Goal: Transaction & Acquisition: Book appointment/travel/reservation

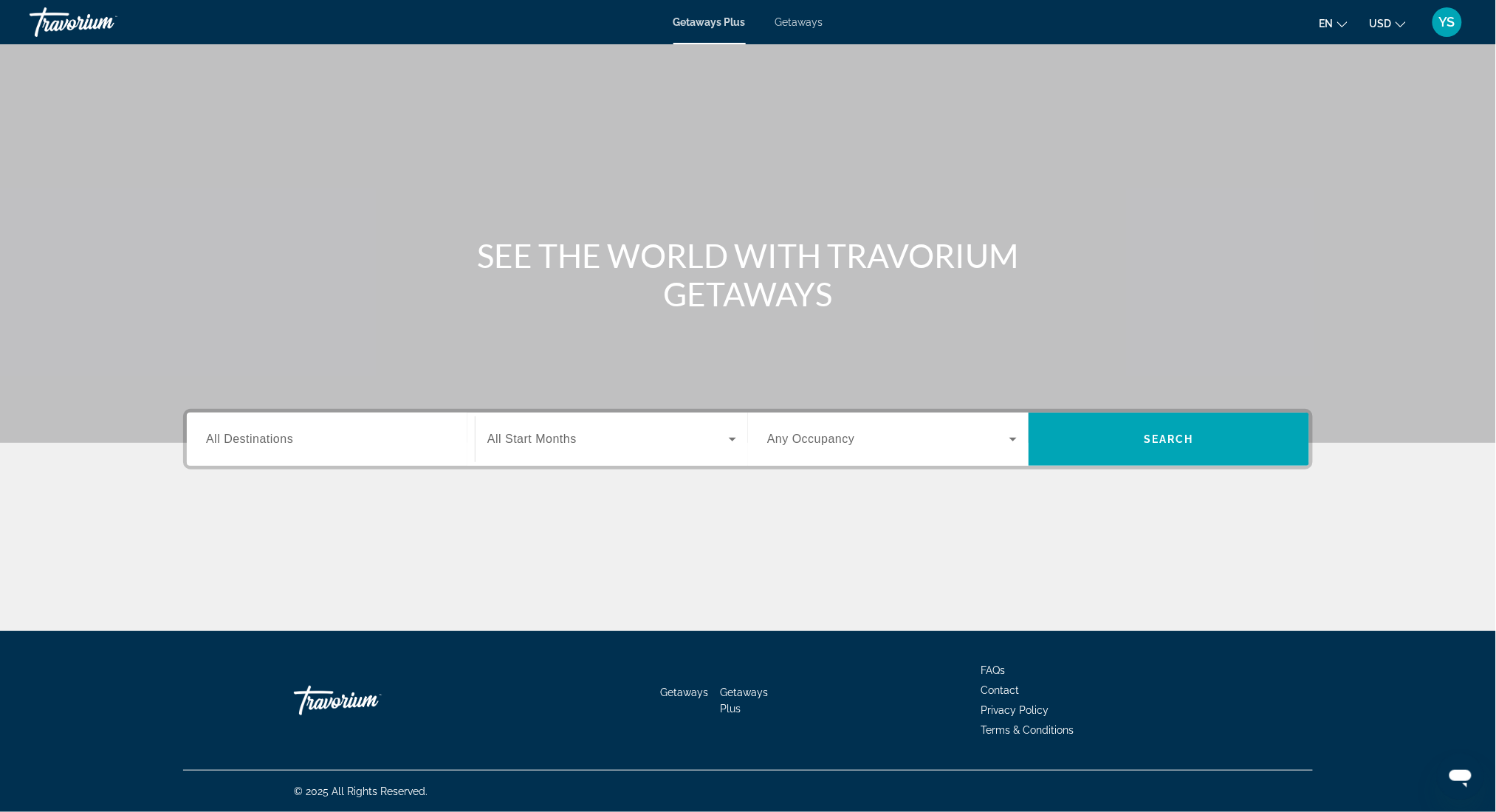
click at [789, 21] on span "Getaways" at bounding box center [799, 23] width 48 height 12
click at [285, 441] on span "All Destinations" at bounding box center [250, 438] width 87 height 12
click at [285, 441] on input "Destination All Destinations" at bounding box center [331, 440] width 250 height 17
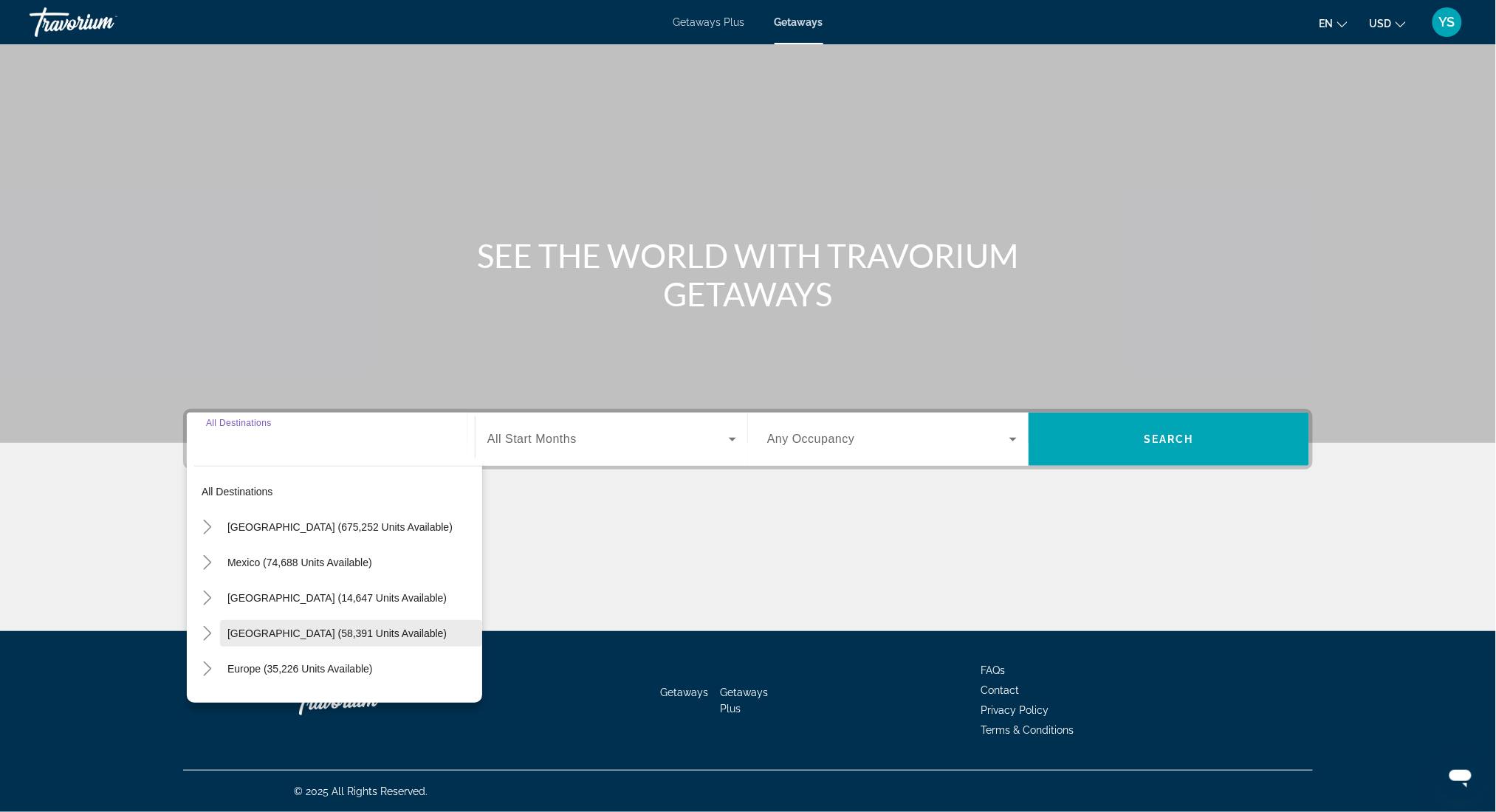
click at [320, 628] on span "[GEOGRAPHIC_DATA] (58,391 units available)" at bounding box center [336, 634] width 219 height 12
type input "**********"
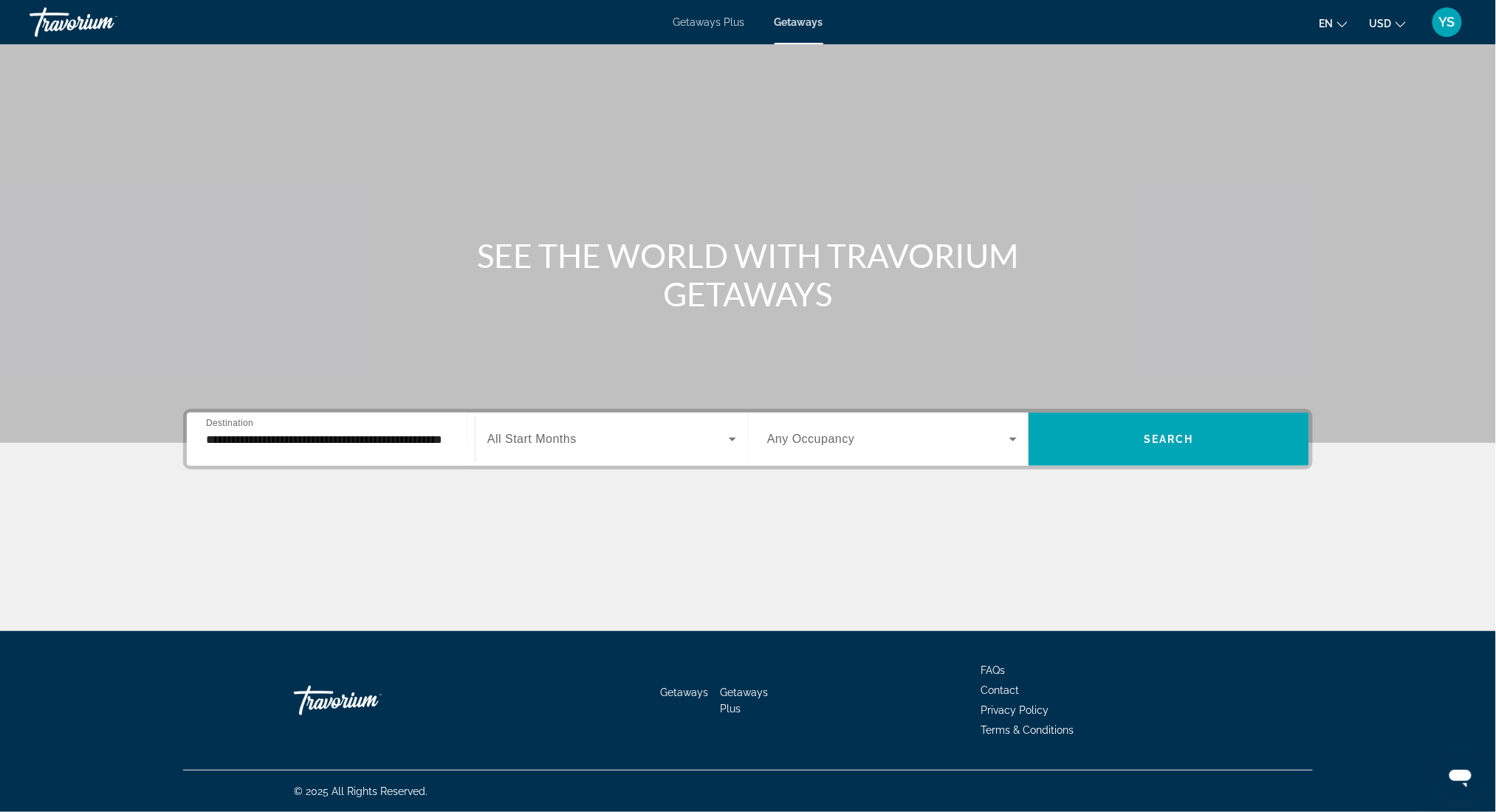
click at [556, 437] on span "All Start Months" at bounding box center [532, 438] width 89 height 12
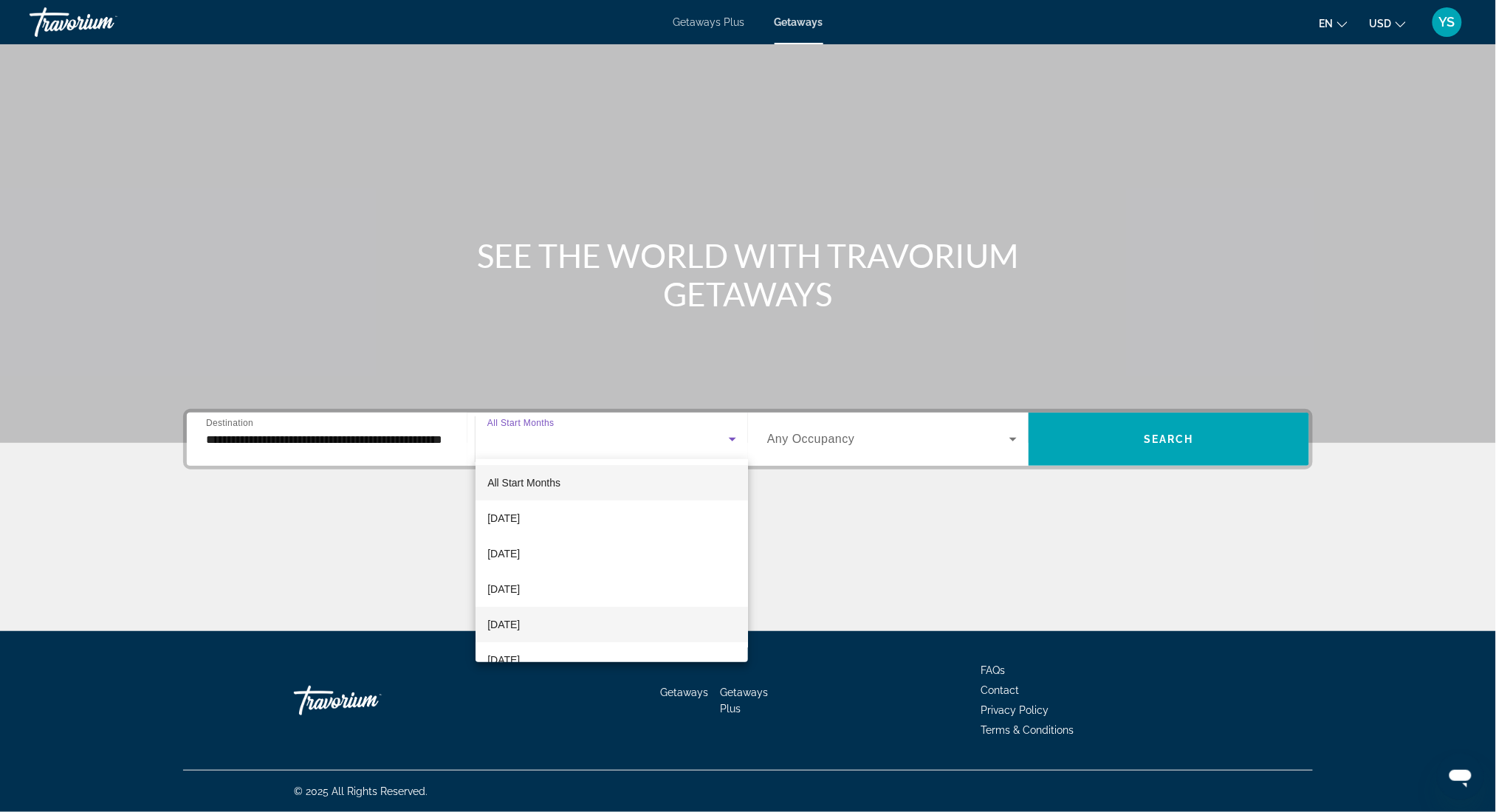
click at [520, 621] on span "[DATE]" at bounding box center [503, 624] width 32 height 17
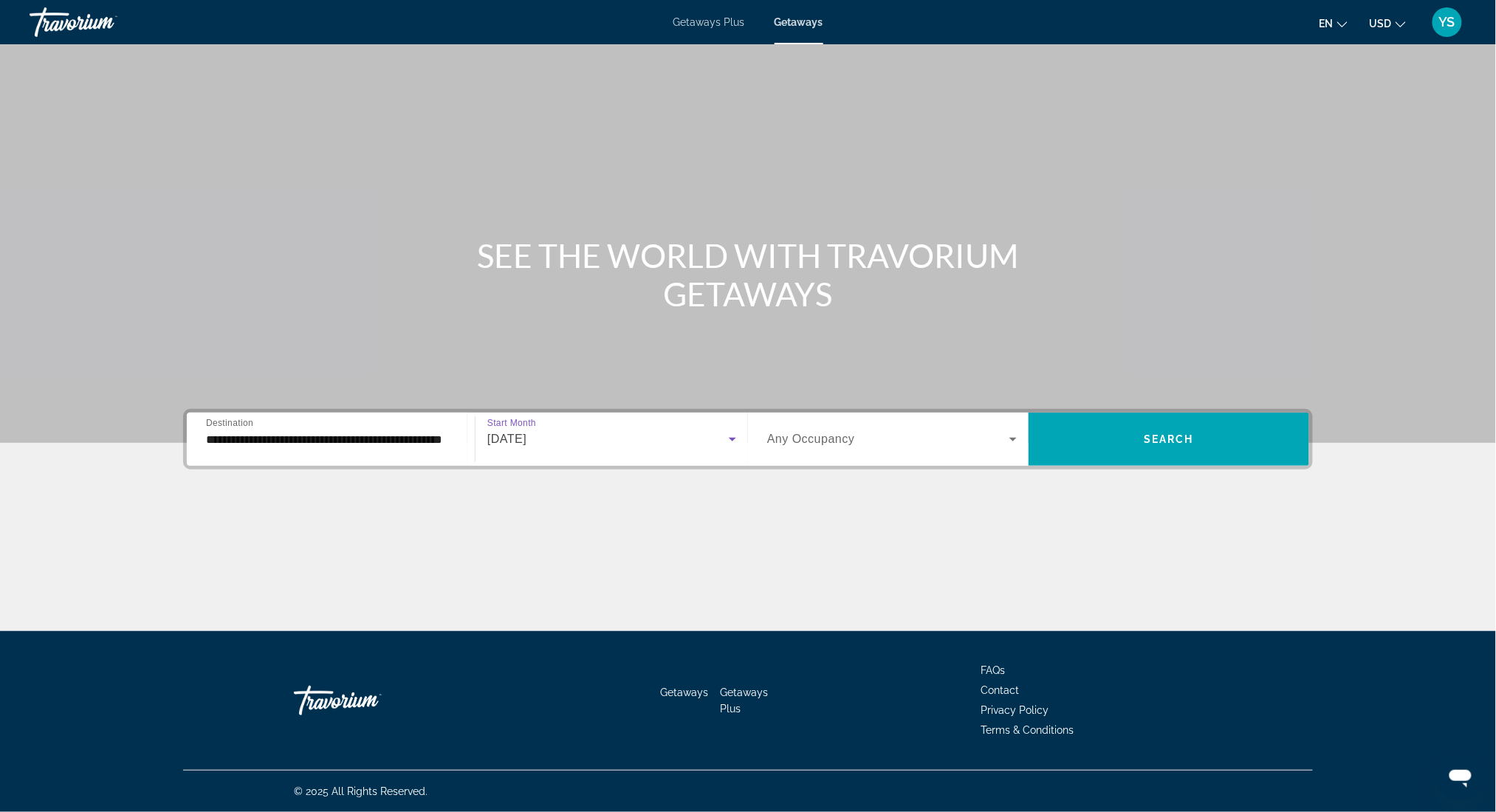
click at [829, 437] on span "Any Occupancy" at bounding box center [810, 438] width 88 height 12
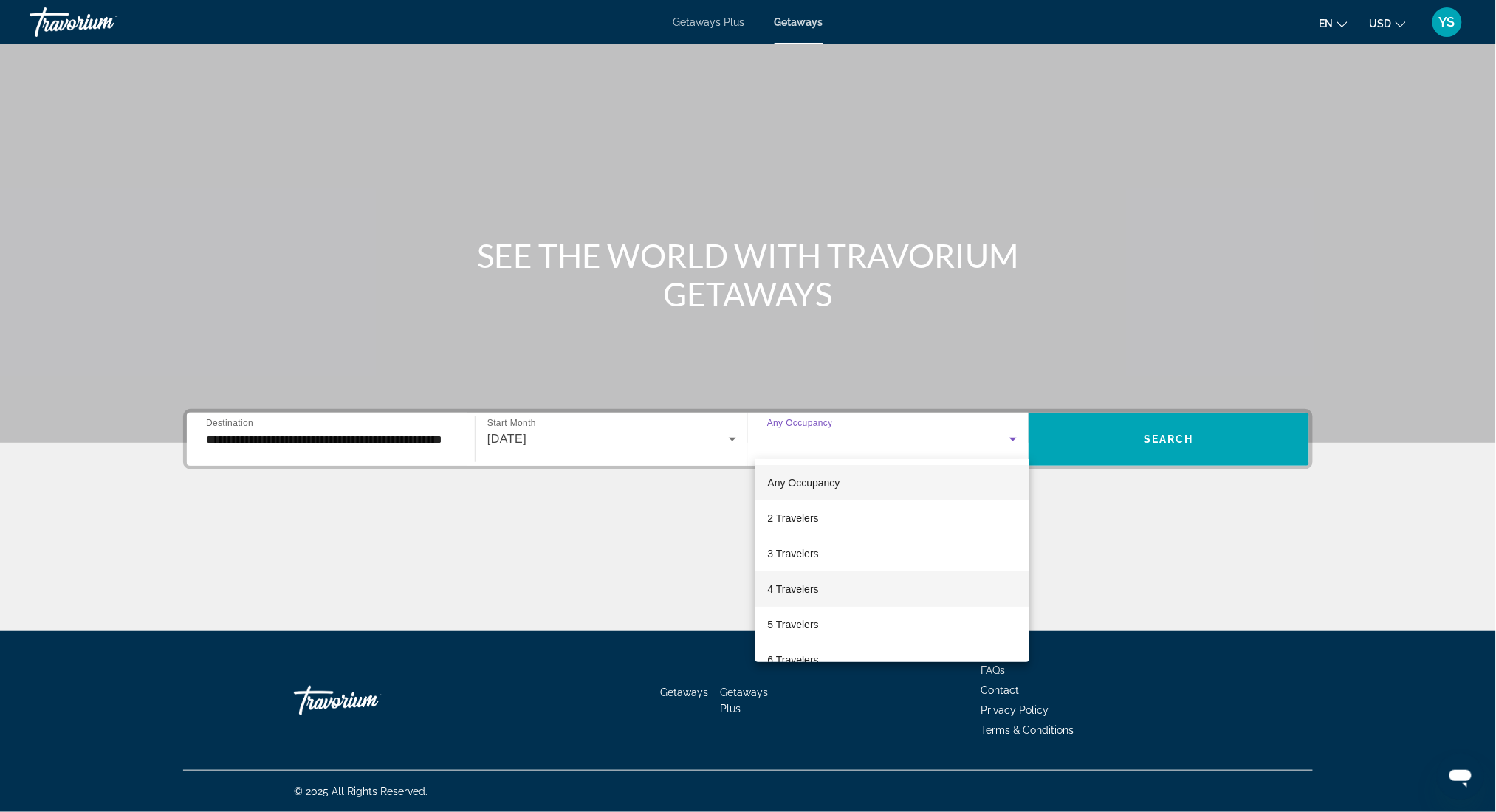
click at [829, 585] on mat-option "4 Travelers" at bounding box center [893, 588] width 274 height 36
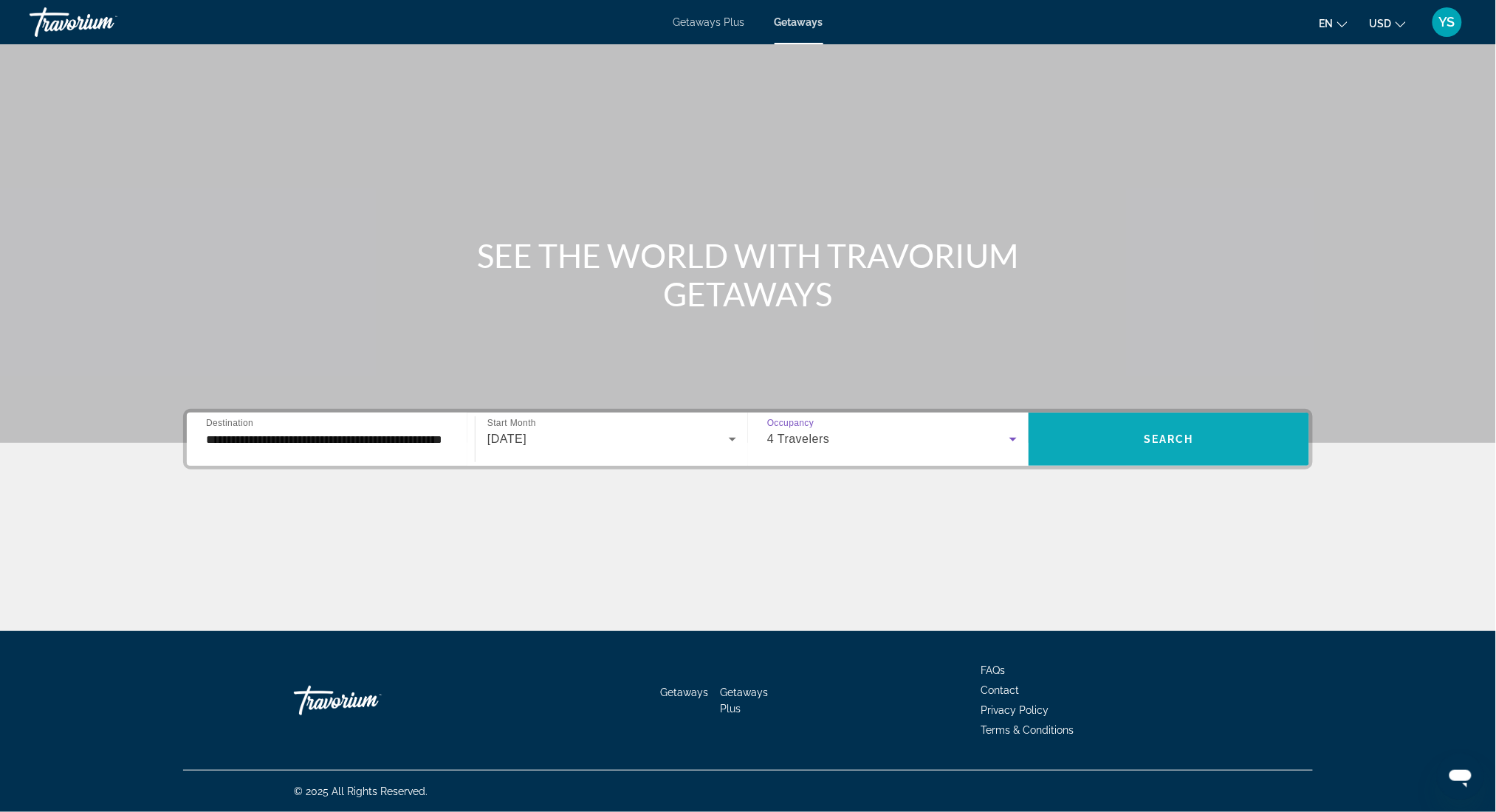
click at [1202, 444] on span "Search widget" at bounding box center [1169, 439] width 280 height 36
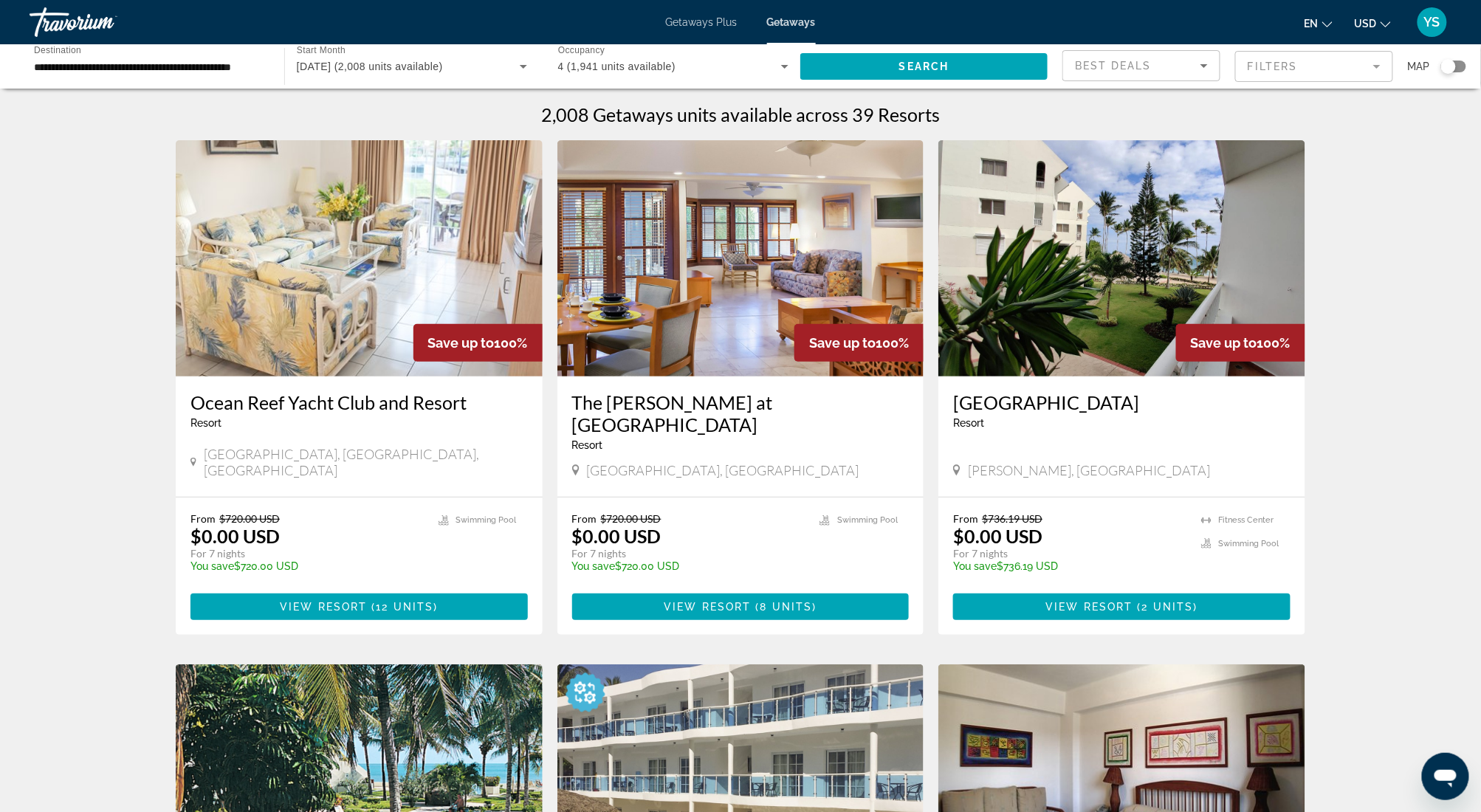
click at [1369, 65] on mat-form-field "Filters" at bounding box center [1314, 66] width 158 height 31
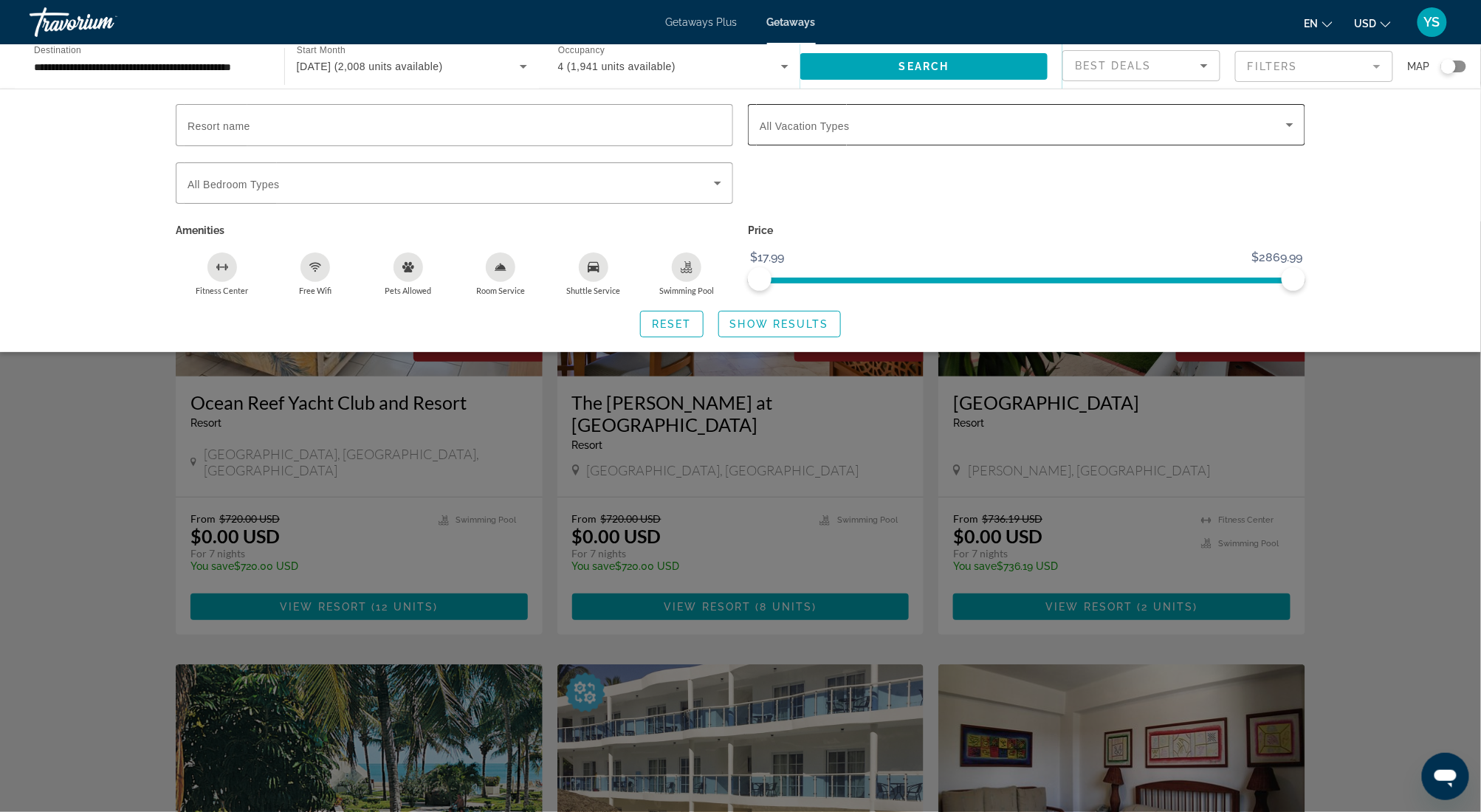
click at [807, 122] on span "All Vacation Types" at bounding box center [804, 127] width 90 height 12
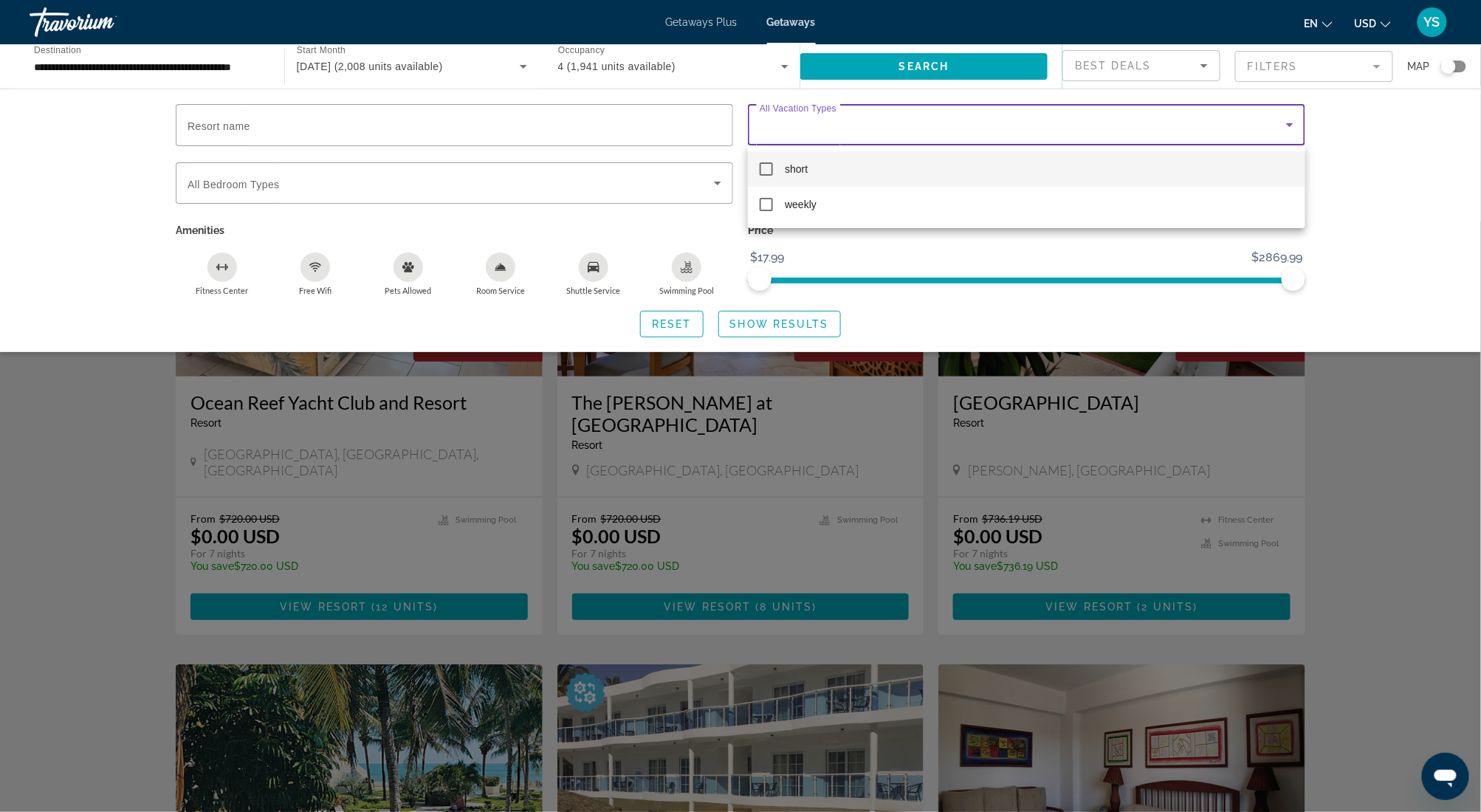
click at [426, 192] on div at bounding box center [740, 406] width 1481 height 812
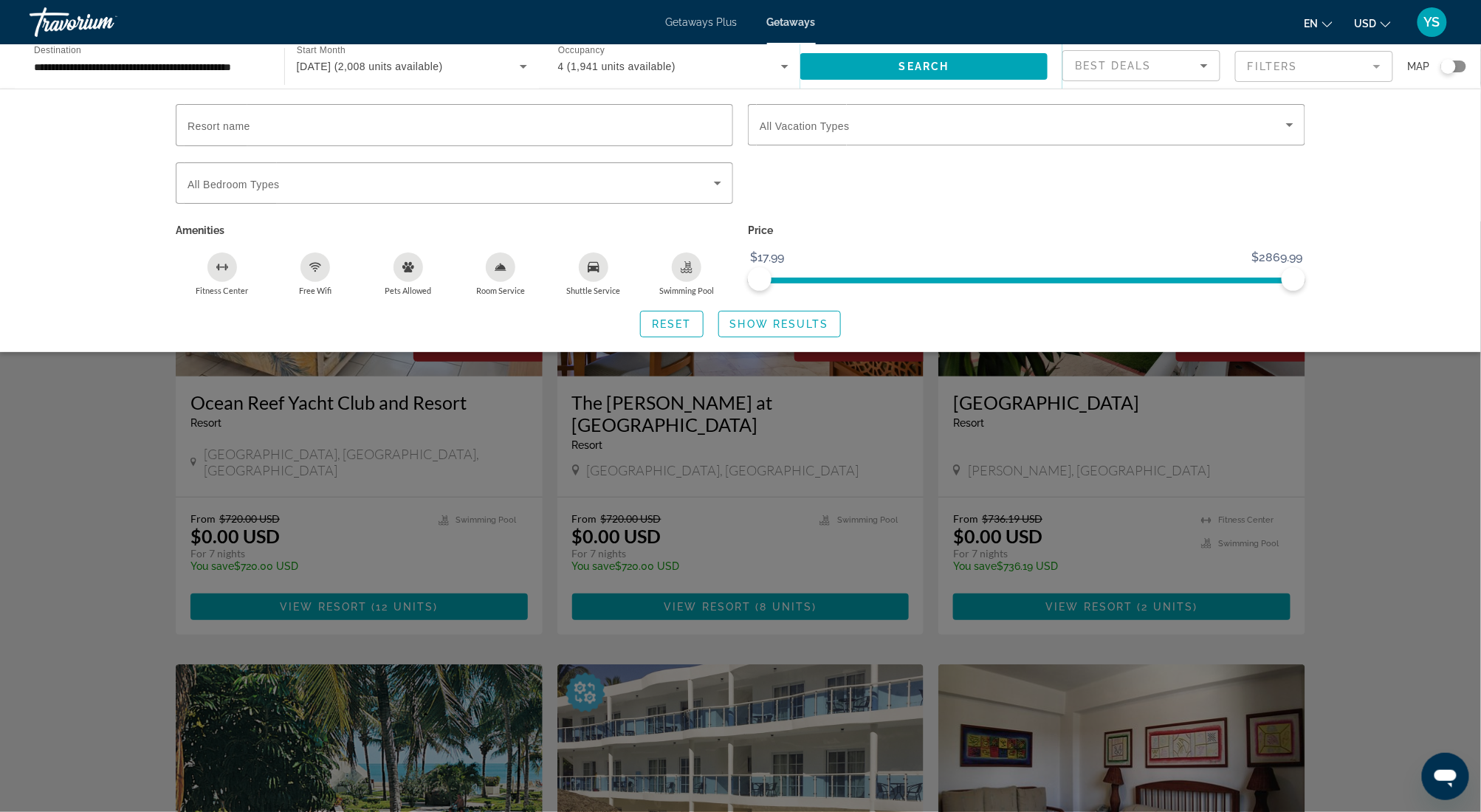
click at [1459, 65] on div "Search widget" at bounding box center [1453, 66] width 25 height 12
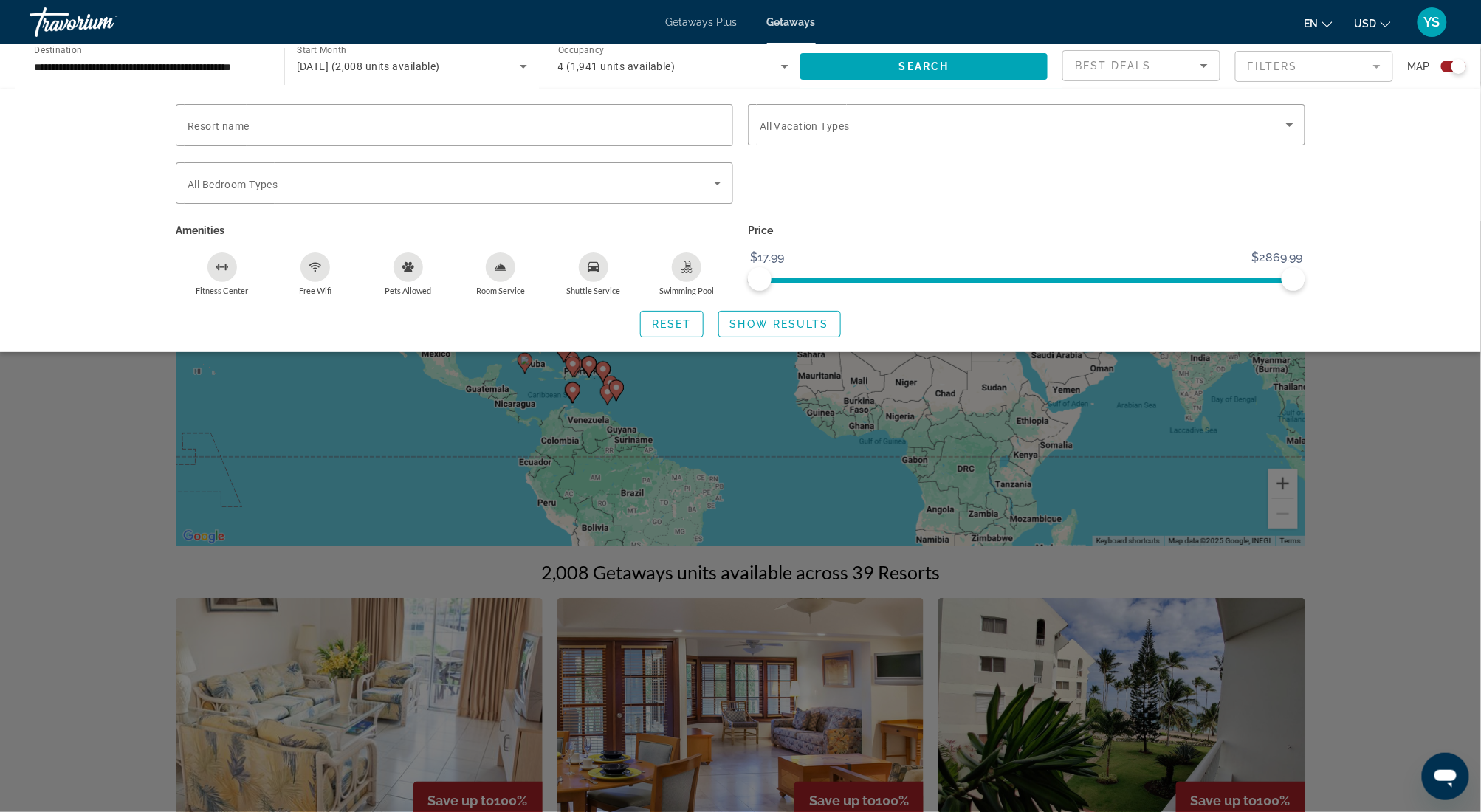
click at [1401, 488] on div "Search widget" at bounding box center [740, 517] width 1481 height 590
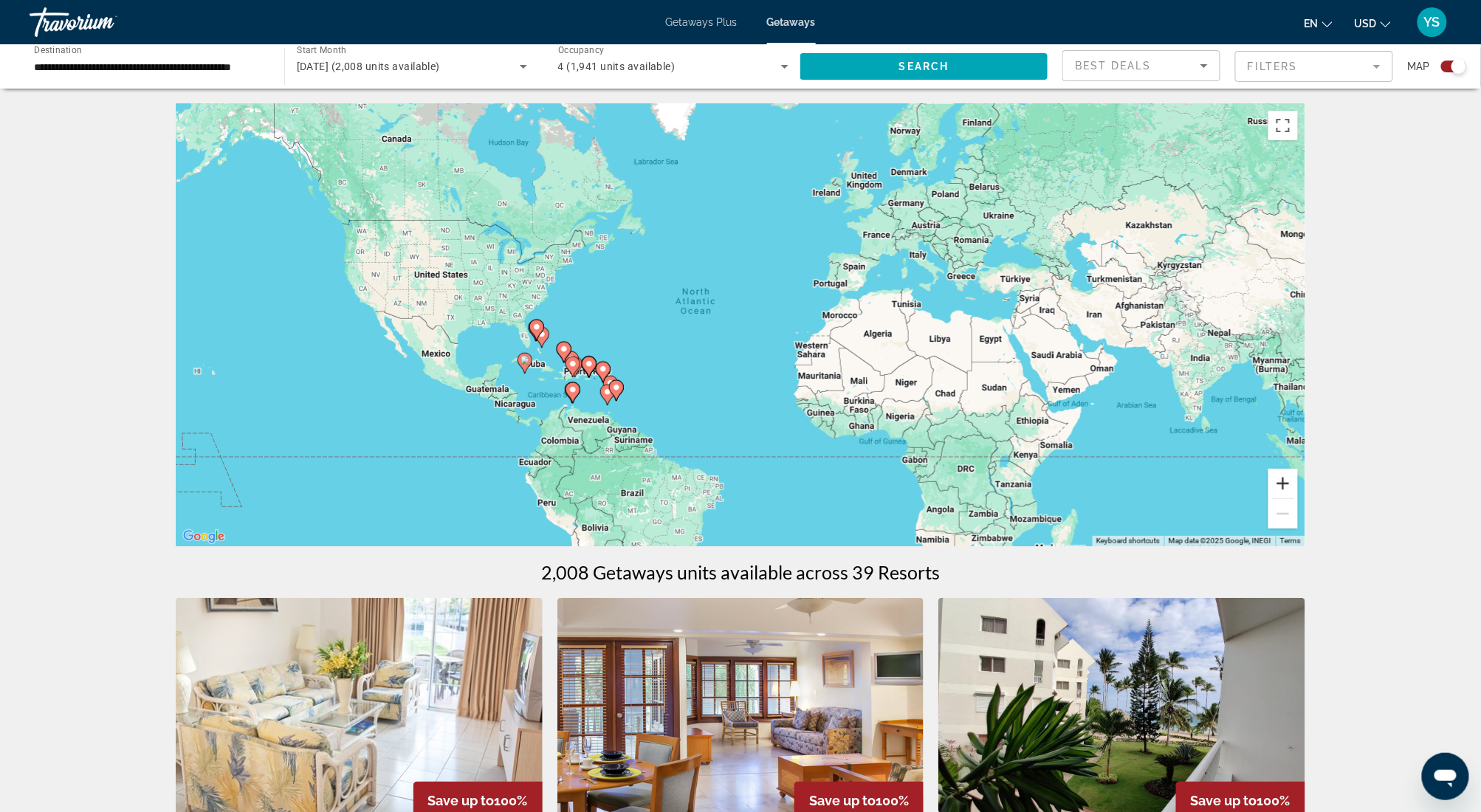
click at [1283, 480] on button "Zoom in" at bounding box center [1284, 484] width 30 height 30
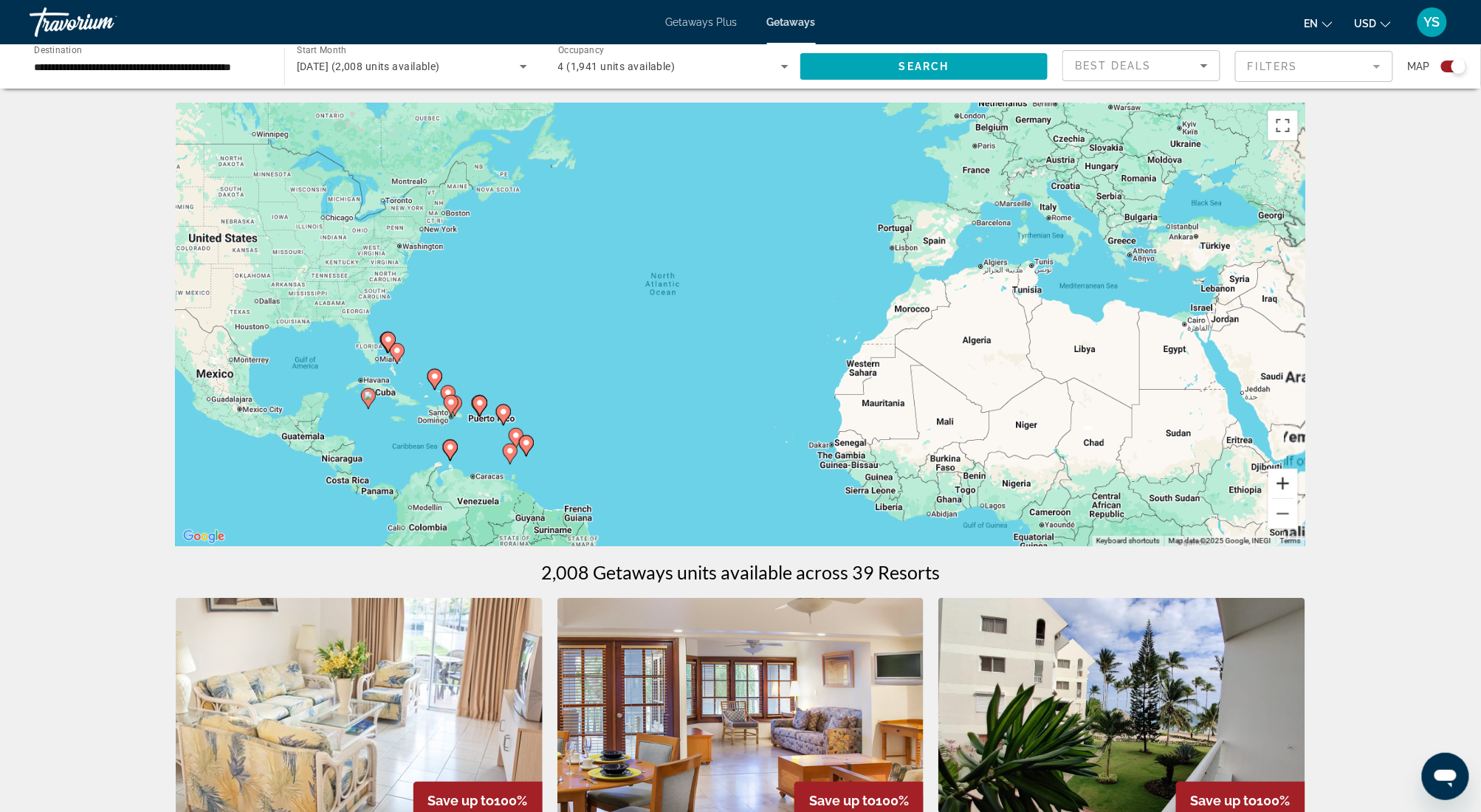
click at [1283, 480] on button "Zoom in" at bounding box center [1284, 484] width 30 height 30
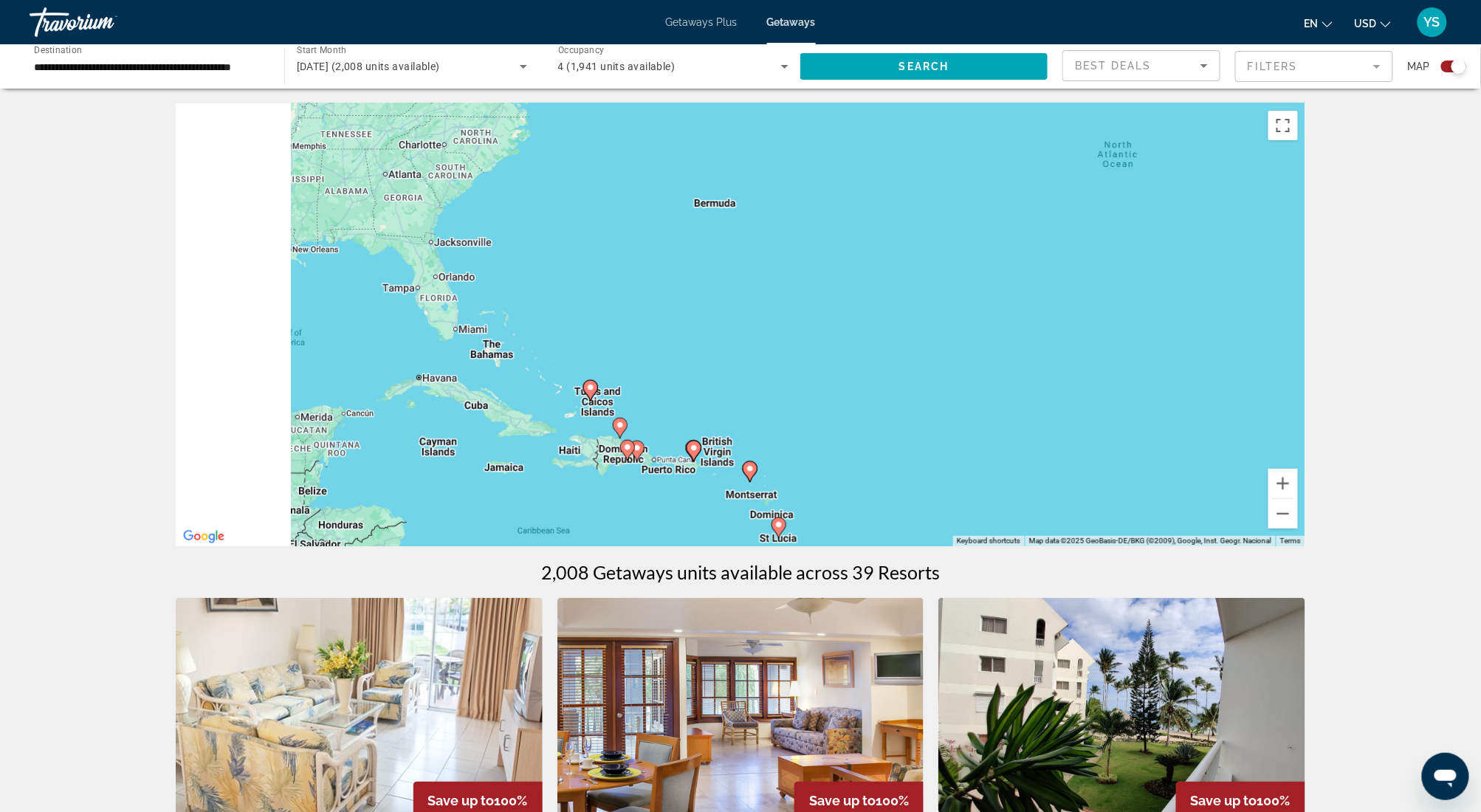
drag, startPoint x: 532, startPoint y: 379, endPoint x: 1202, endPoint y: 287, distance: 676.3
click at [1202, 287] on div "To activate drag with keyboard, press Alt + Enter. Once in keyboard drag state,…" at bounding box center [740, 324] width 1130 height 443
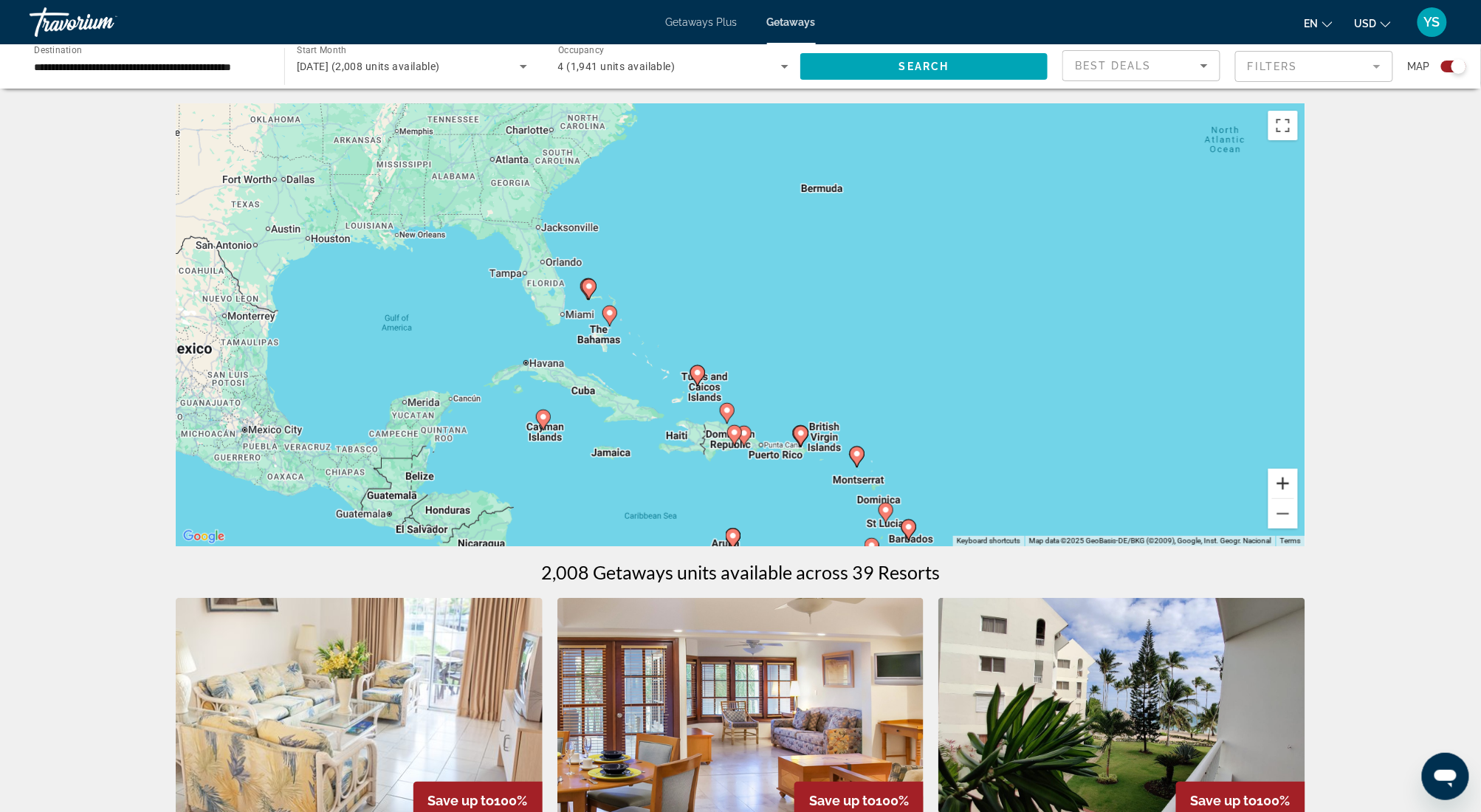
click at [1278, 478] on button "Zoom in" at bounding box center [1284, 484] width 30 height 30
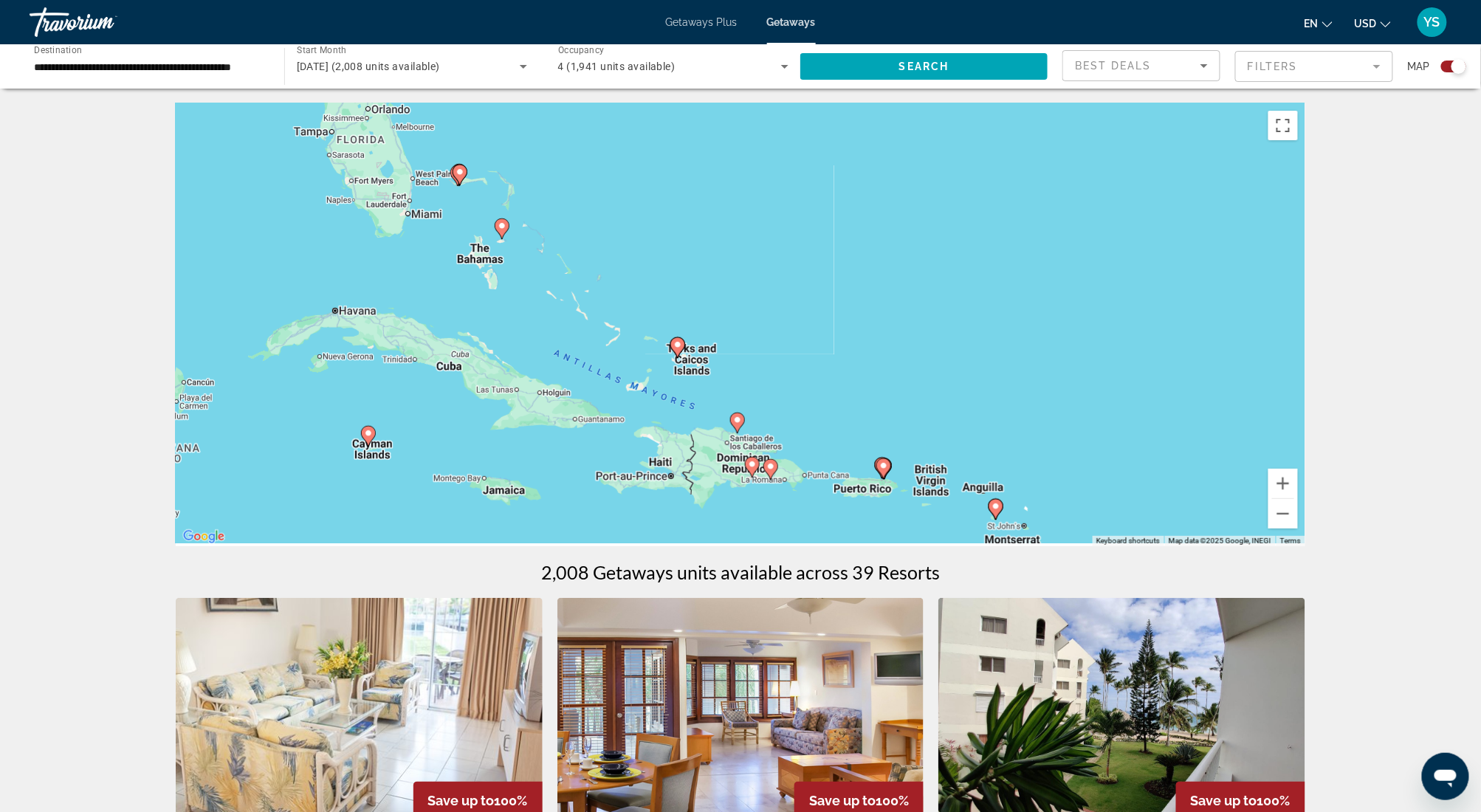
drag, startPoint x: 882, startPoint y: 442, endPoint x: 947, endPoint y: 201, distance: 249.6
click at [947, 201] on div "To activate drag with keyboard, press Alt + Enter. Once in keyboard drag state,…" at bounding box center [740, 324] width 1130 height 443
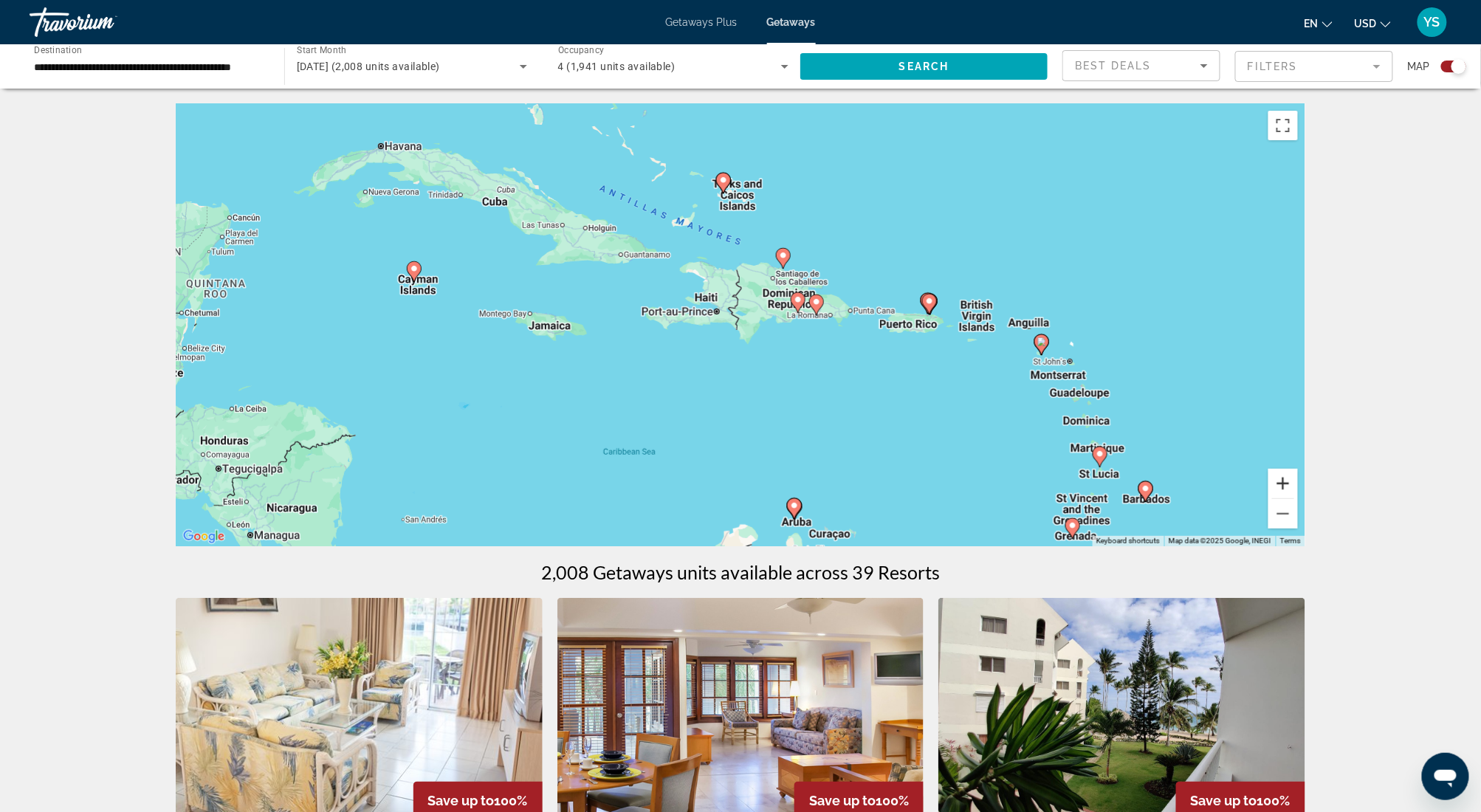
click at [1285, 485] on button "Zoom in" at bounding box center [1284, 484] width 30 height 30
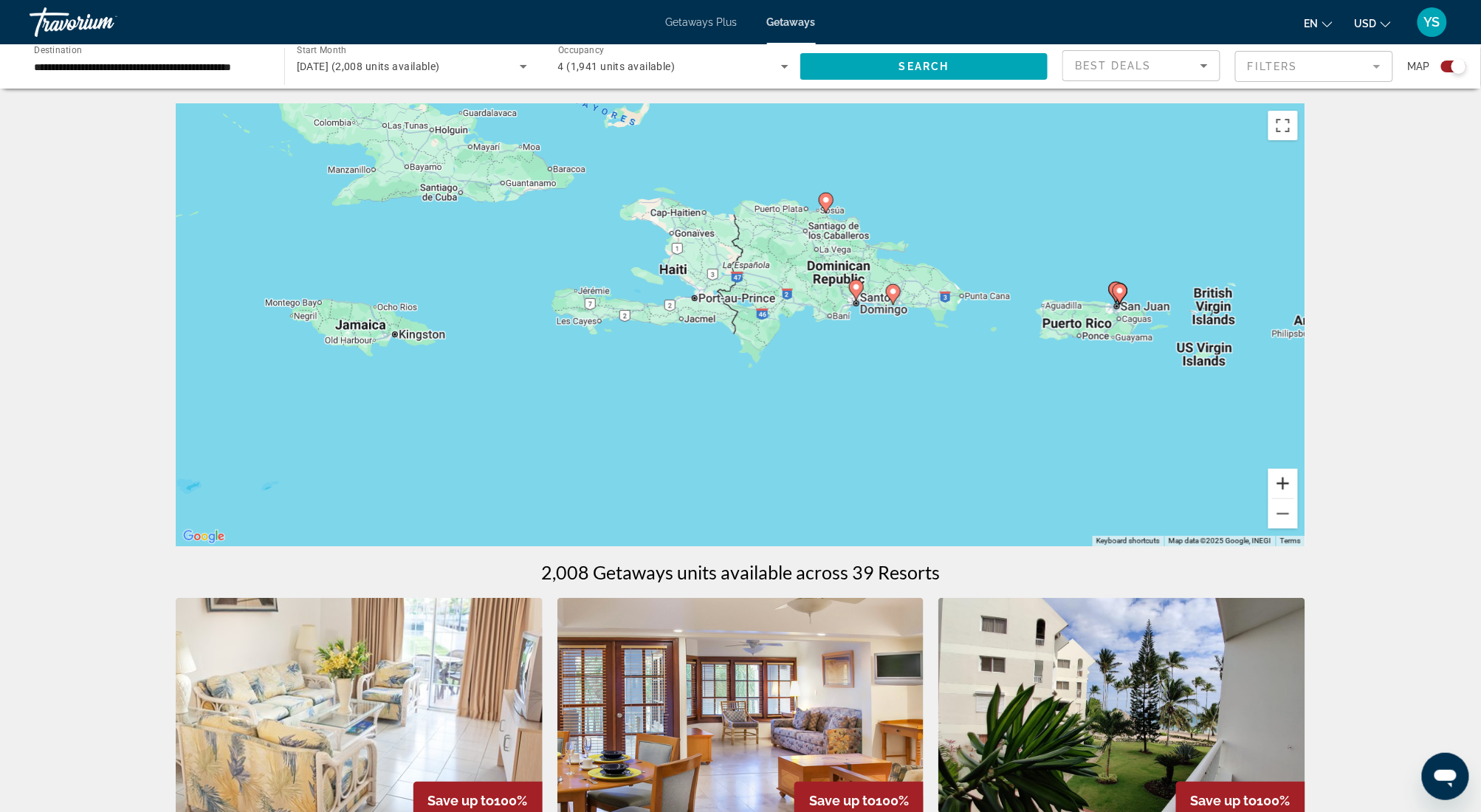
click at [1285, 485] on button "Zoom in" at bounding box center [1284, 484] width 30 height 30
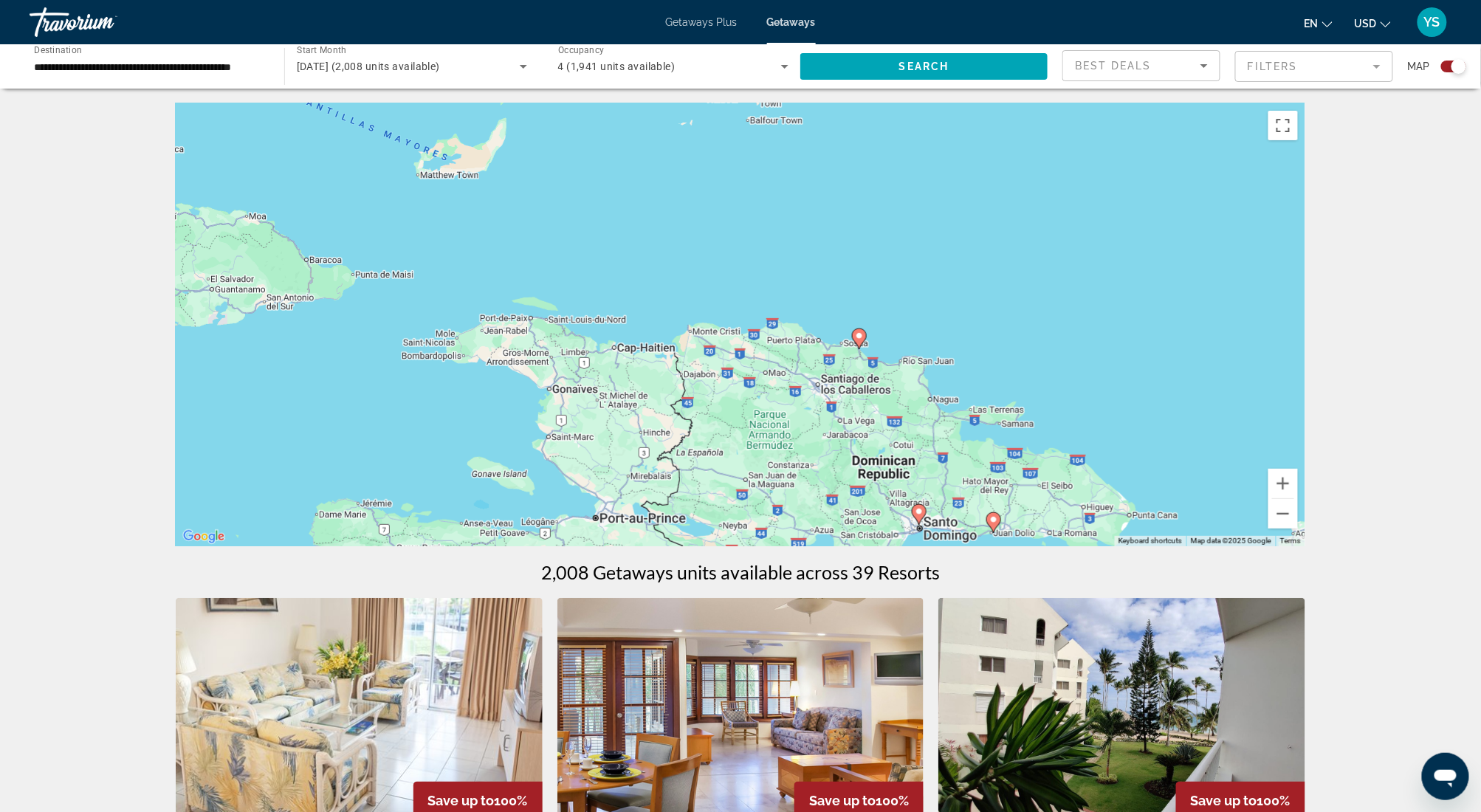
drag, startPoint x: 964, startPoint y: 189, endPoint x: 911, endPoint y: 444, distance: 260.4
click at [911, 444] on div "To activate drag with keyboard, press Alt + Enter. Once in keyboard drag state,…" at bounding box center [740, 324] width 1130 height 443
click at [1288, 479] on button "Zoom in" at bounding box center [1284, 484] width 30 height 30
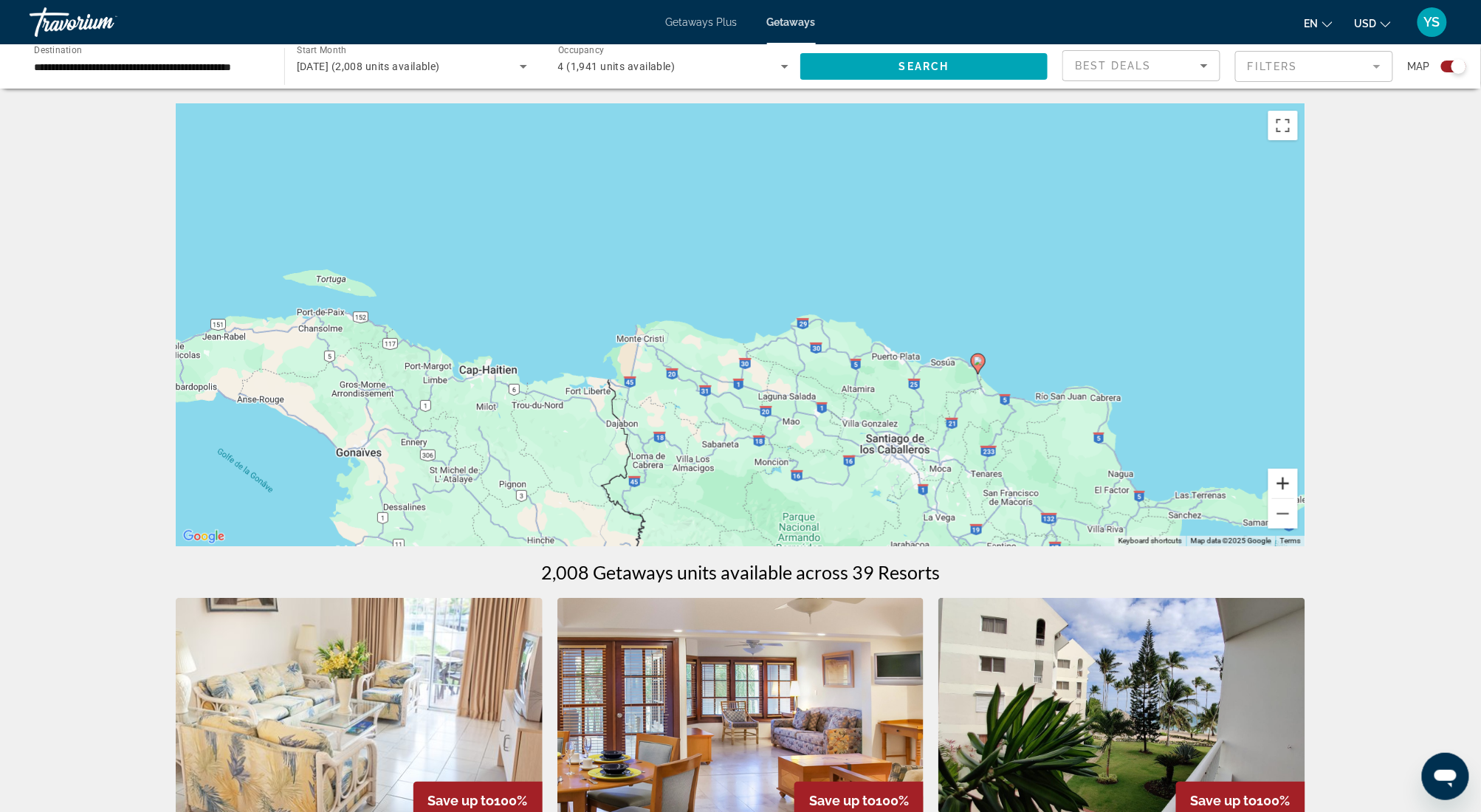
click at [1288, 479] on button "Zoom in" at bounding box center [1284, 484] width 30 height 30
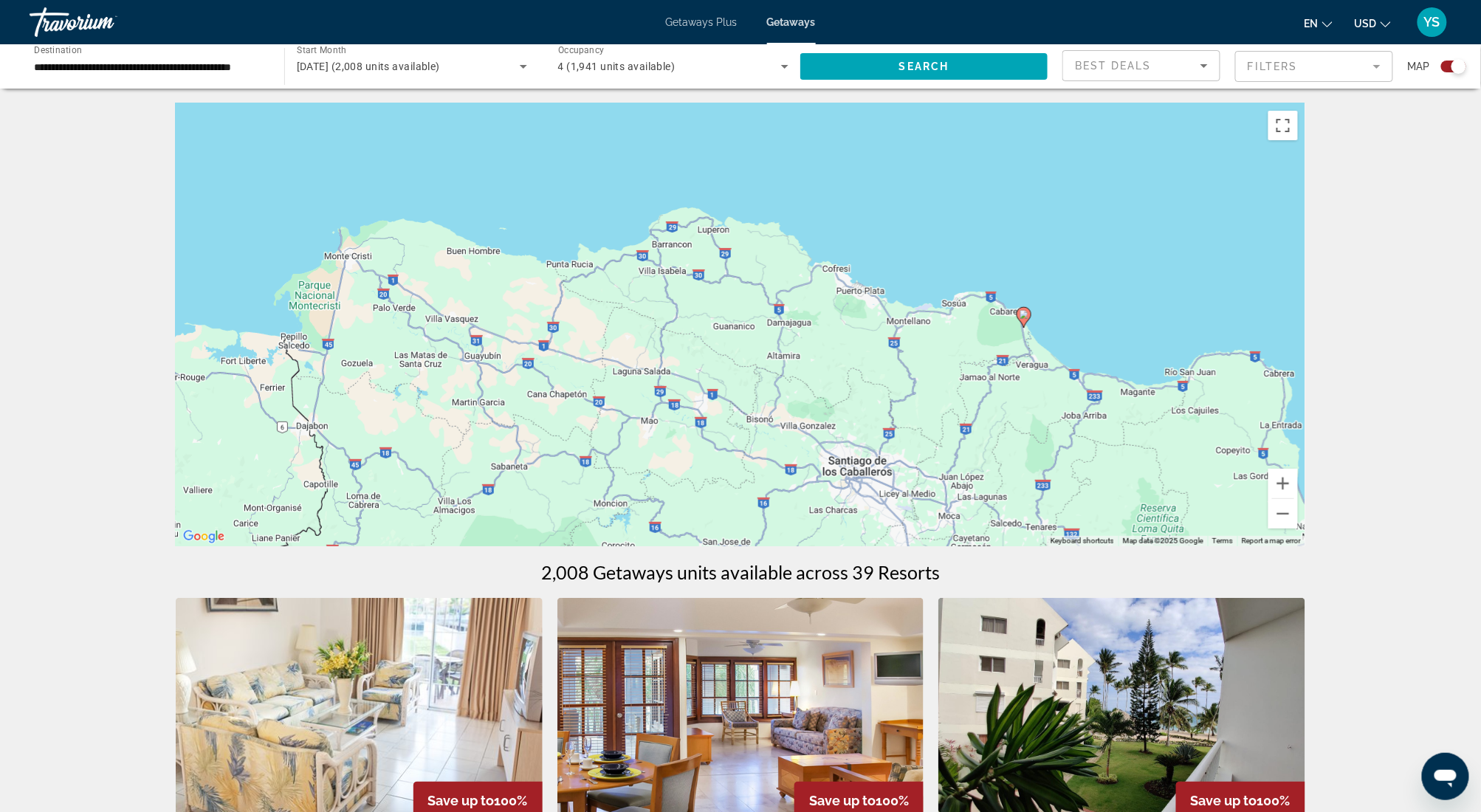
drag, startPoint x: 1113, startPoint y: 423, endPoint x: 954, endPoint y: 347, distance: 176.2
click at [954, 347] on div "To activate drag with keyboard, press Alt + Enter. Once in keyboard drag state,…" at bounding box center [740, 324] width 1130 height 443
click at [1288, 476] on button "Zoom in" at bounding box center [1284, 484] width 30 height 30
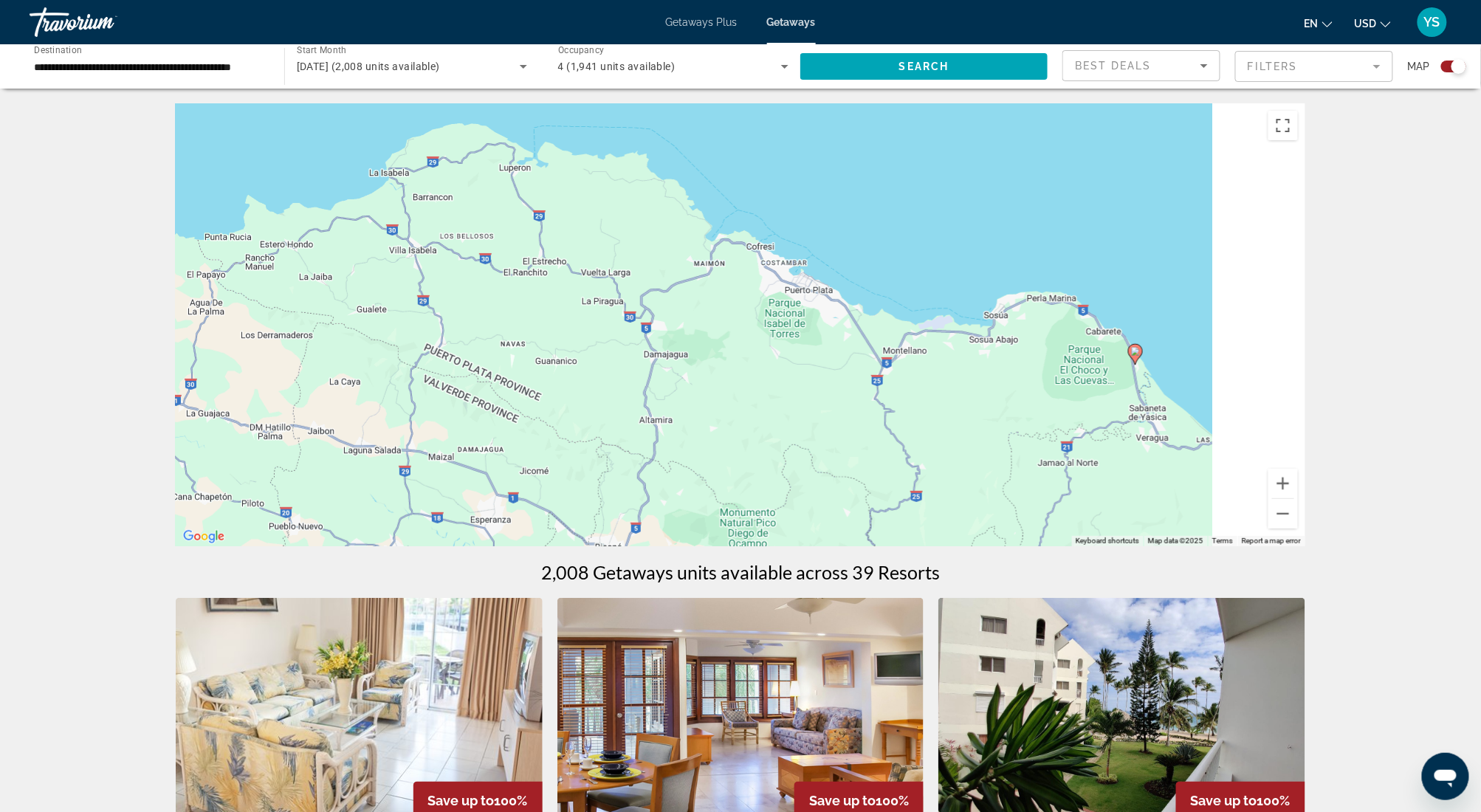
drag, startPoint x: 1117, startPoint y: 361, endPoint x: 792, endPoint y: 399, distance: 327.2
click at [792, 399] on div "To activate drag with keyboard, press Alt + Enter. Once in keyboard drag state,…" at bounding box center [740, 324] width 1130 height 443
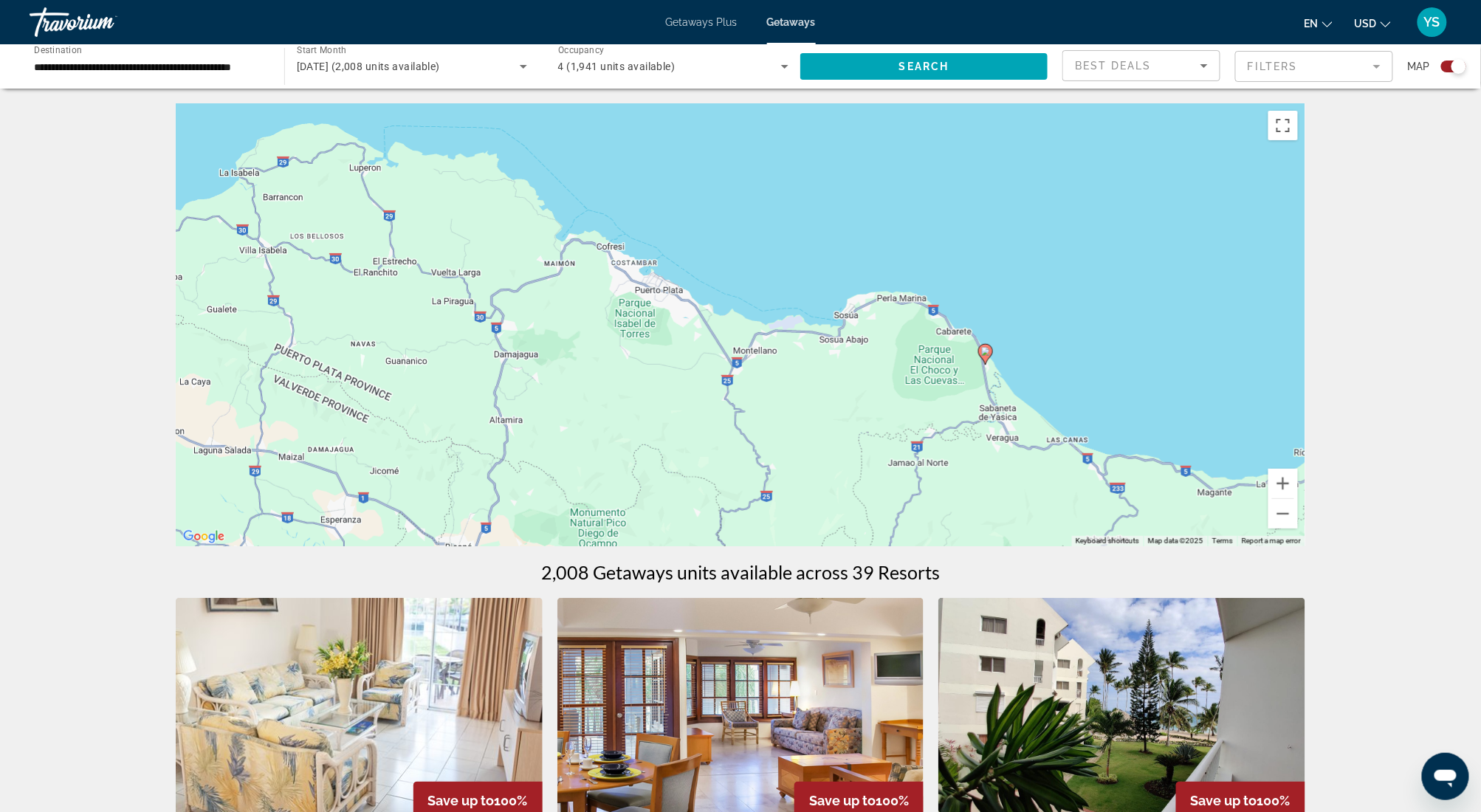
click at [983, 352] on image "Main content" at bounding box center [986, 351] width 9 height 9
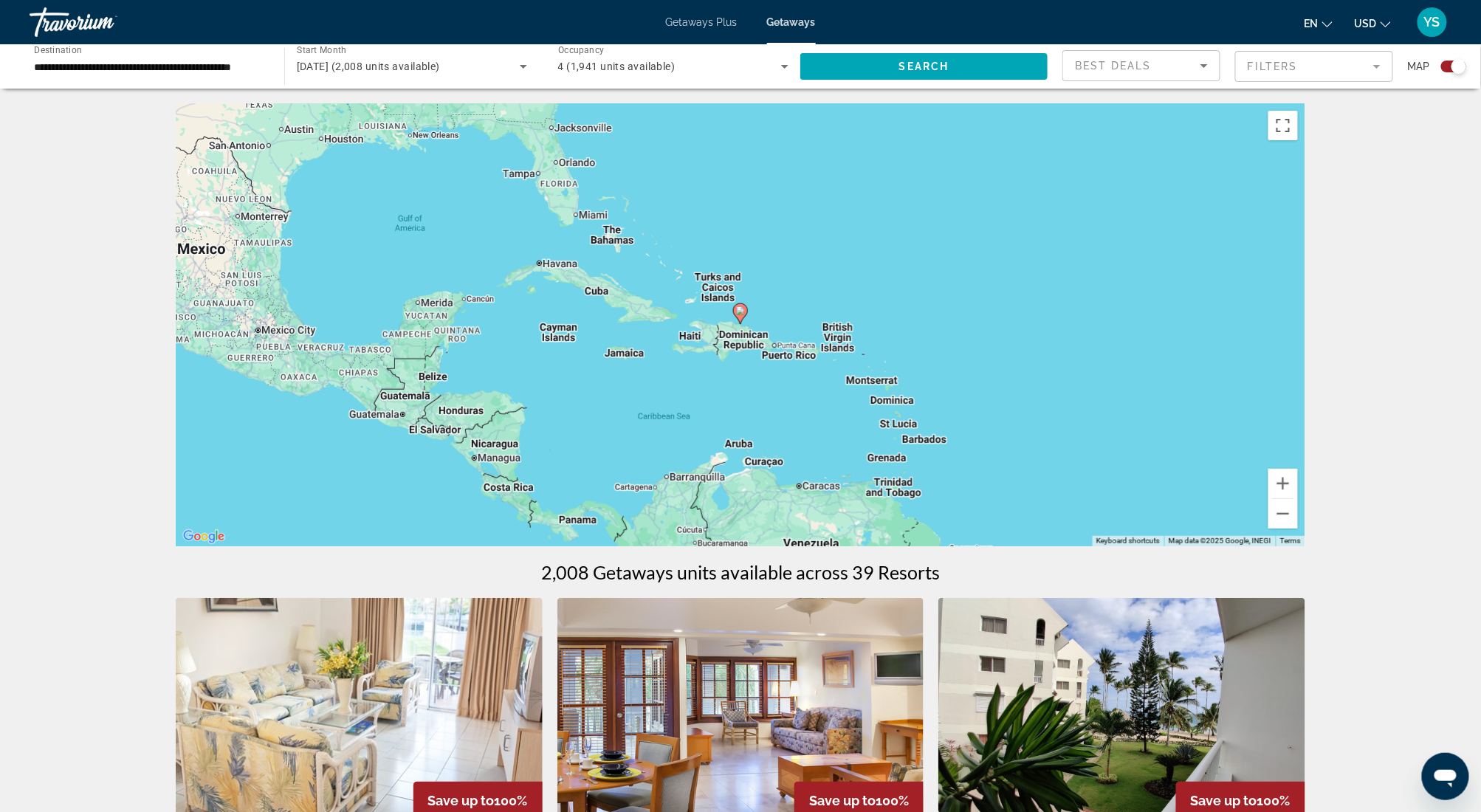
click at [744, 316] on icon "Main content" at bounding box center [740, 313] width 13 height 19
type input "**********"
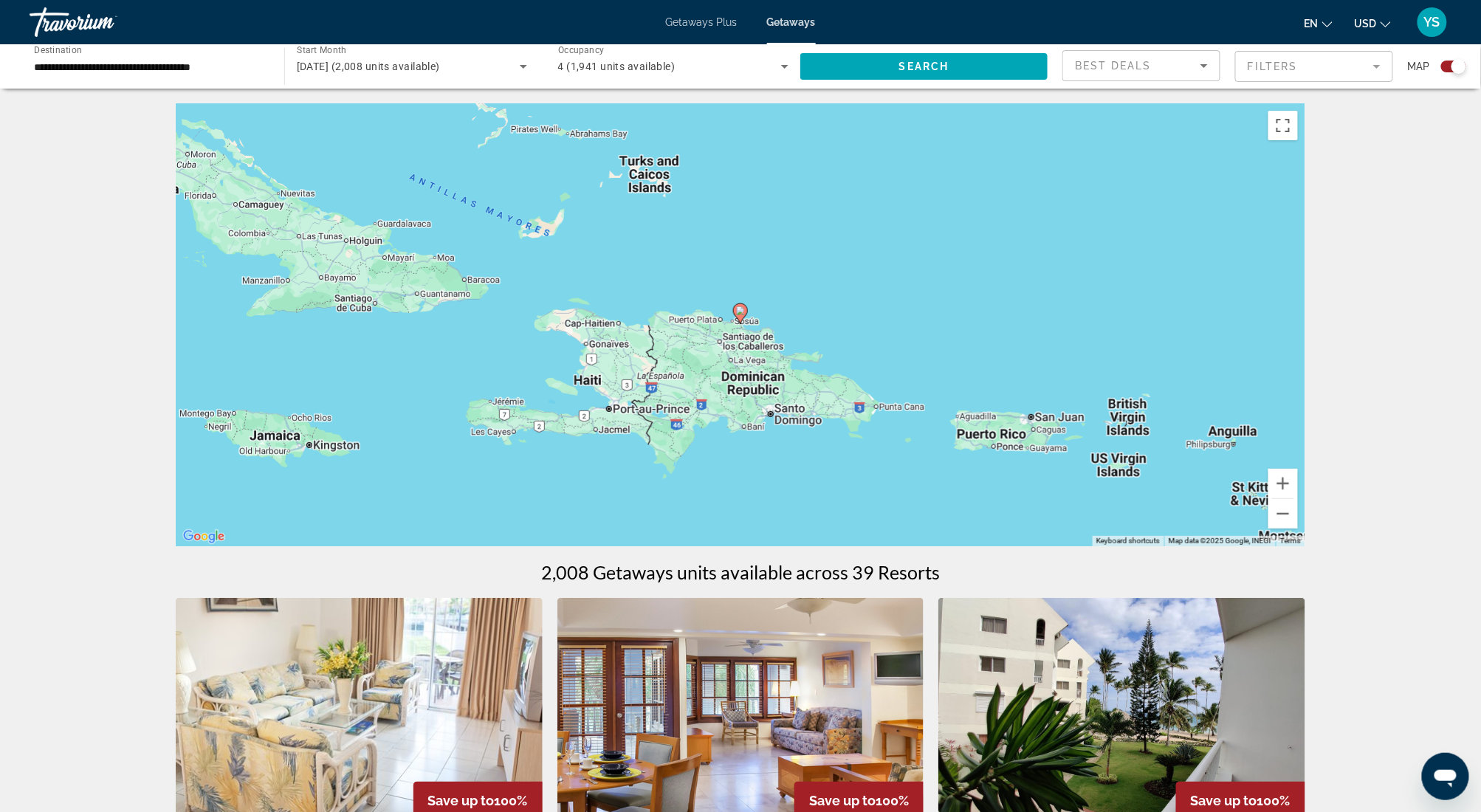
click at [744, 316] on icon "Main content" at bounding box center [740, 313] width 13 height 19
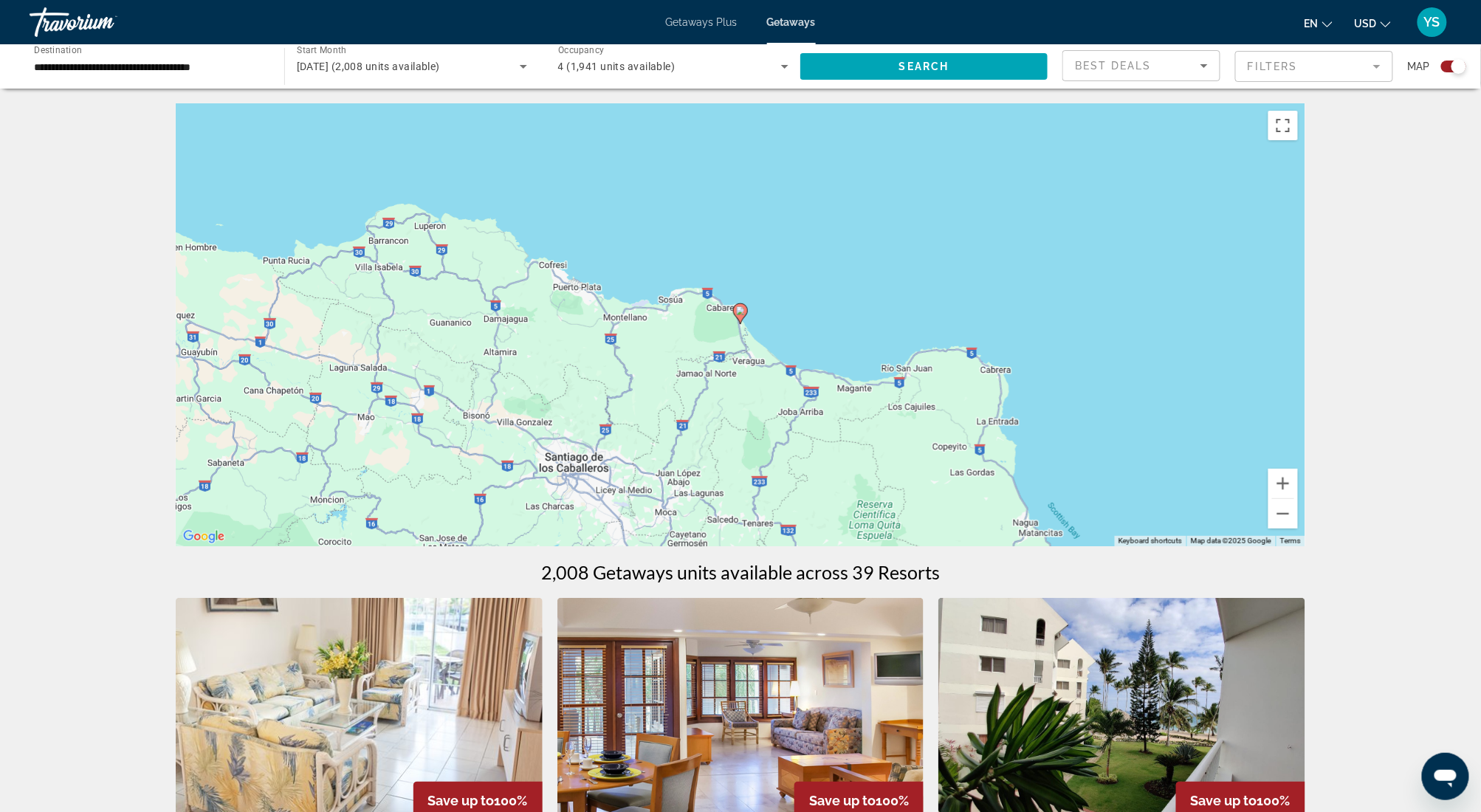
click at [744, 314] on image "Main content" at bounding box center [740, 311] width 9 height 9
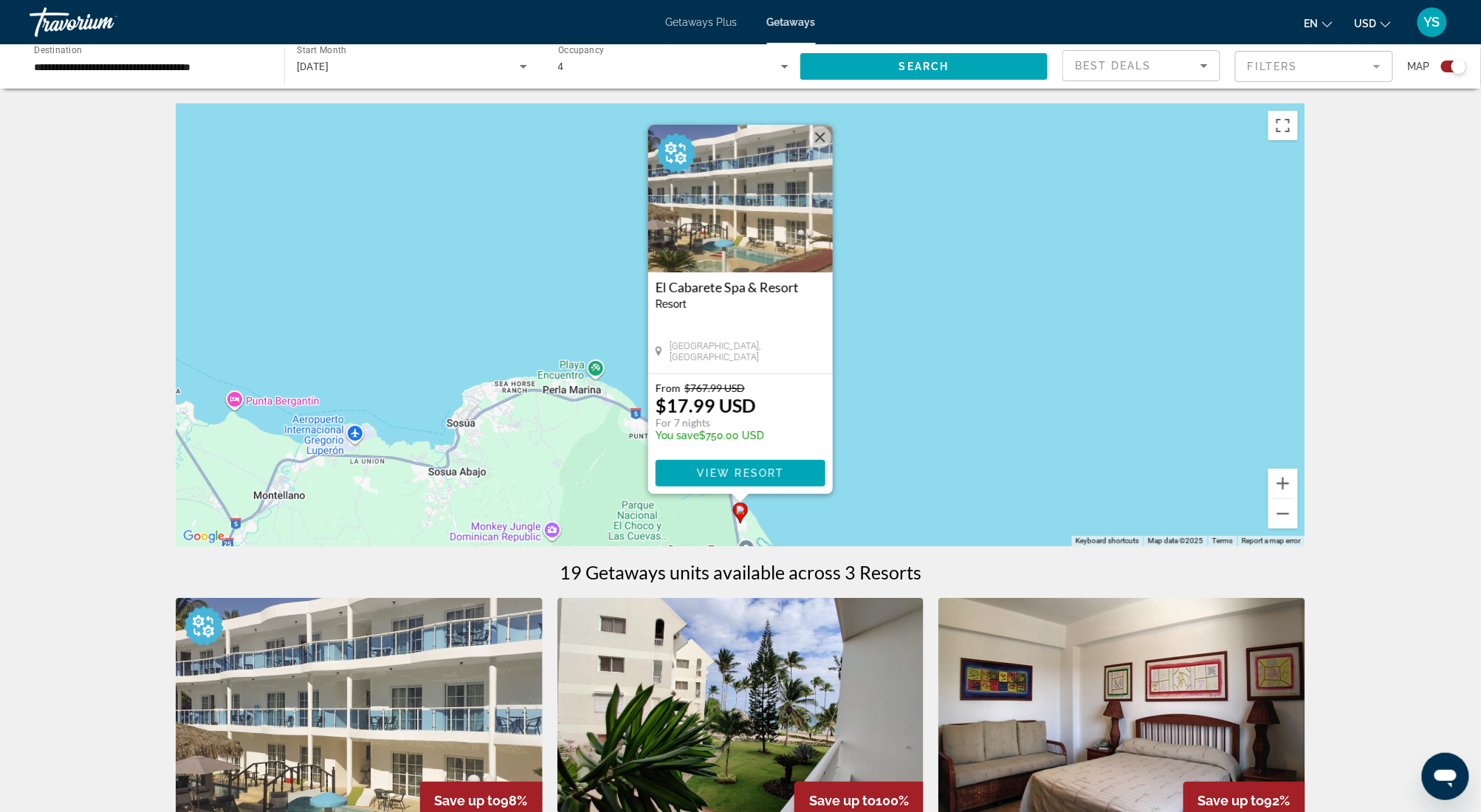
click at [767, 217] on img "Main content" at bounding box center [740, 198] width 184 height 148
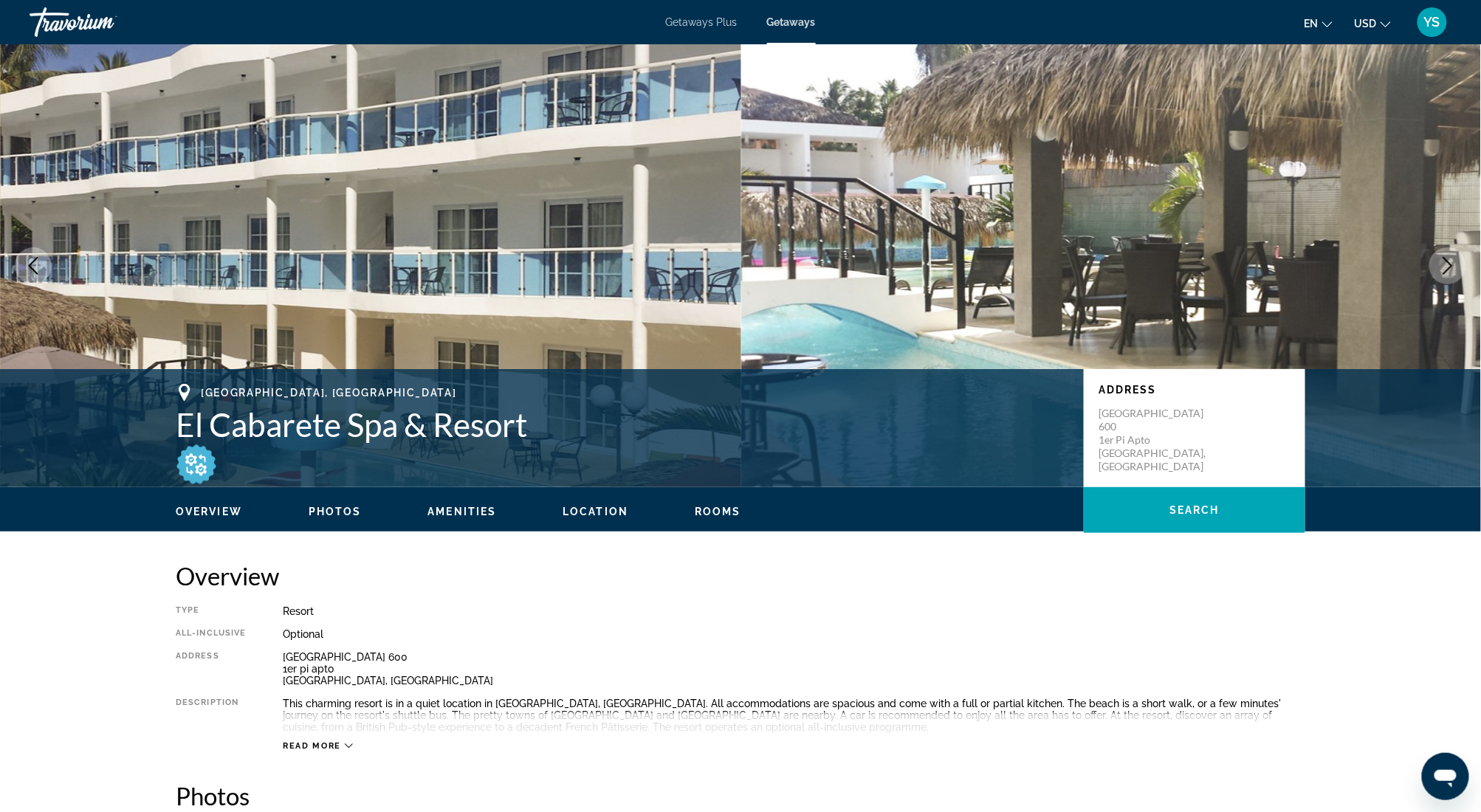
click at [1450, 276] on button "Next image" at bounding box center [1448, 265] width 37 height 37
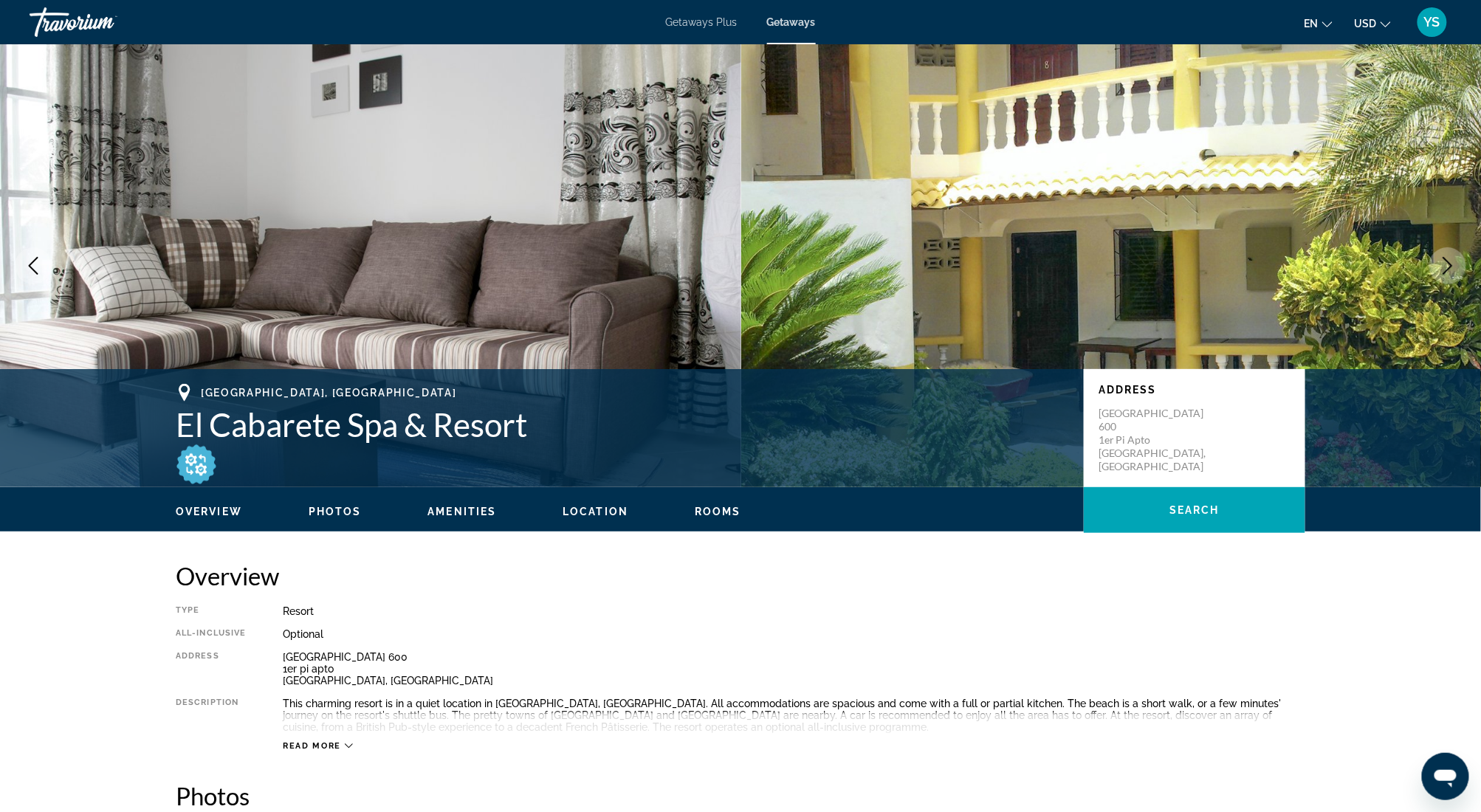
click at [1450, 276] on button "Next image" at bounding box center [1448, 265] width 37 height 37
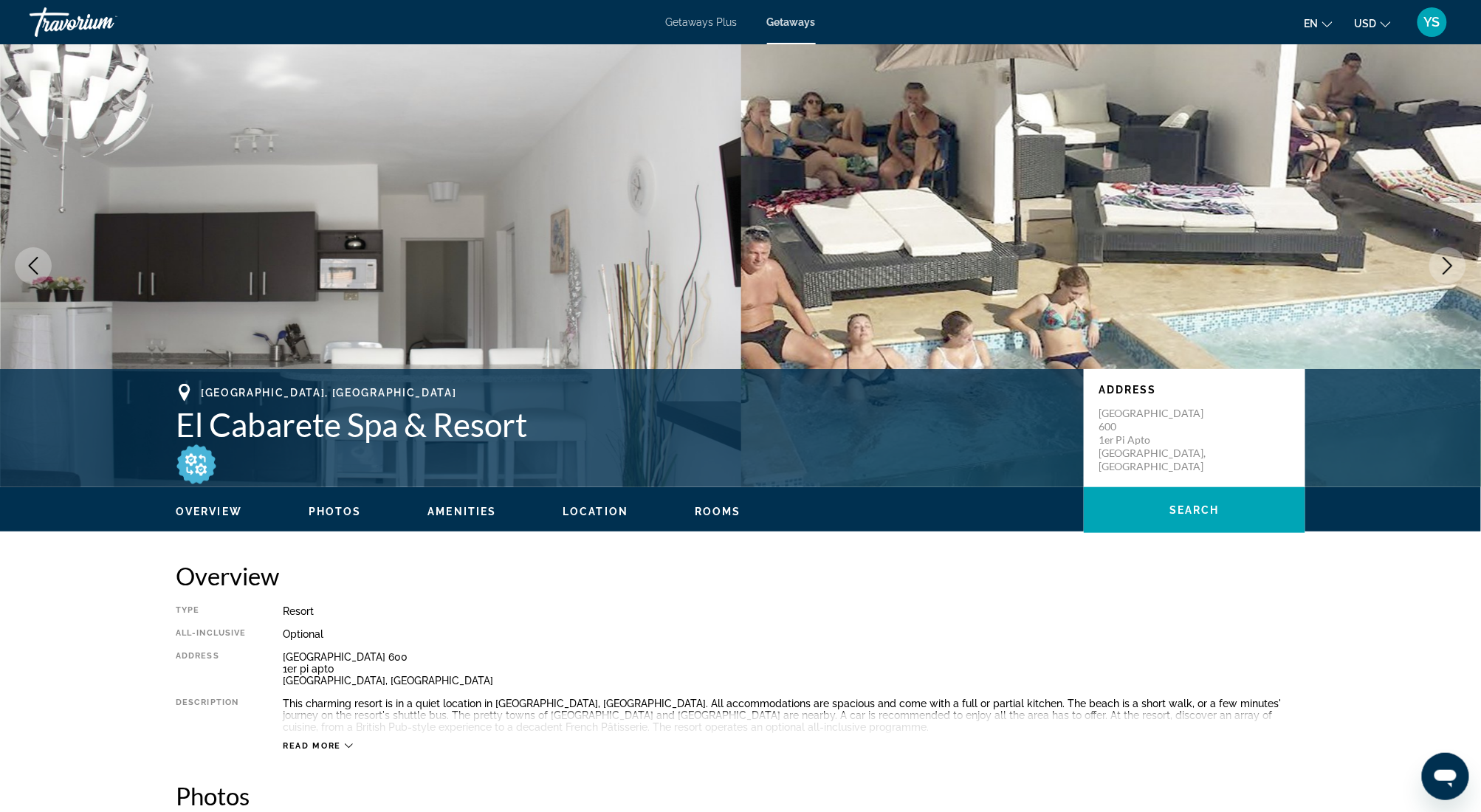
click at [1450, 276] on button "Next image" at bounding box center [1448, 265] width 37 height 37
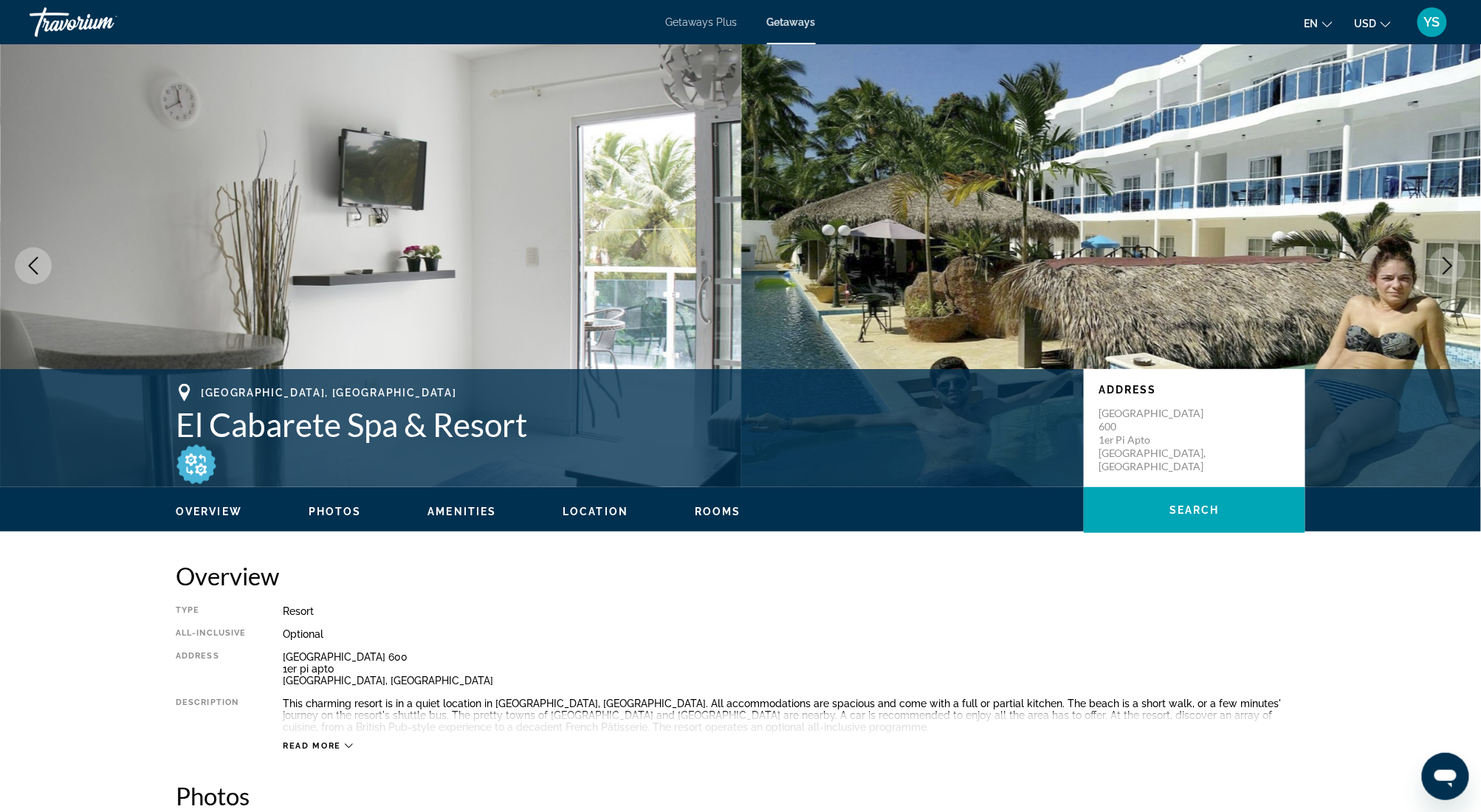
click at [1450, 276] on button "Next image" at bounding box center [1448, 265] width 37 height 37
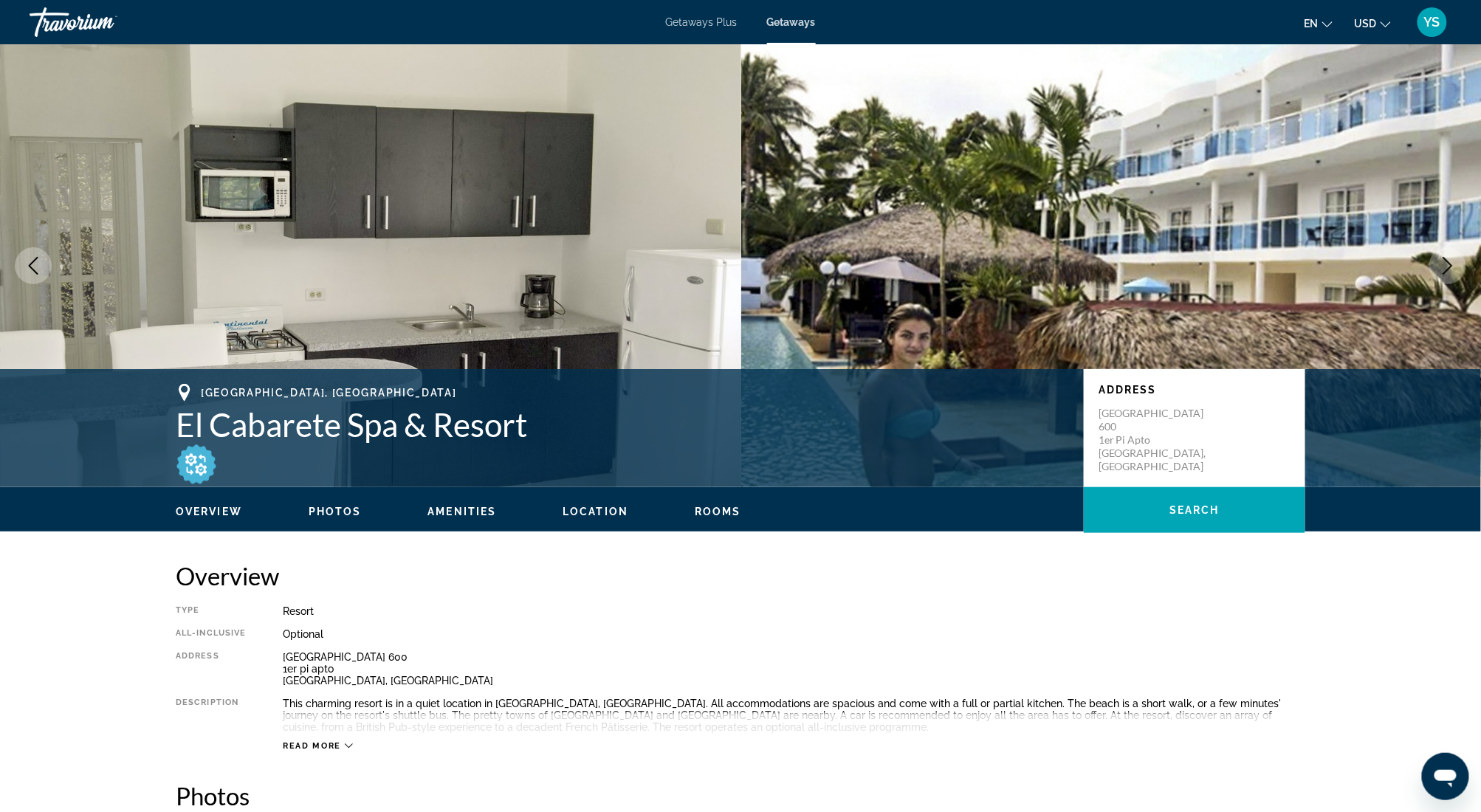
click at [1450, 276] on button "Next image" at bounding box center [1448, 265] width 37 height 37
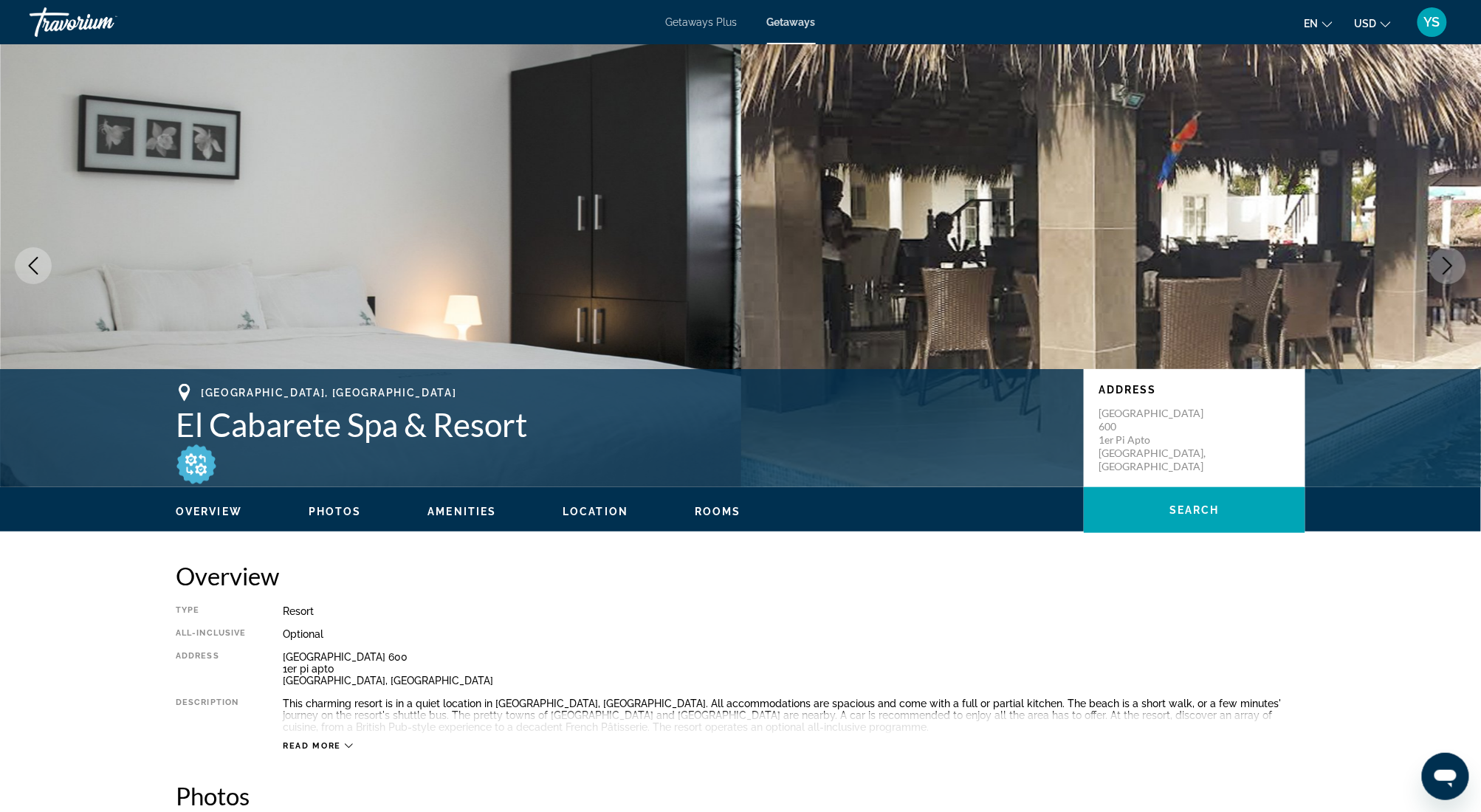
click at [1450, 276] on button "Next image" at bounding box center [1448, 265] width 37 height 37
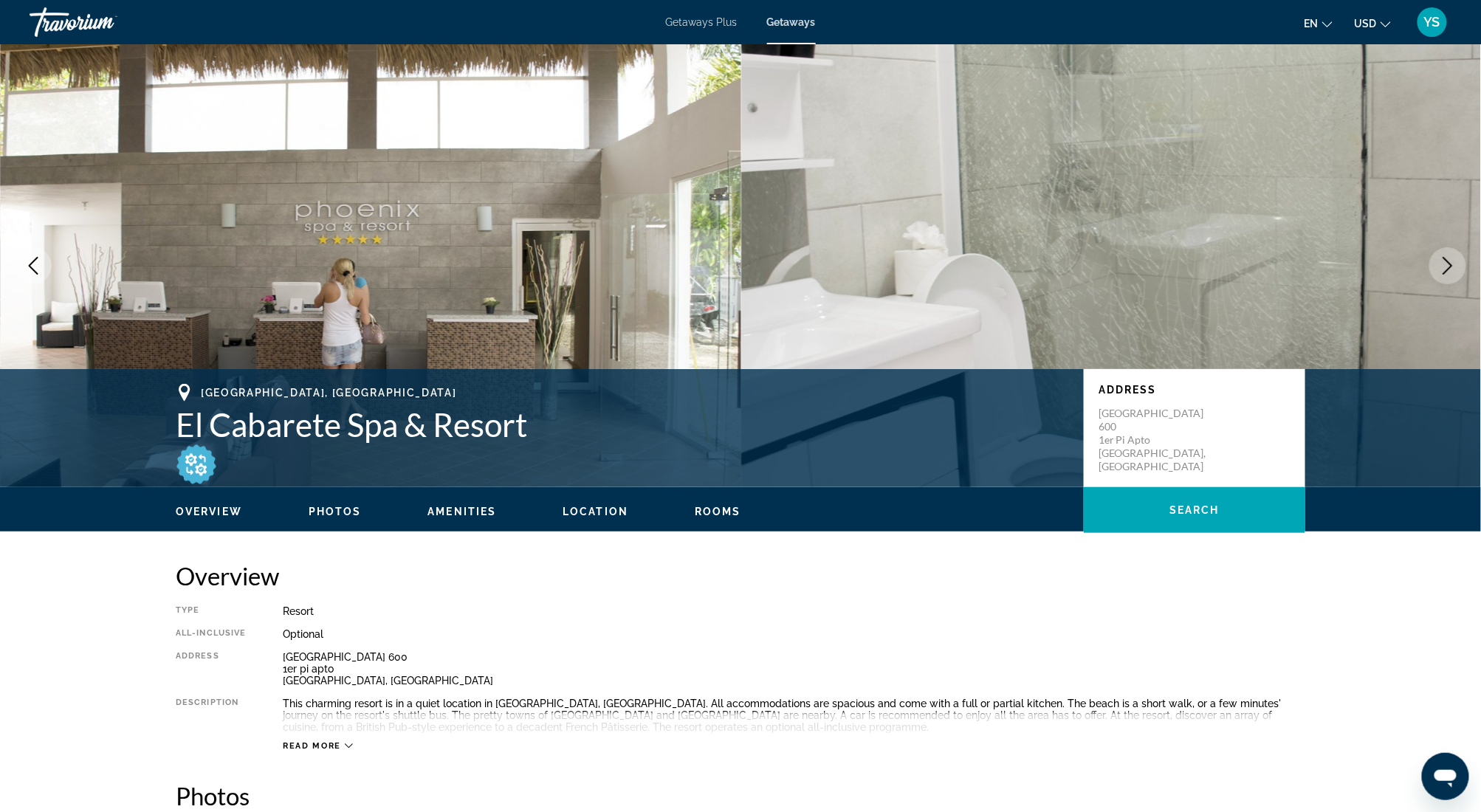
click at [1450, 276] on button "Next image" at bounding box center [1448, 265] width 37 height 37
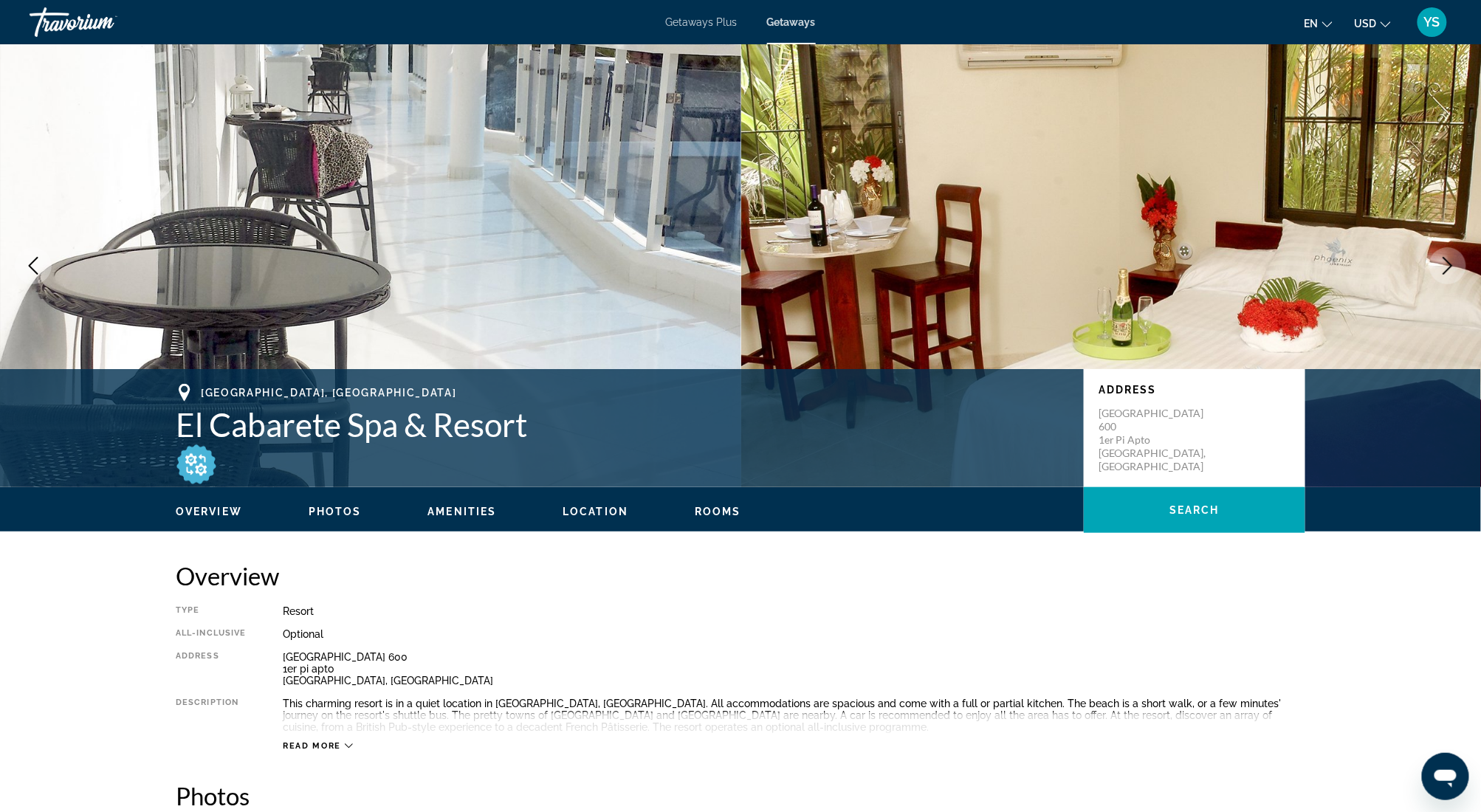
click at [1450, 276] on button "Next image" at bounding box center [1448, 265] width 37 height 37
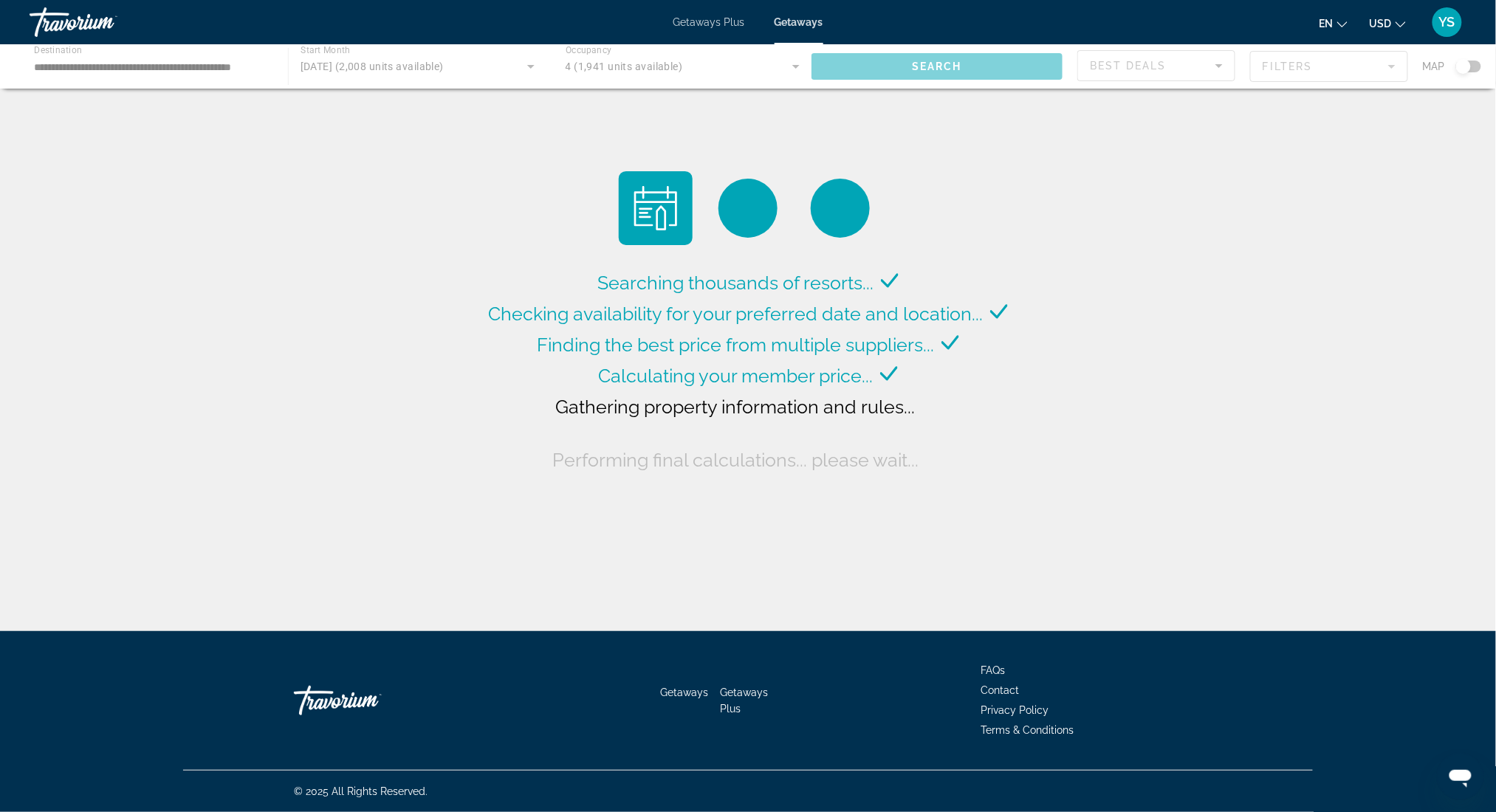
click at [1354, 64] on div "Main content" at bounding box center [748, 66] width 1496 height 45
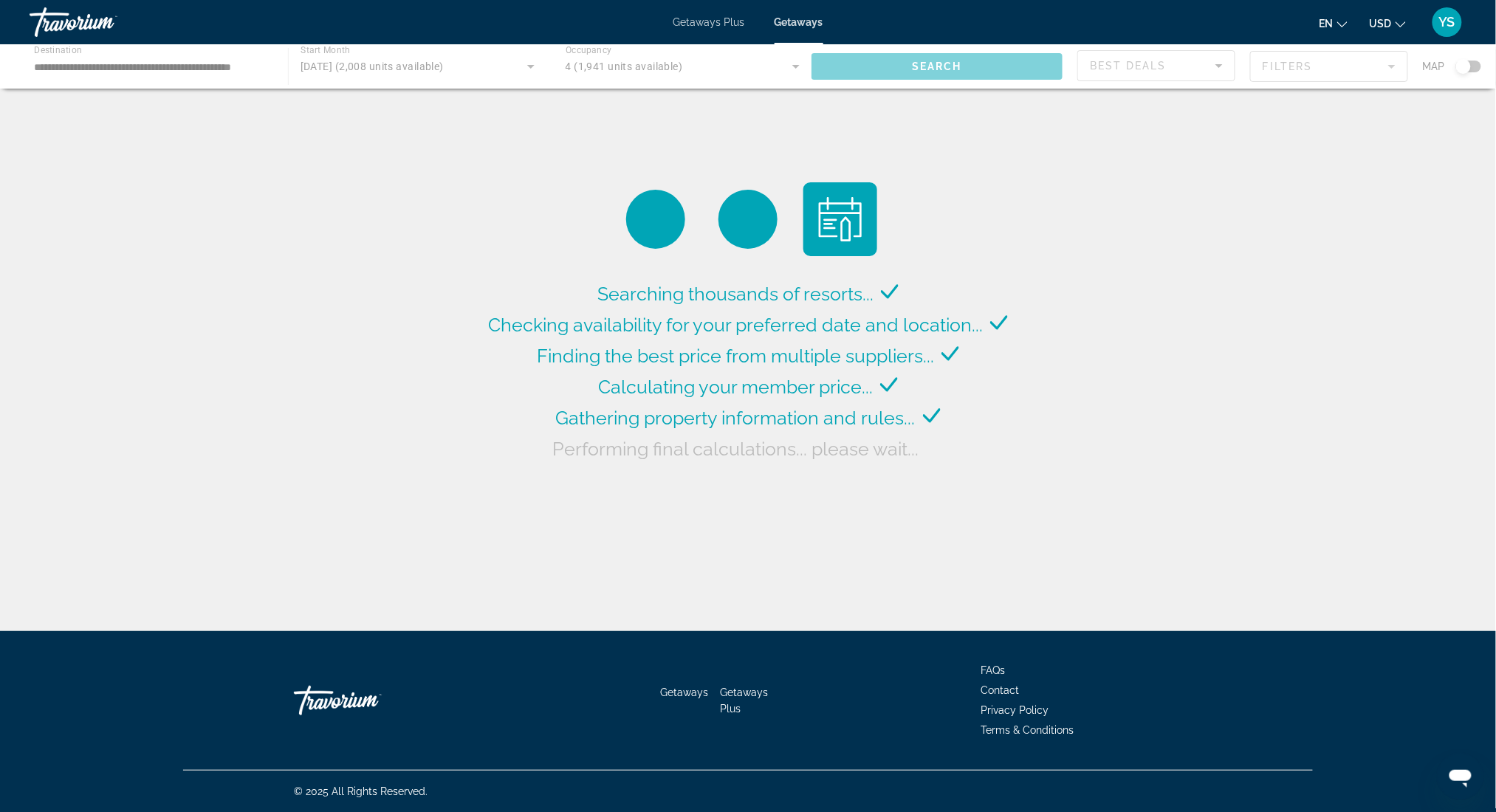
click at [1336, 24] on button "en English Español Français Italiano Português русский" at bounding box center [1334, 23] width 28 height 22
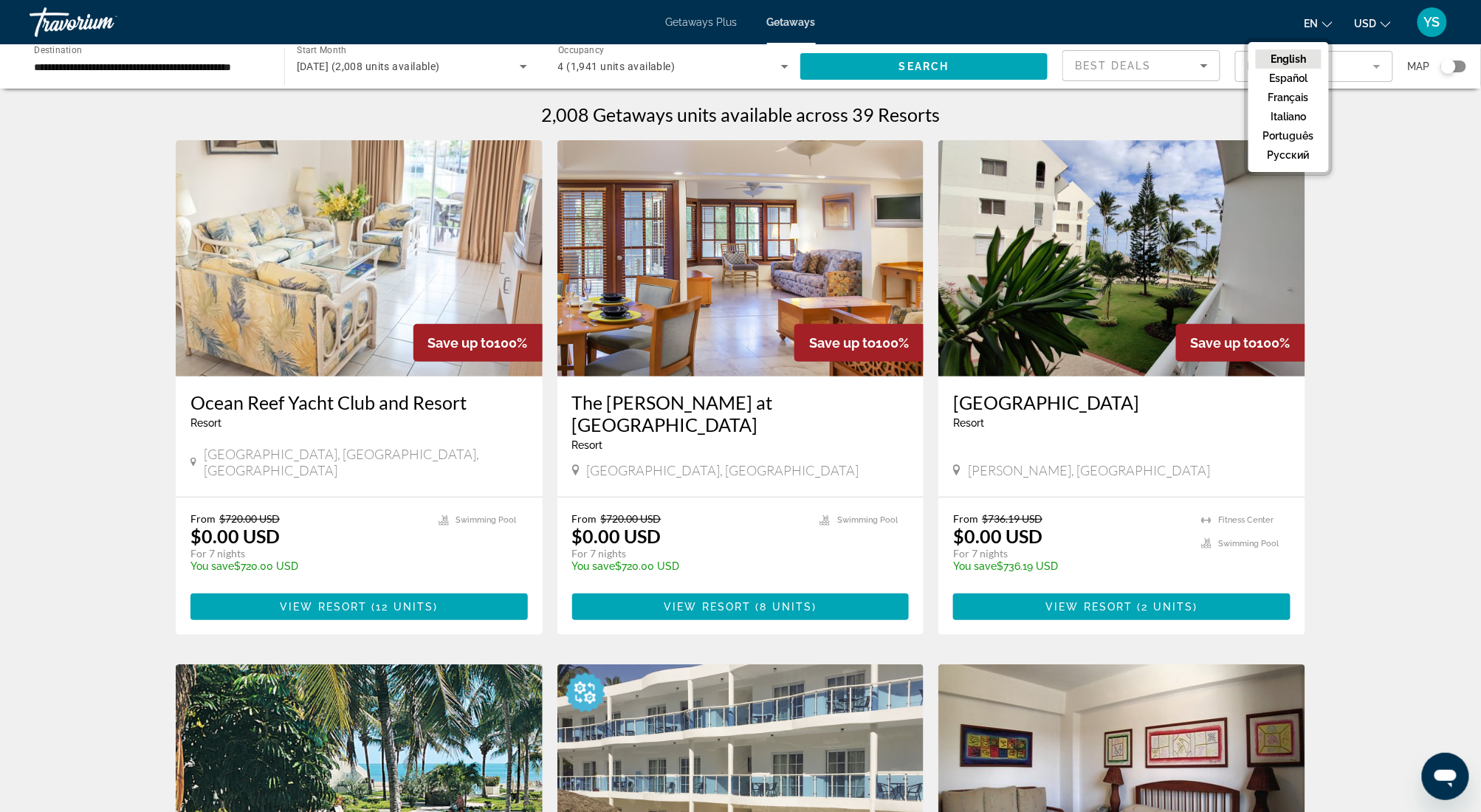
click at [1259, 72] on mat-form-field "Filters" at bounding box center [1314, 66] width 158 height 31
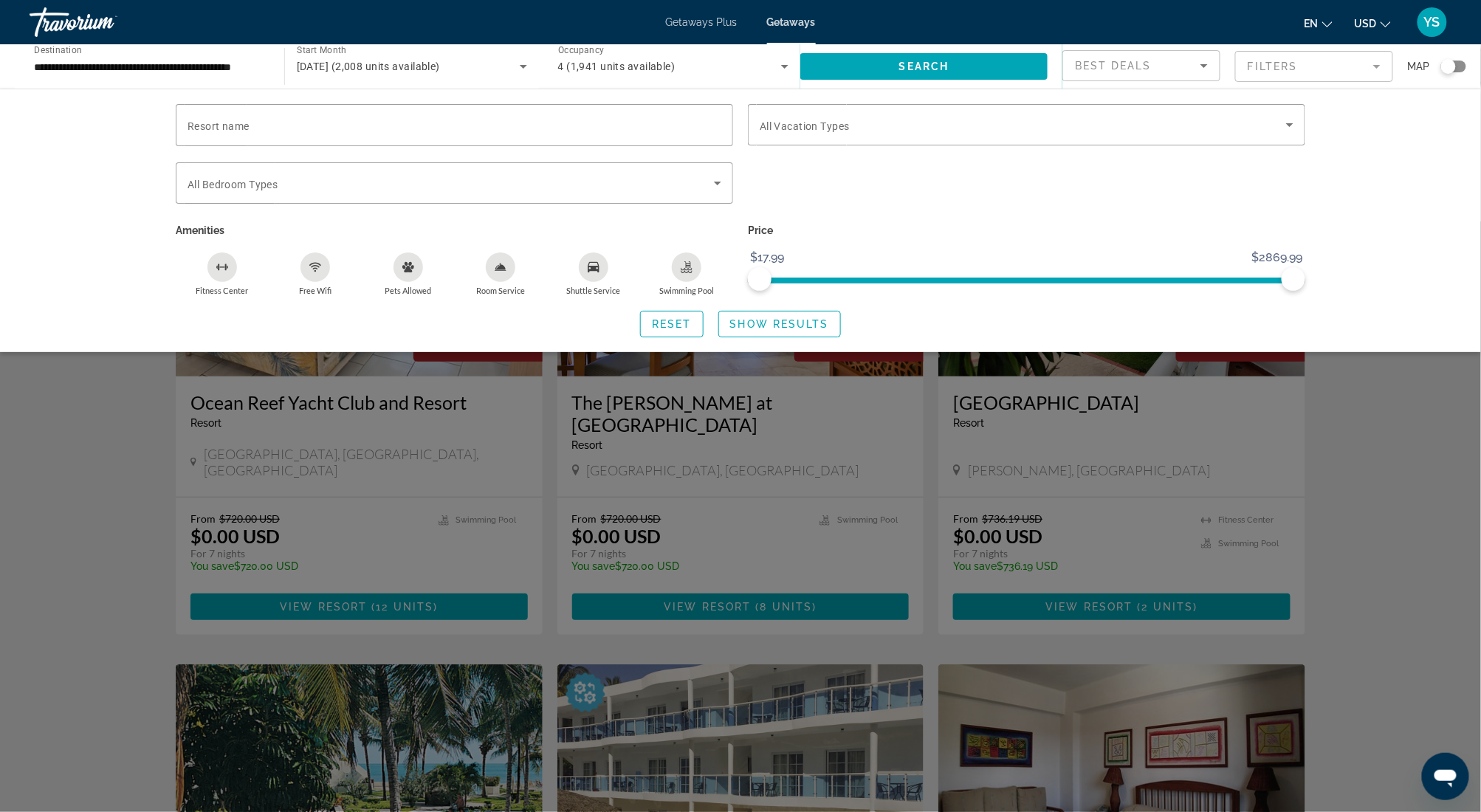
click at [1462, 68] on div "Search widget" at bounding box center [1453, 66] width 25 height 12
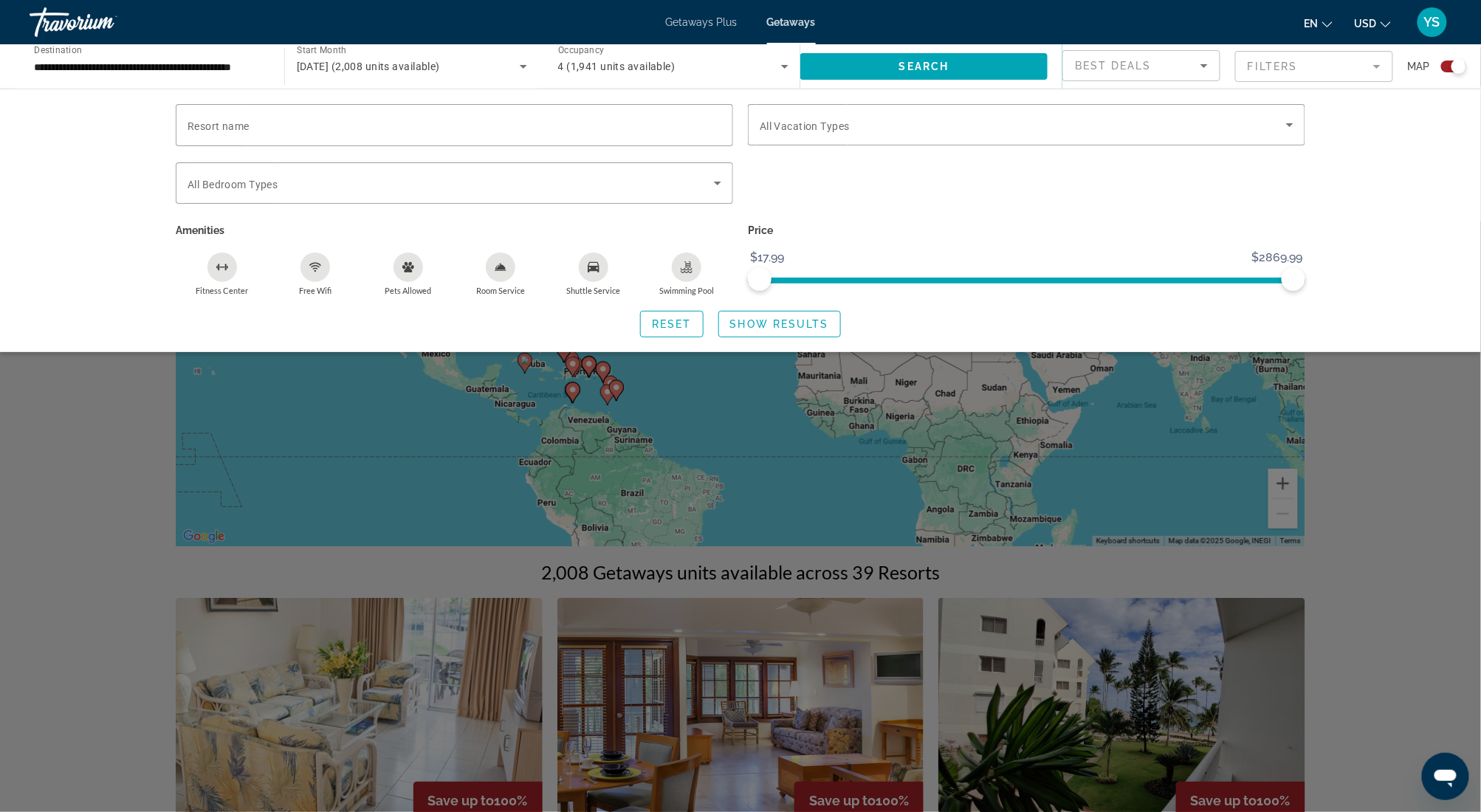
click at [1398, 437] on div "Search widget" at bounding box center [740, 517] width 1481 height 590
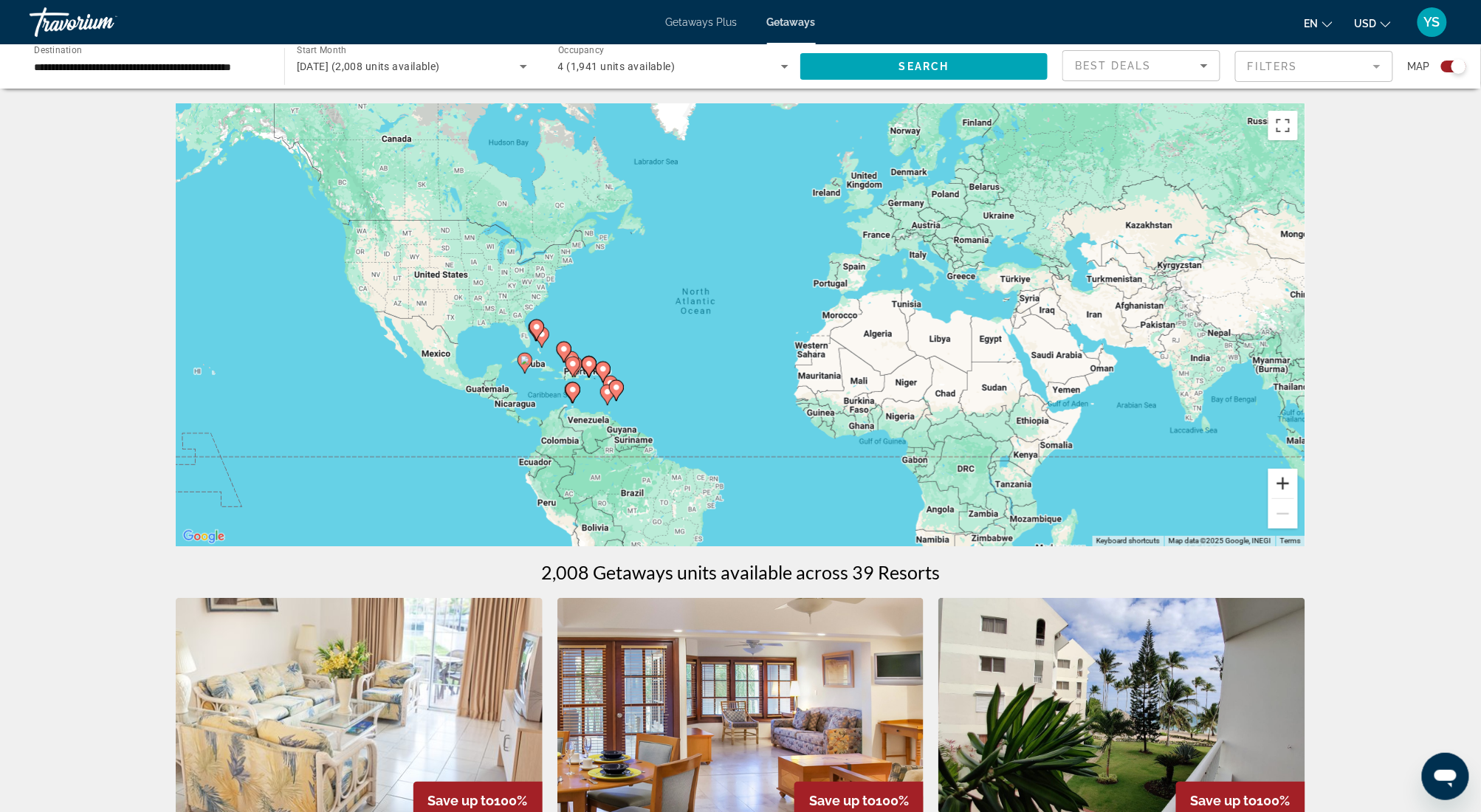
click at [1285, 482] on button "Zoom in" at bounding box center [1284, 484] width 30 height 30
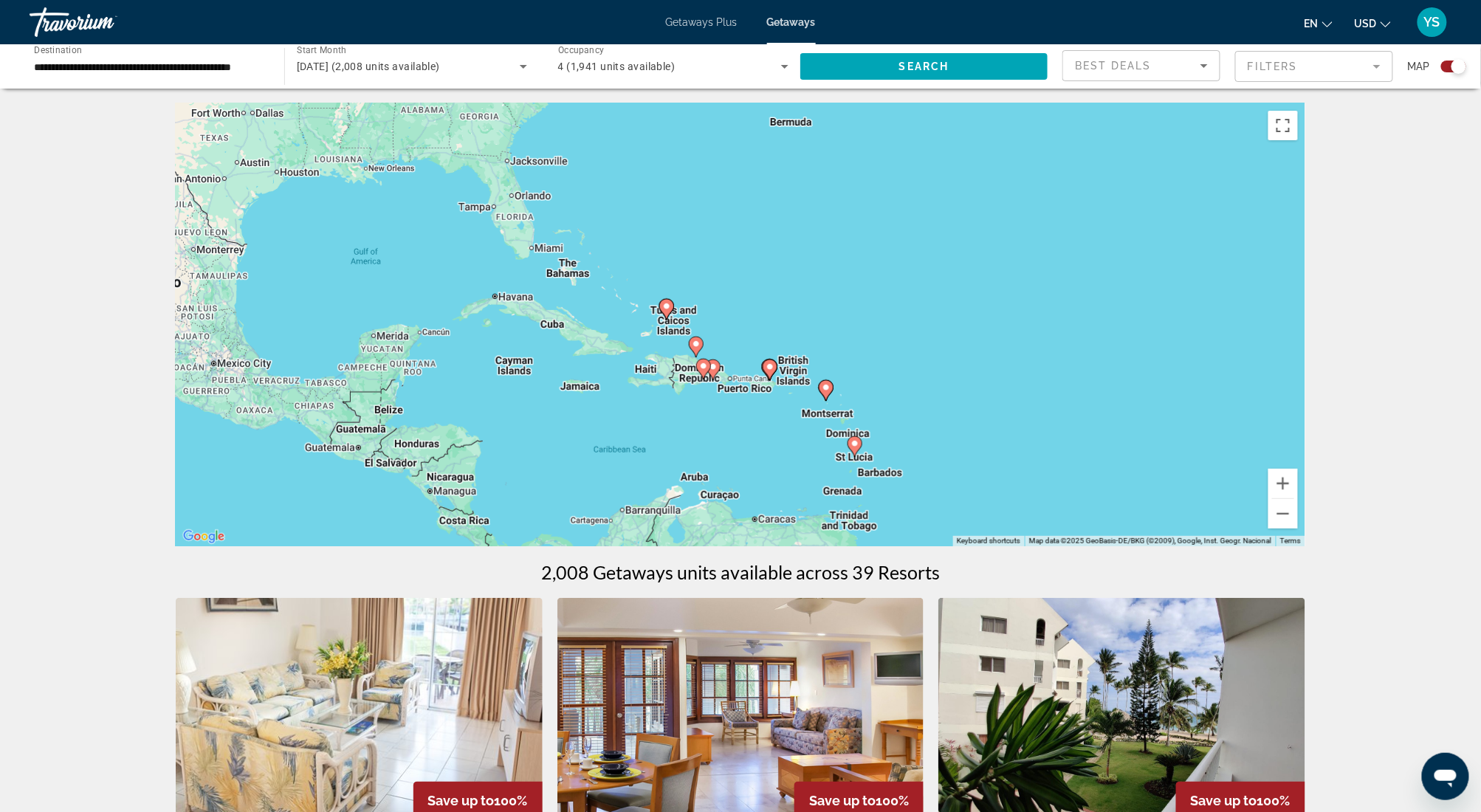
drag, startPoint x: 651, startPoint y: 394, endPoint x: 1298, endPoint y: 231, distance: 667.2
click at [1298, 231] on div "To activate drag with keyboard, press Alt + Enter. Once in keyboard drag state,…" at bounding box center [740, 324] width 1130 height 443
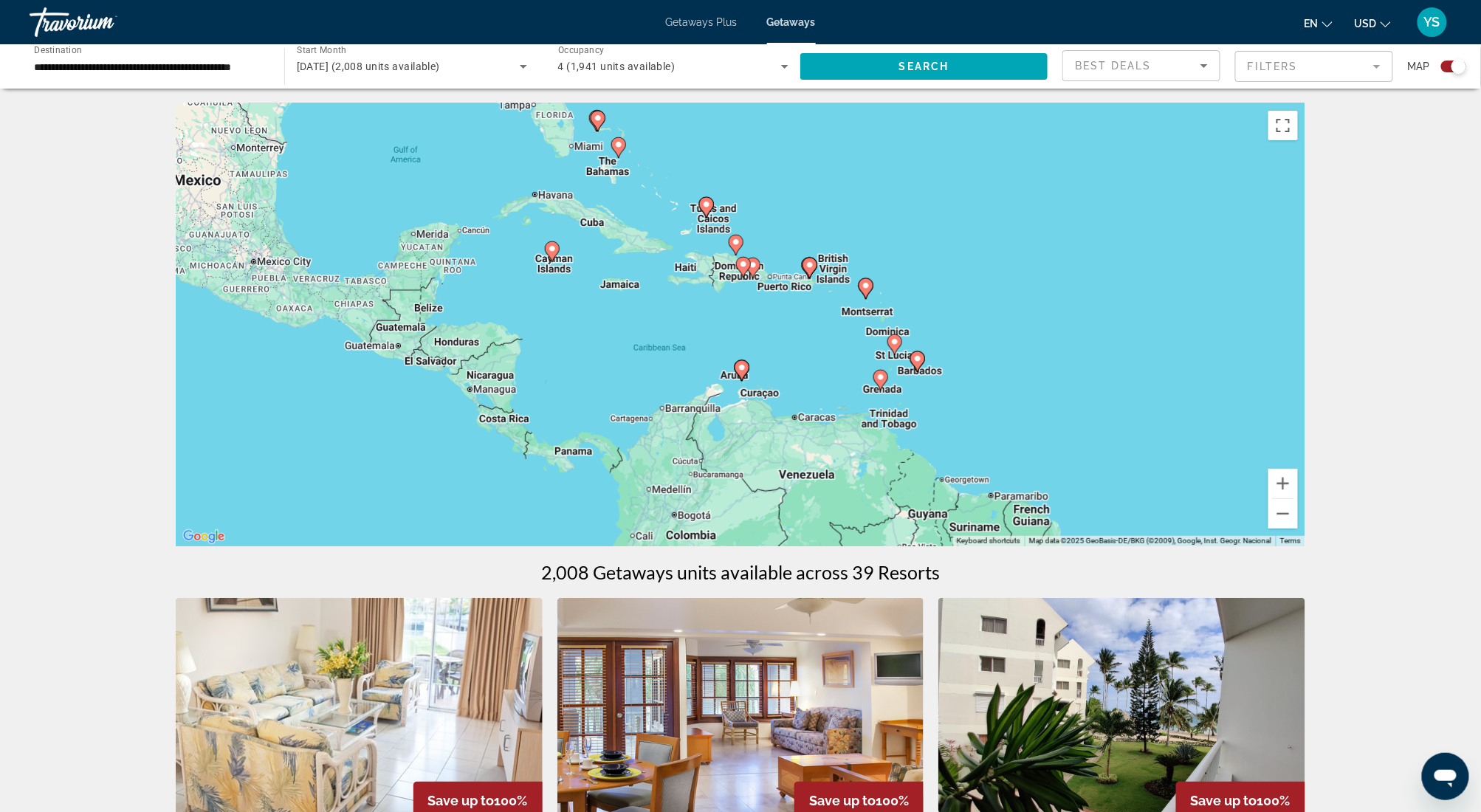
drag, startPoint x: 1064, startPoint y: 380, endPoint x: 1116, endPoint y: 233, distance: 155.9
click at [1116, 233] on div "To activate drag with keyboard, press Alt + Enter. Once in keyboard drag state,…" at bounding box center [740, 324] width 1130 height 443
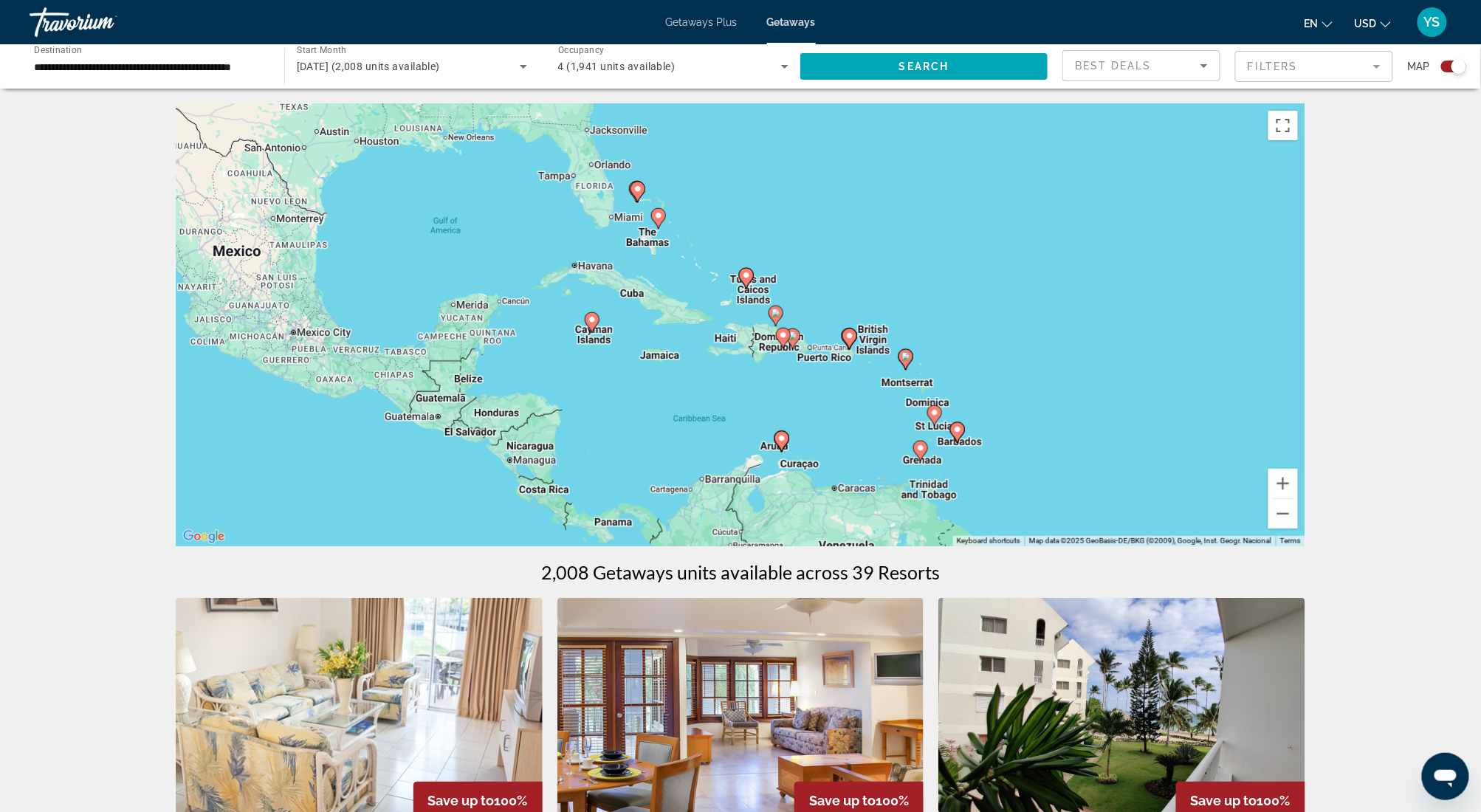
drag, startPoint x: 642, startPoint y: 220, endPoint x: 671, endPoint y: 327, distance: 110.9
click at [671, 327] on div "To activate drag with keyboard, press Alt + Enter. Once in keyboard drag state,…" at bounding box center [740, 324] width 1130 height 443
click at [1285, 490] on button "Zoom in" at bounding box center [1284, 484] width 30 height 30
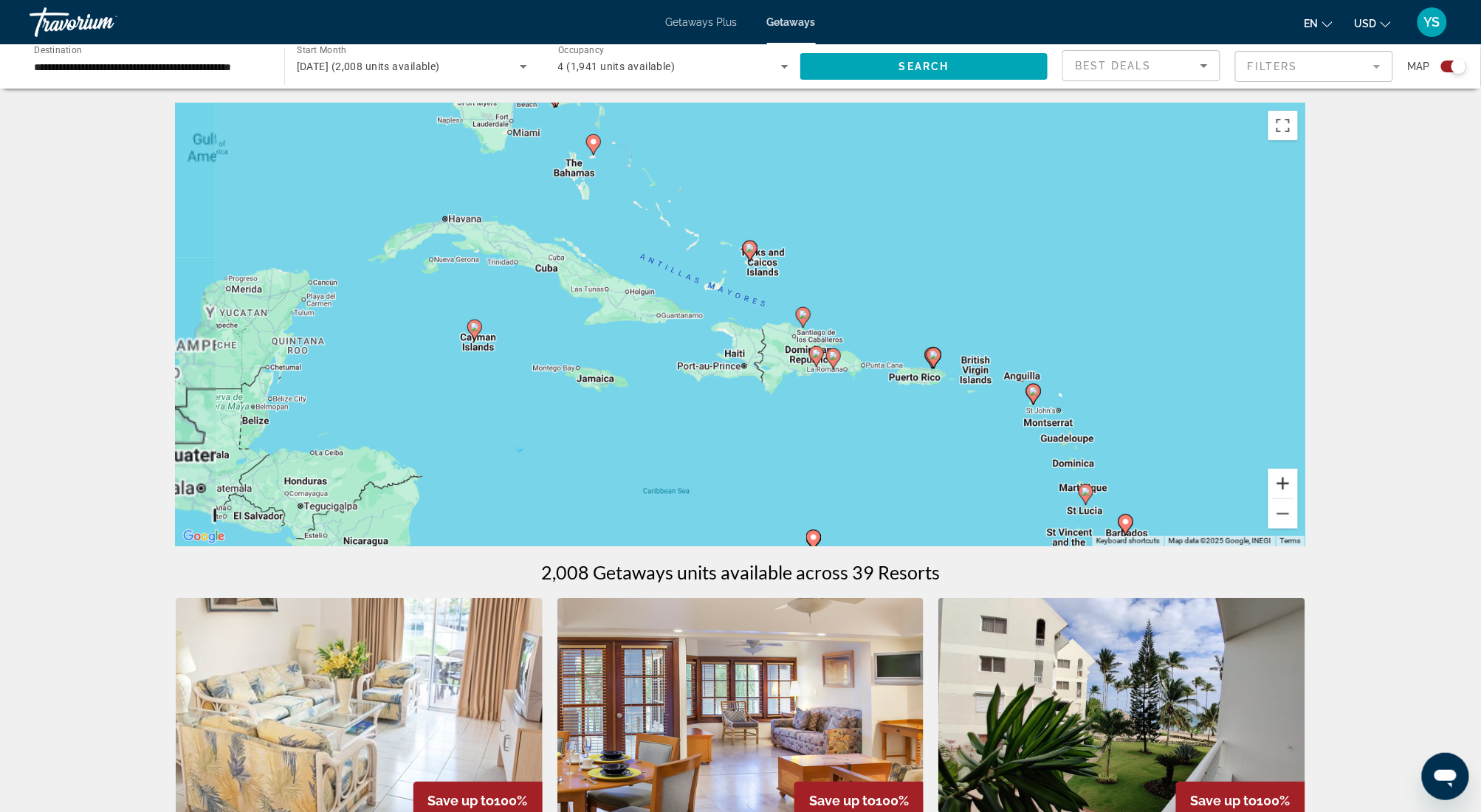
click at [1283, 485] on button "Zoom in" at bounding box center [1284, 484] width 30 height 30
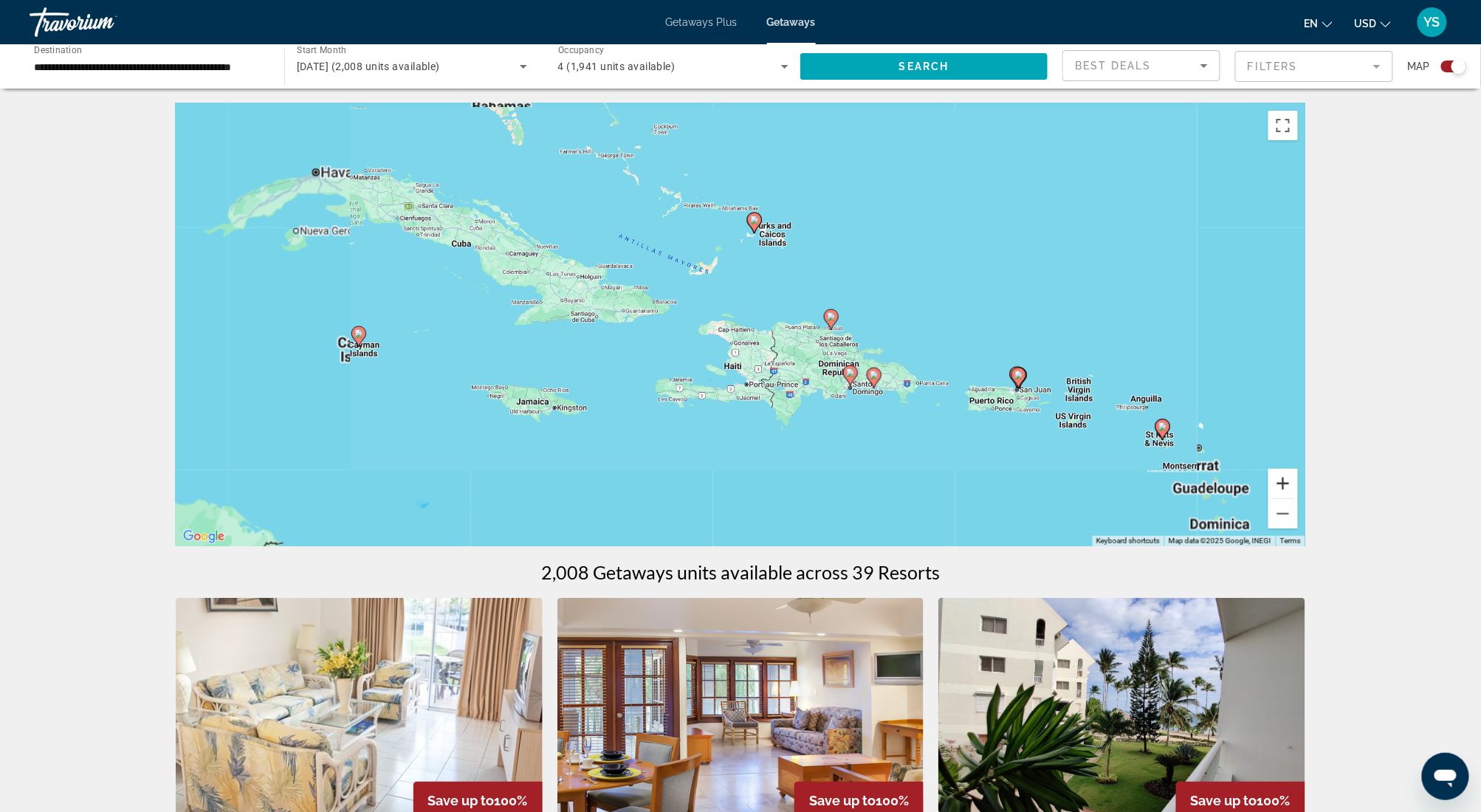
click at [1283, 485] on button "Zoom in" at bounding box center [1284, 484] width 30 height 30
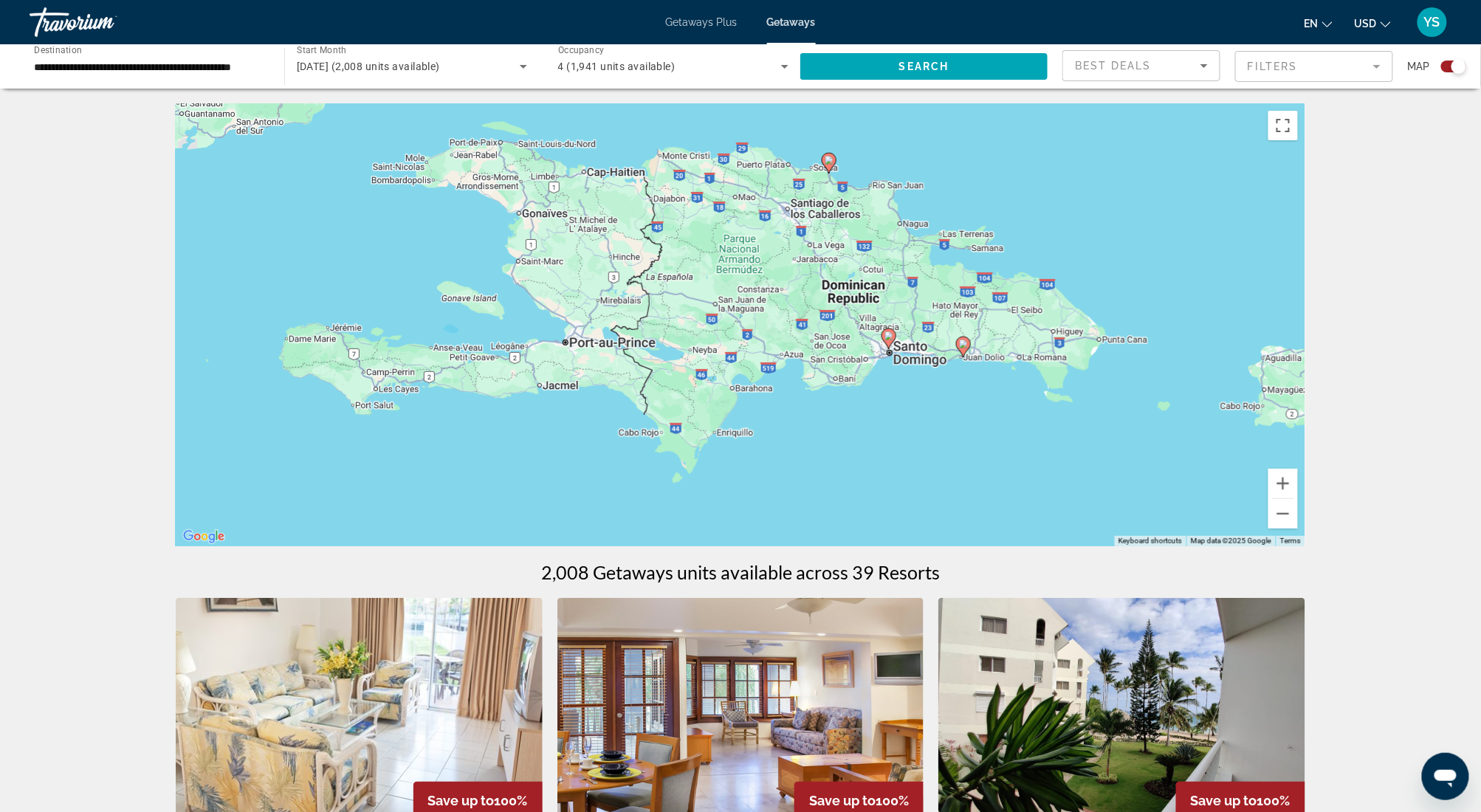
drag, startPoint x: 1147, startPoint y: 406, endPoint x: 953, endPoint y: 239, distance: 256.0
click at [953, 239] on div "To activate drag with keyboard, press Alt + Enter. Once in keyboard drag state,…" at bounding box center [740, 324] width 1130 height 443
click at [1288, 485] on button "Zoom in" at bounding box center [1284, 484] width 30 height 30
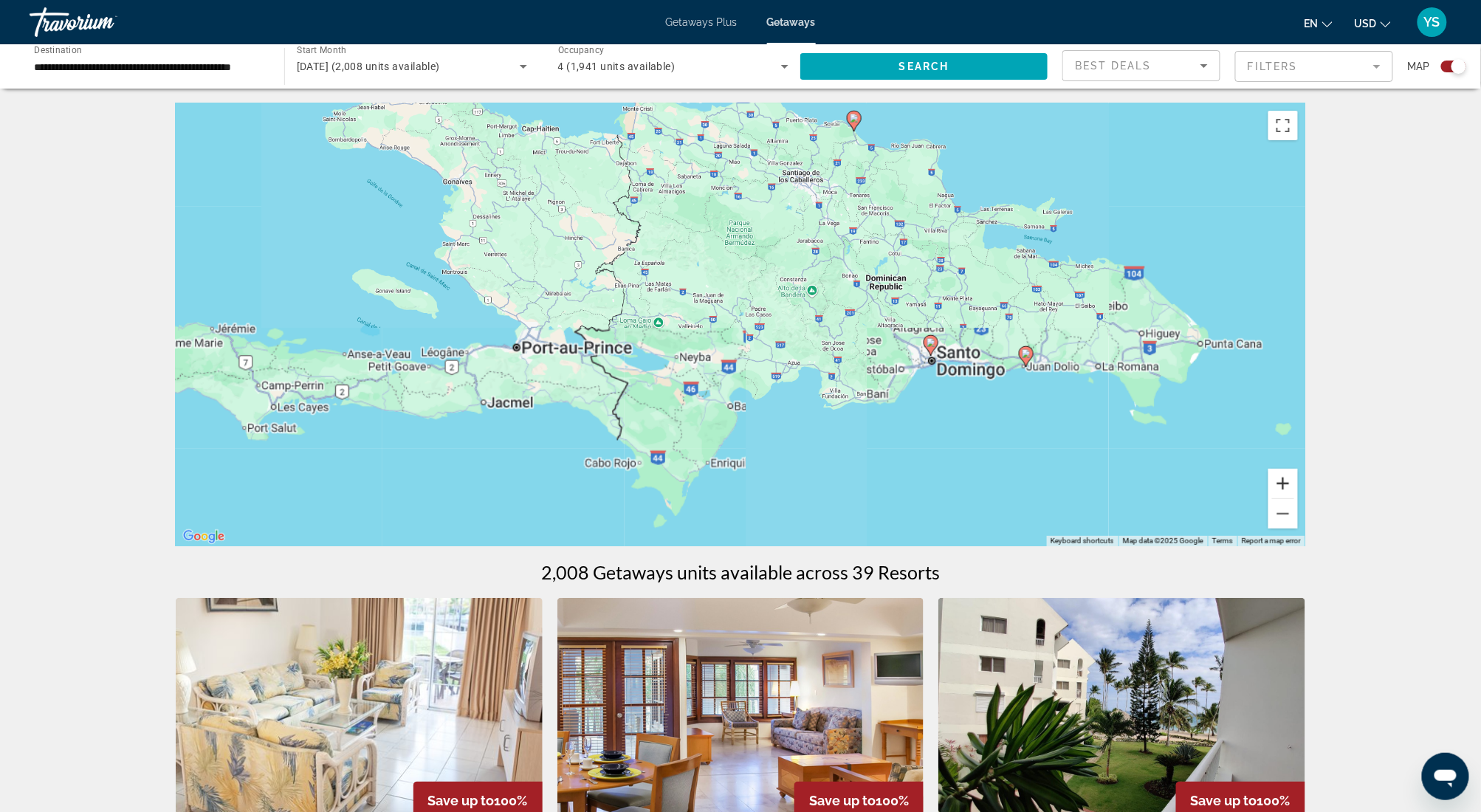
click at [1289, 485] on button "Zoom in" at bounding box center [1284, 484] width 30 height 30
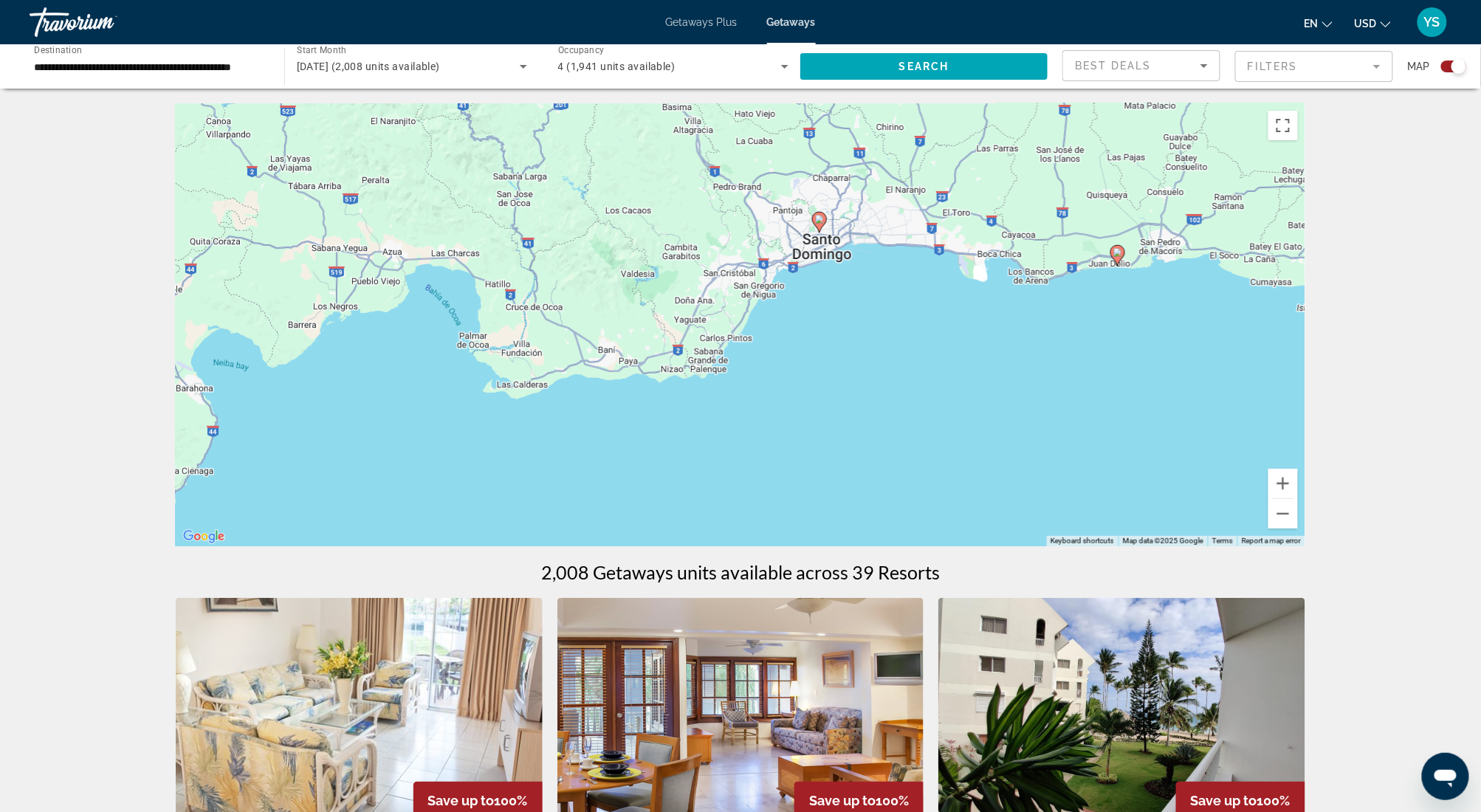
drag, startPoint x: 1126, startPoint y: 410, endPoint x: 618, endPoint y: 222, distance: 541.7
click at [618, 222] on div "To activate drag with keyboard, press Alt + Enter. Once in keyboard drag state,…" at bounding box center [740, 324] width 1130 height 443
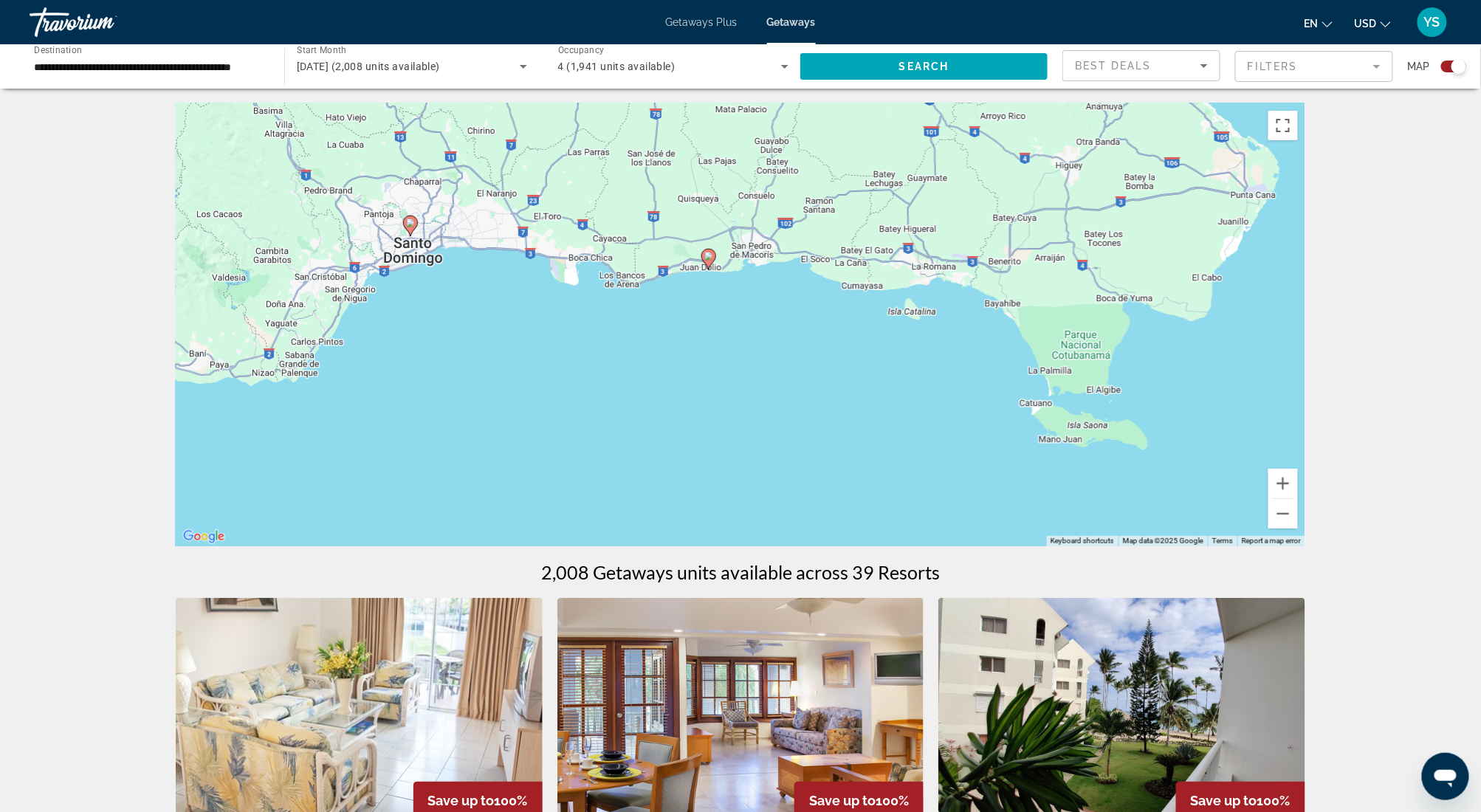
drag, startPoint x: 1099, startPoint y: 380, endPoint x: 684, endPoint y: 385, distance: 415.0
click at [684, 385] on div "To activate drag with keyboard, press Alt + Enter. Once in keyboard drag state,…" at bounding box center [740, 324] width 1130 height 443
click at [712, 257] on image "Main content" at bounding box center [709, 256] width 9 height 9
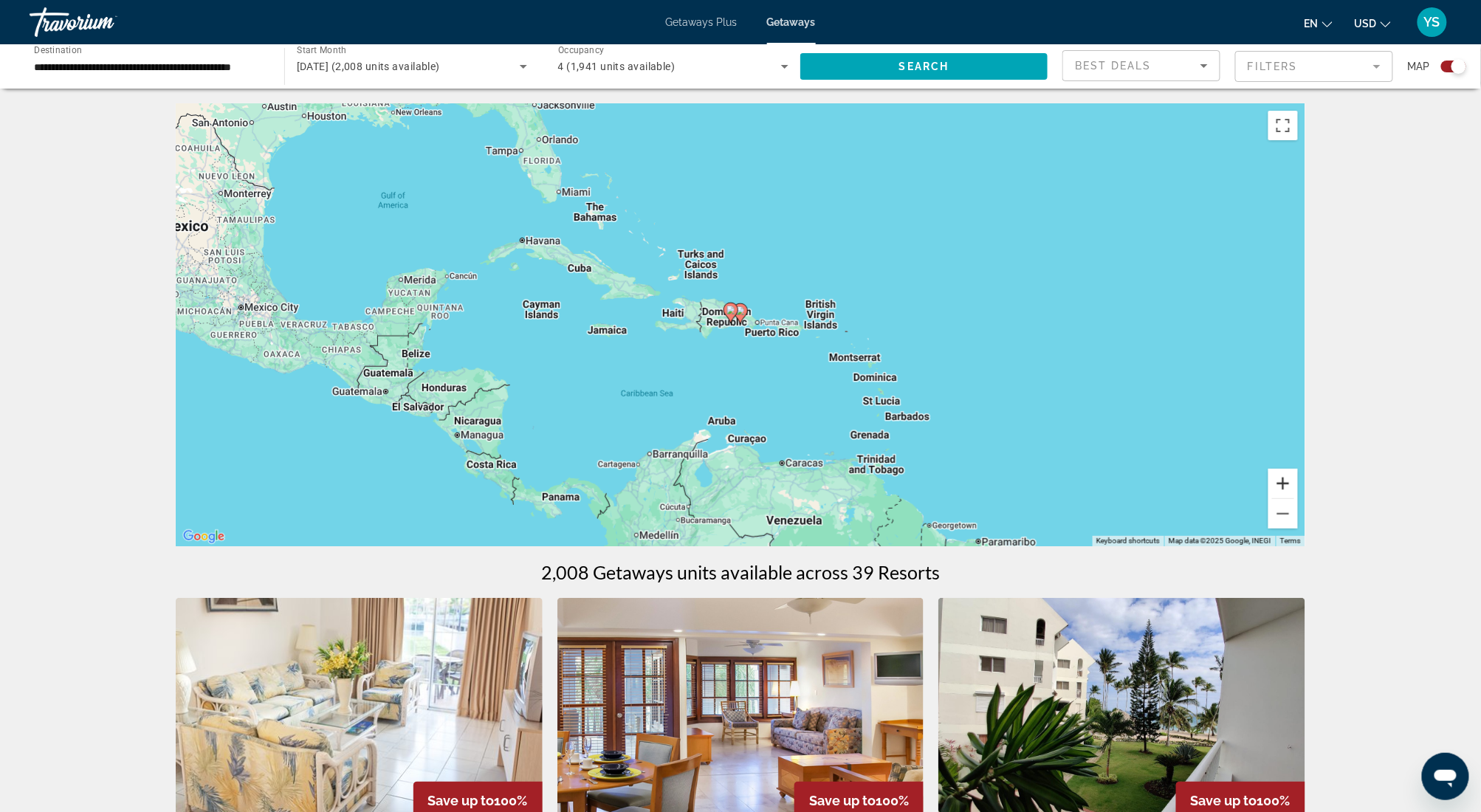
click at [1273, 477] on button "Zoom in" at bounding box center [1284, 484] width 30 height 30
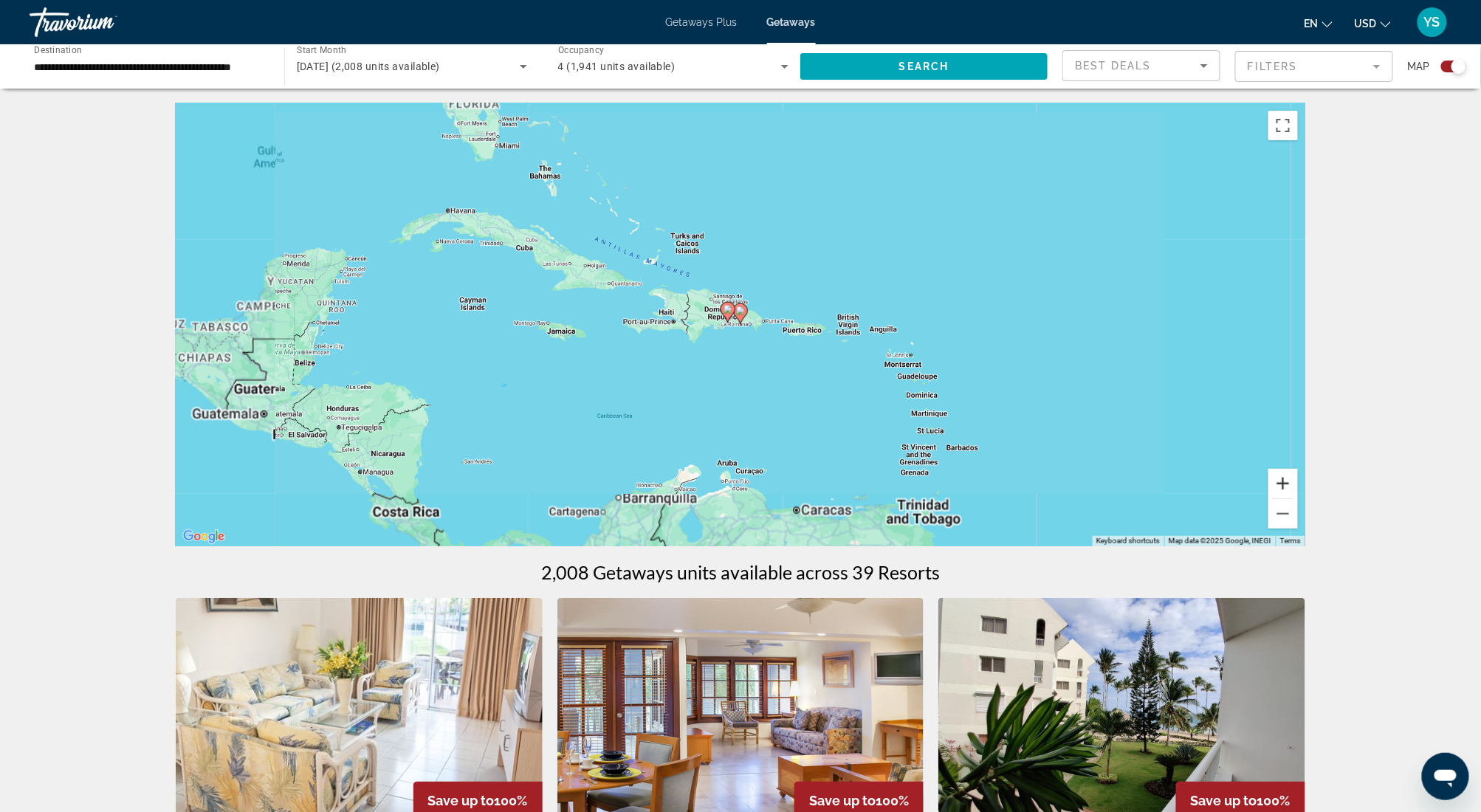
click at [1273, 477] on button "Zoom in" at bounding box center [1284, 484] width 30 height 30
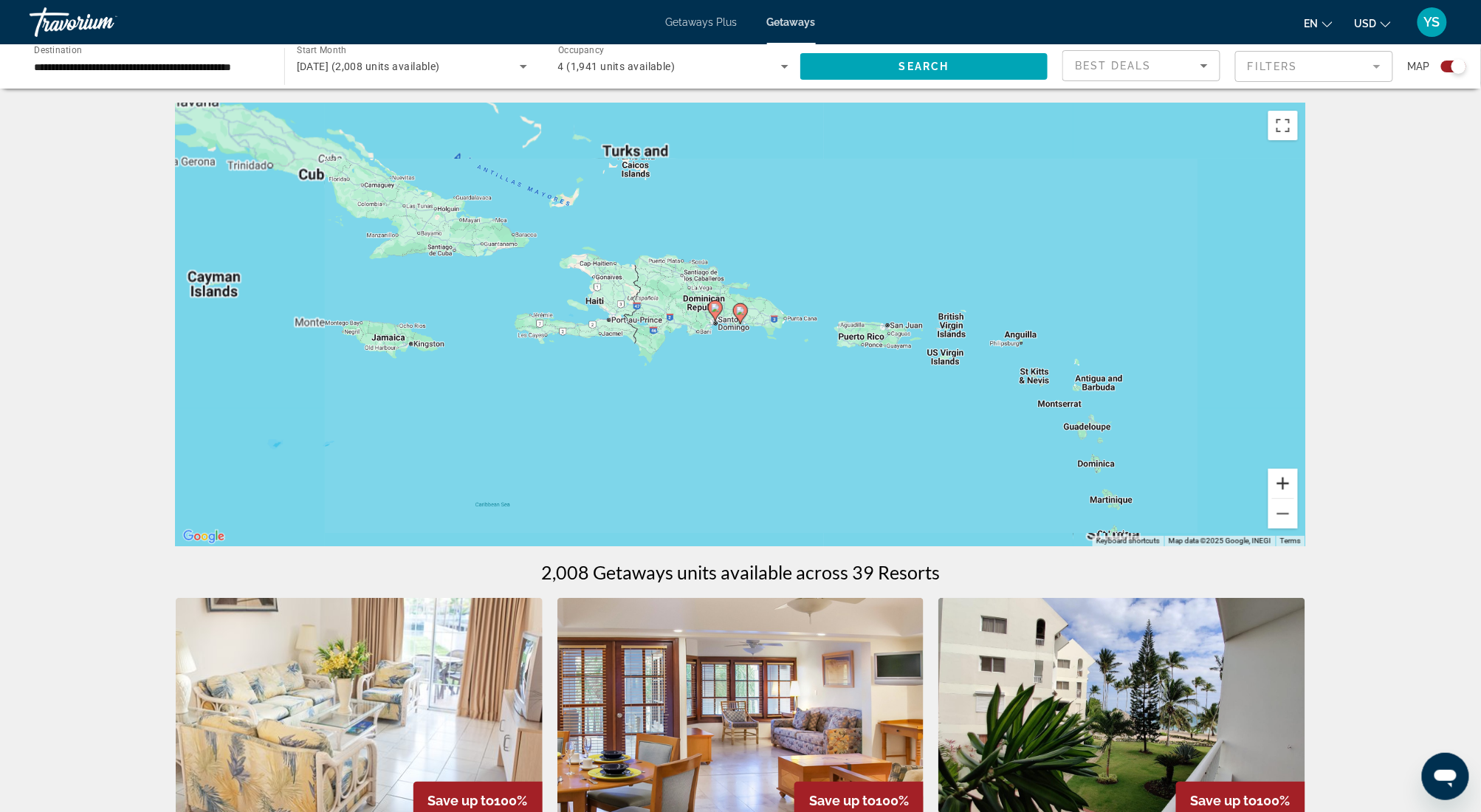
click at [1273, 477] on button "Zoom in" at bounding box center [1284, 484] width 30 height 30
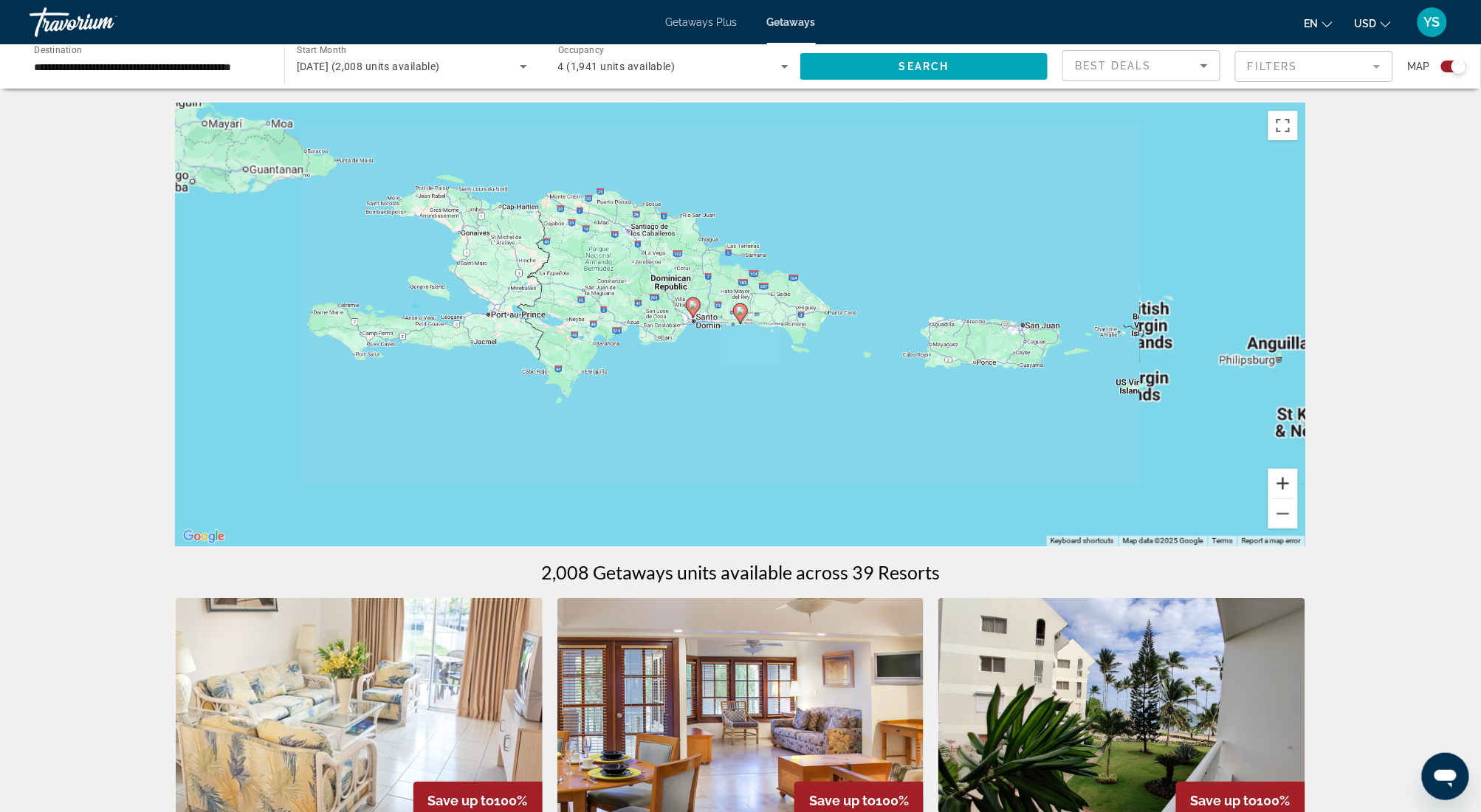
click at [1273, 477] on button "Zoom in" at bounding box center [1284, 484] width 30 height 30
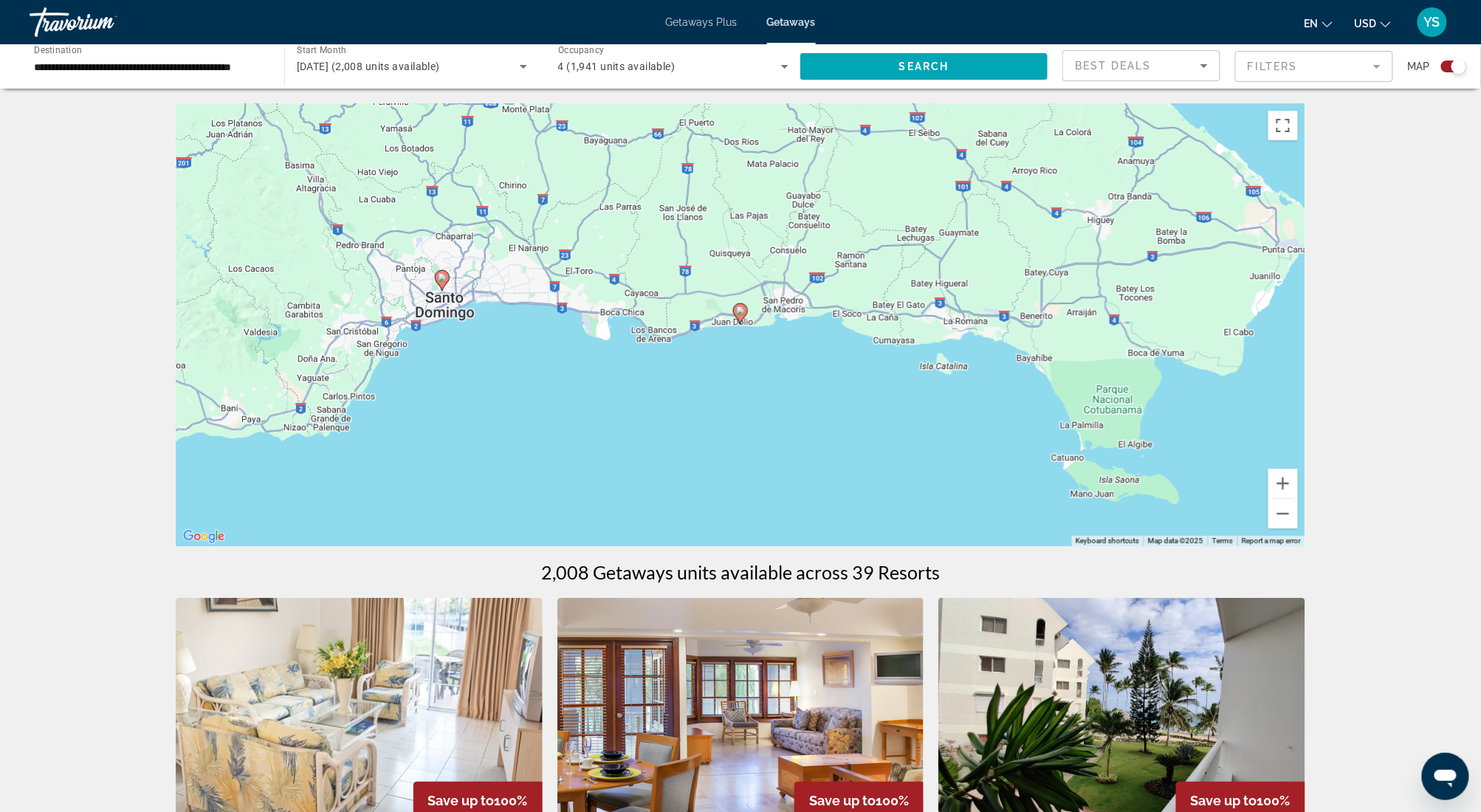
click at [740, 313] on image "Main content" at bounding box center [740, 311] width 9 height 9
type input "**********"
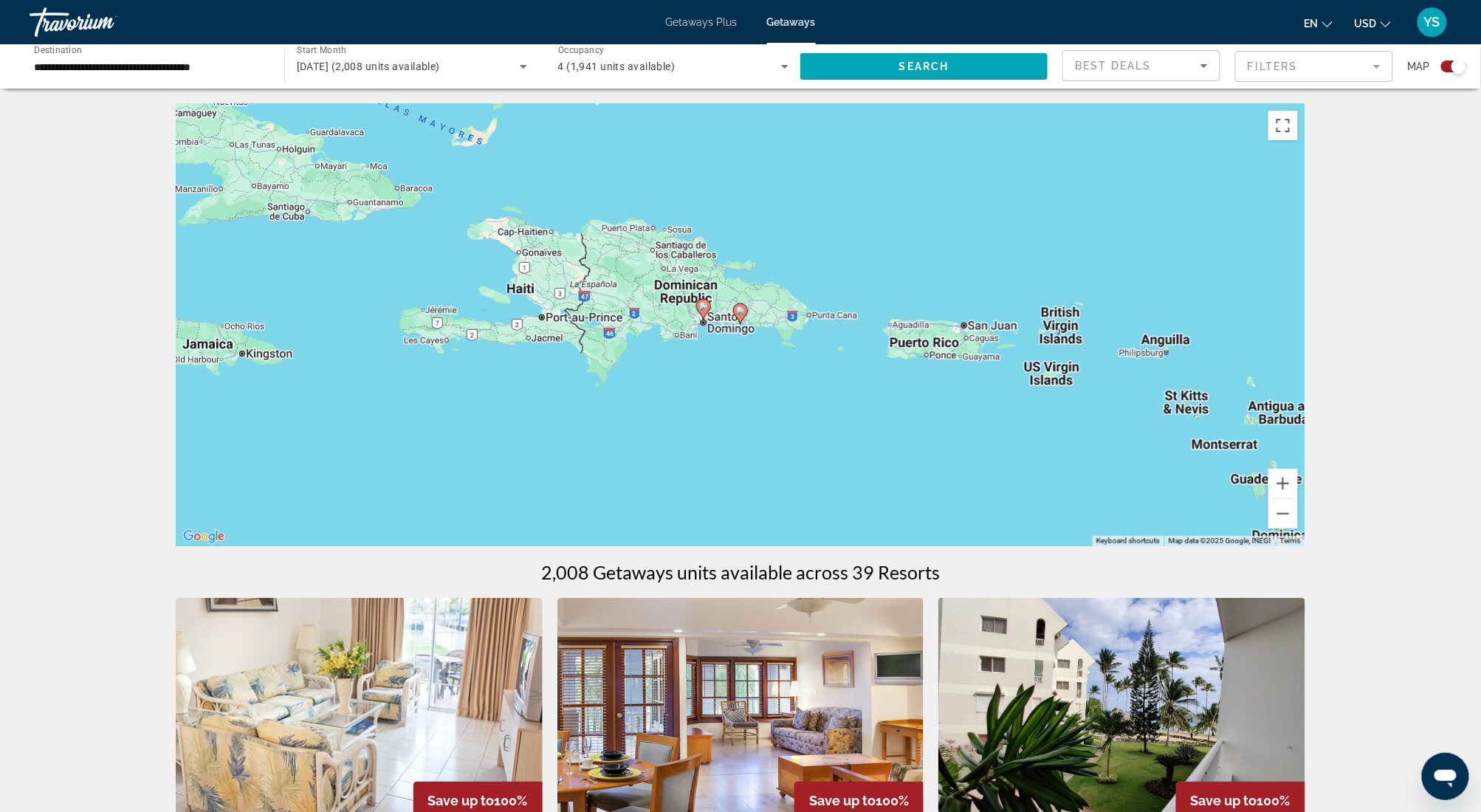
click at [740, 308] on image "Main content" at bounding box center [740, 311] width 9 height 9
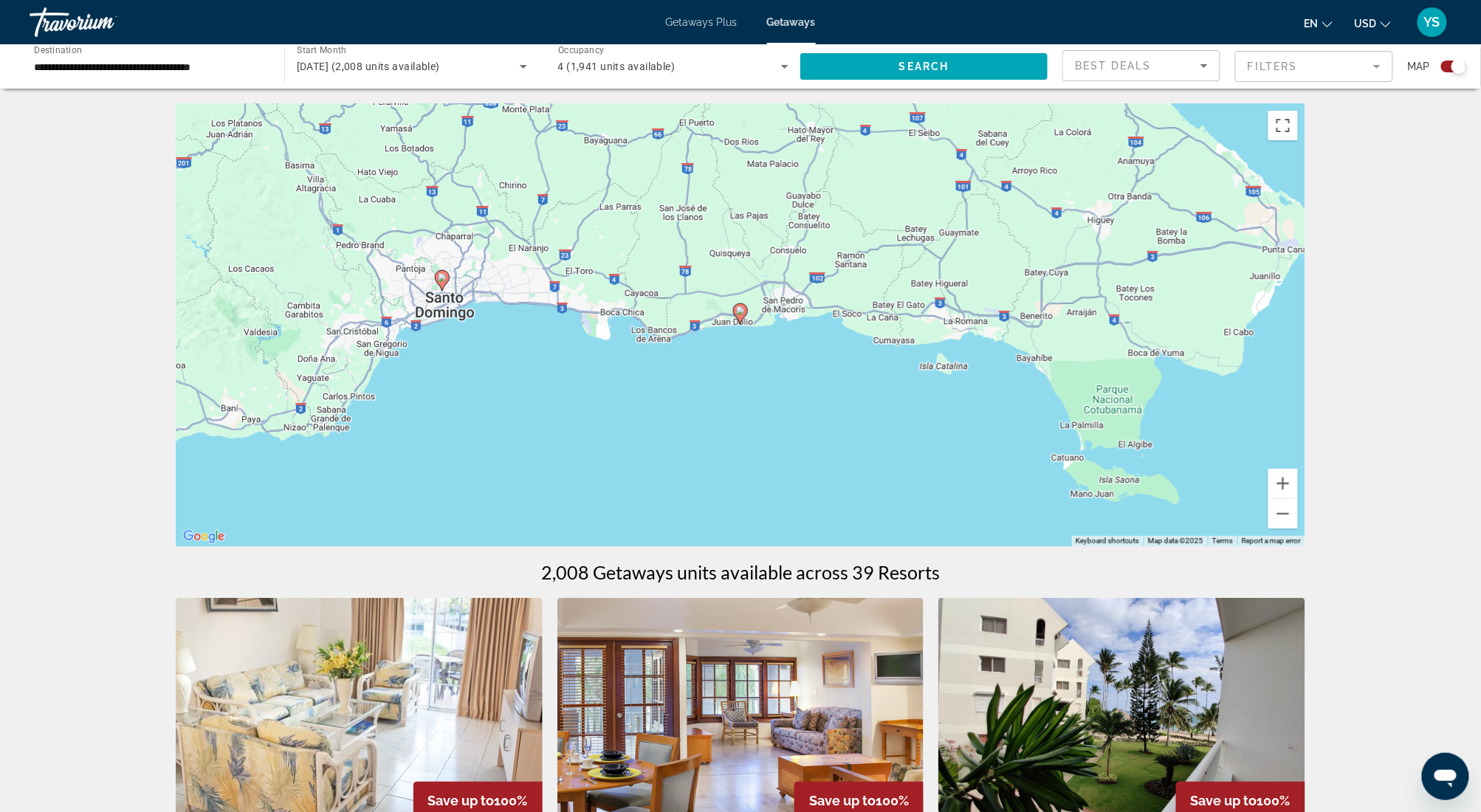
click at [741, 307] on image "Main content" at bounding box center [740, 311] width 9 height 9
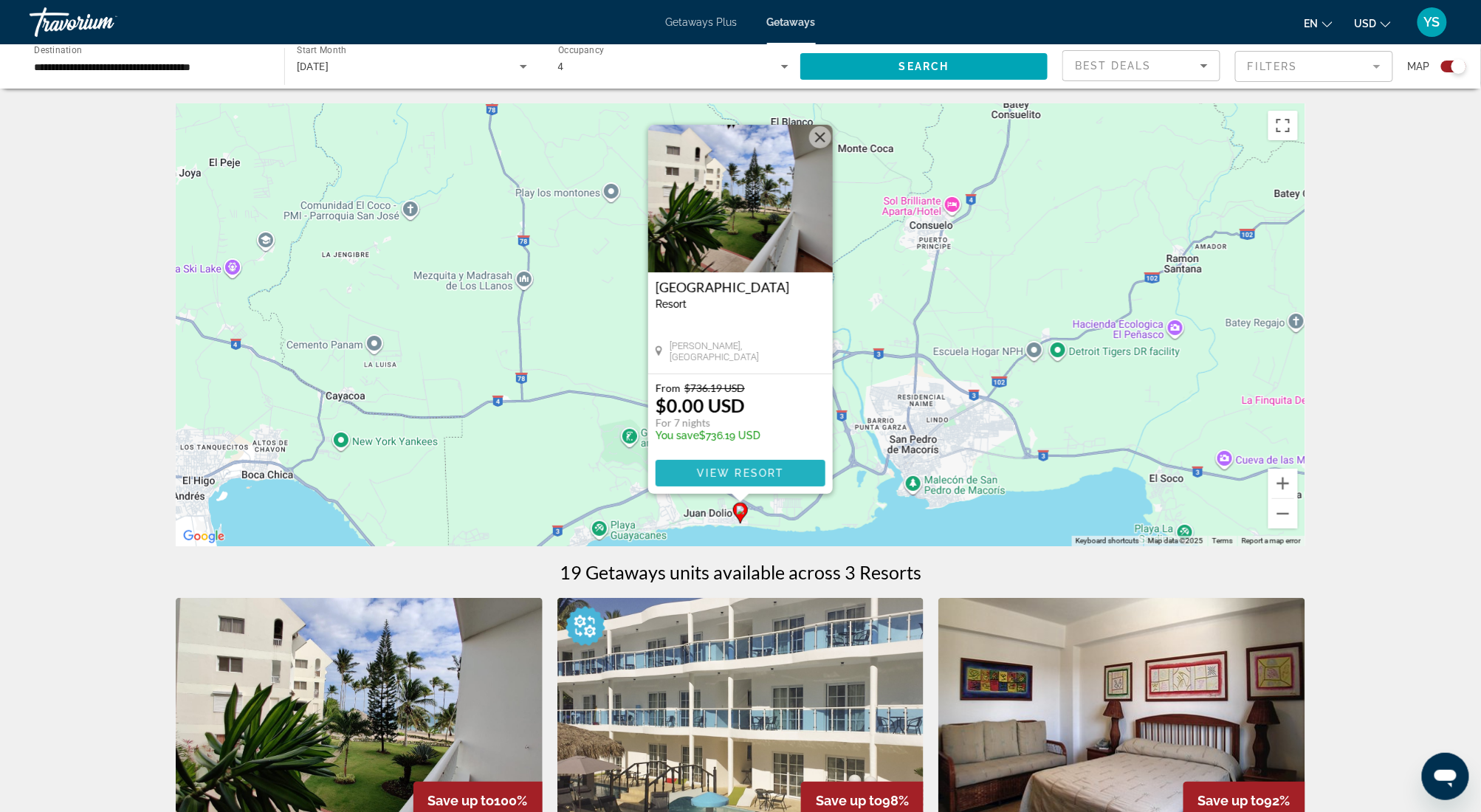
click at [744, 476] on span "View Resort" at bounding box center [740, 473] width 87 height 12
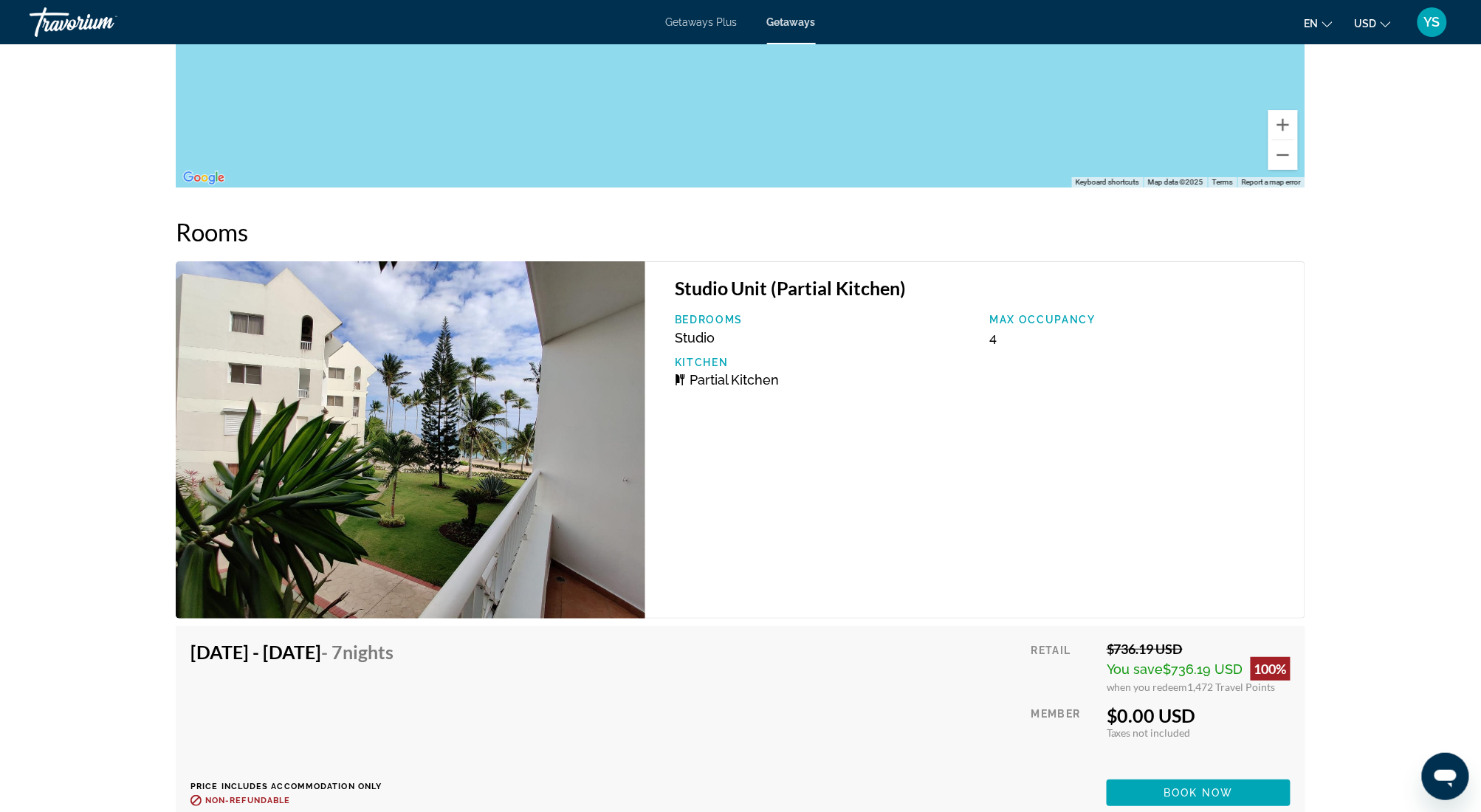
scroll to position [2043, 0]
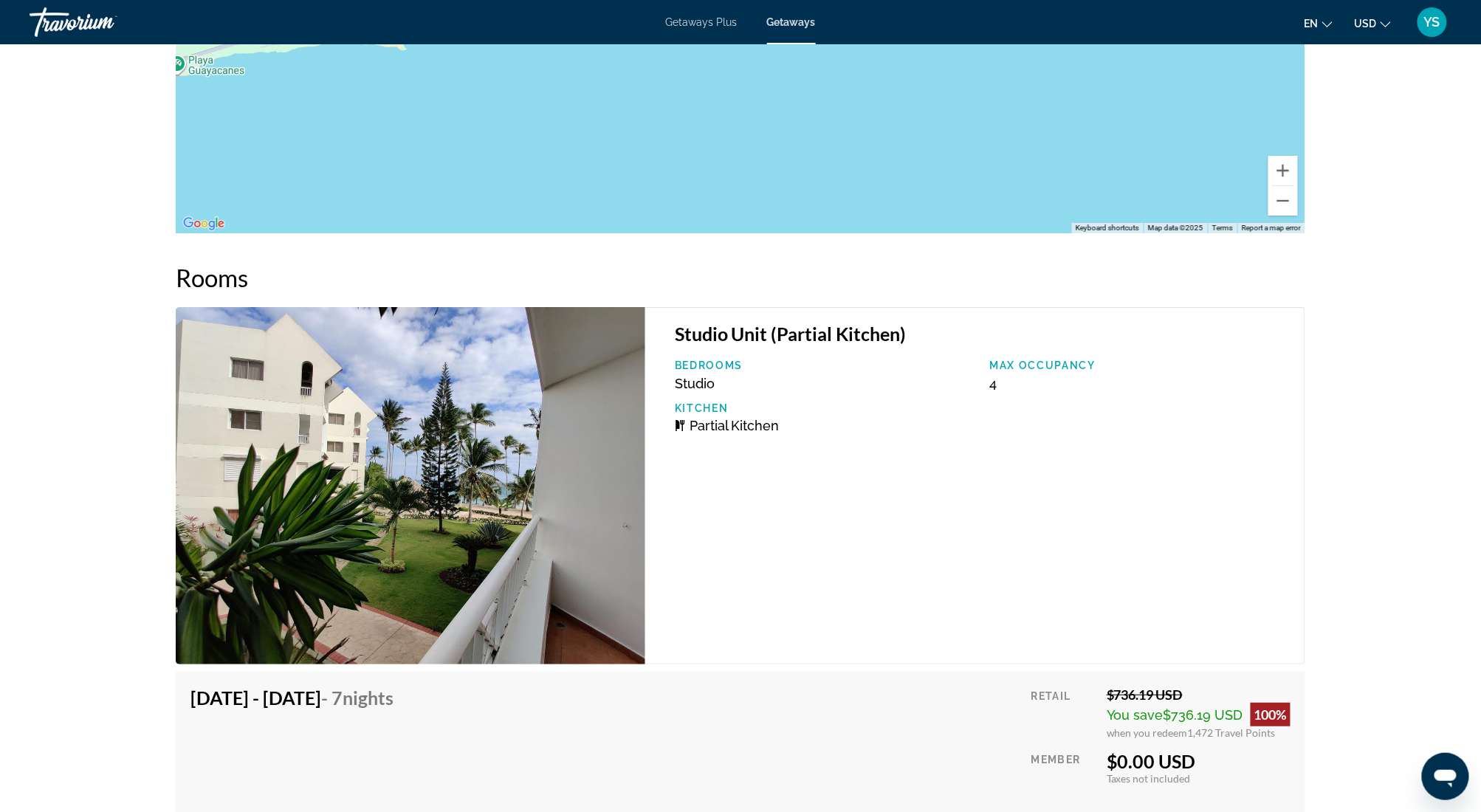
click at [520, 490] on img "Main content" at bounding box center [410, 485] width 470 height 357
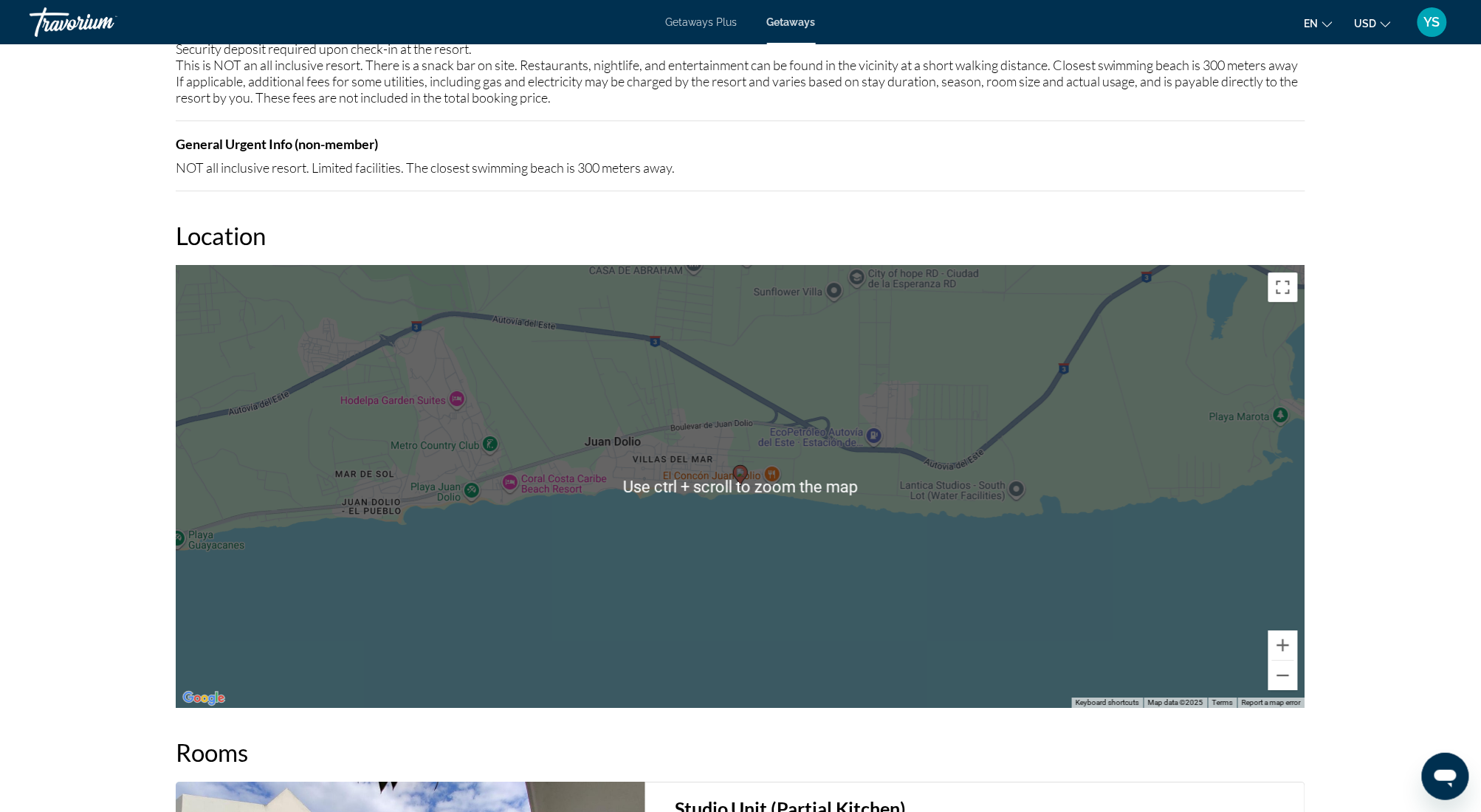
scroll to position [1551, 0]
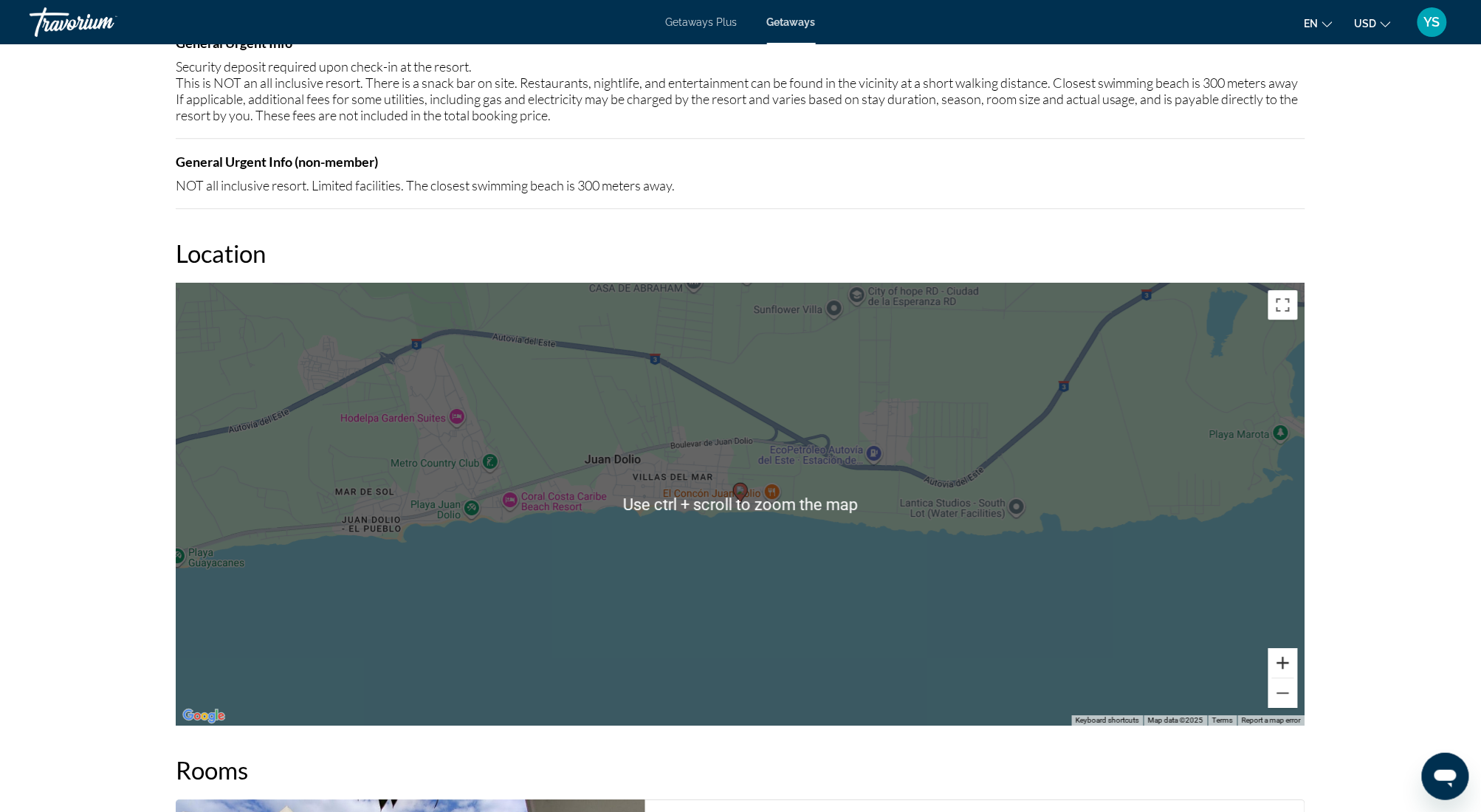
click at [1283, 678] on button "Zoom in" at bounding box center [1284, 663] width 30 height 30
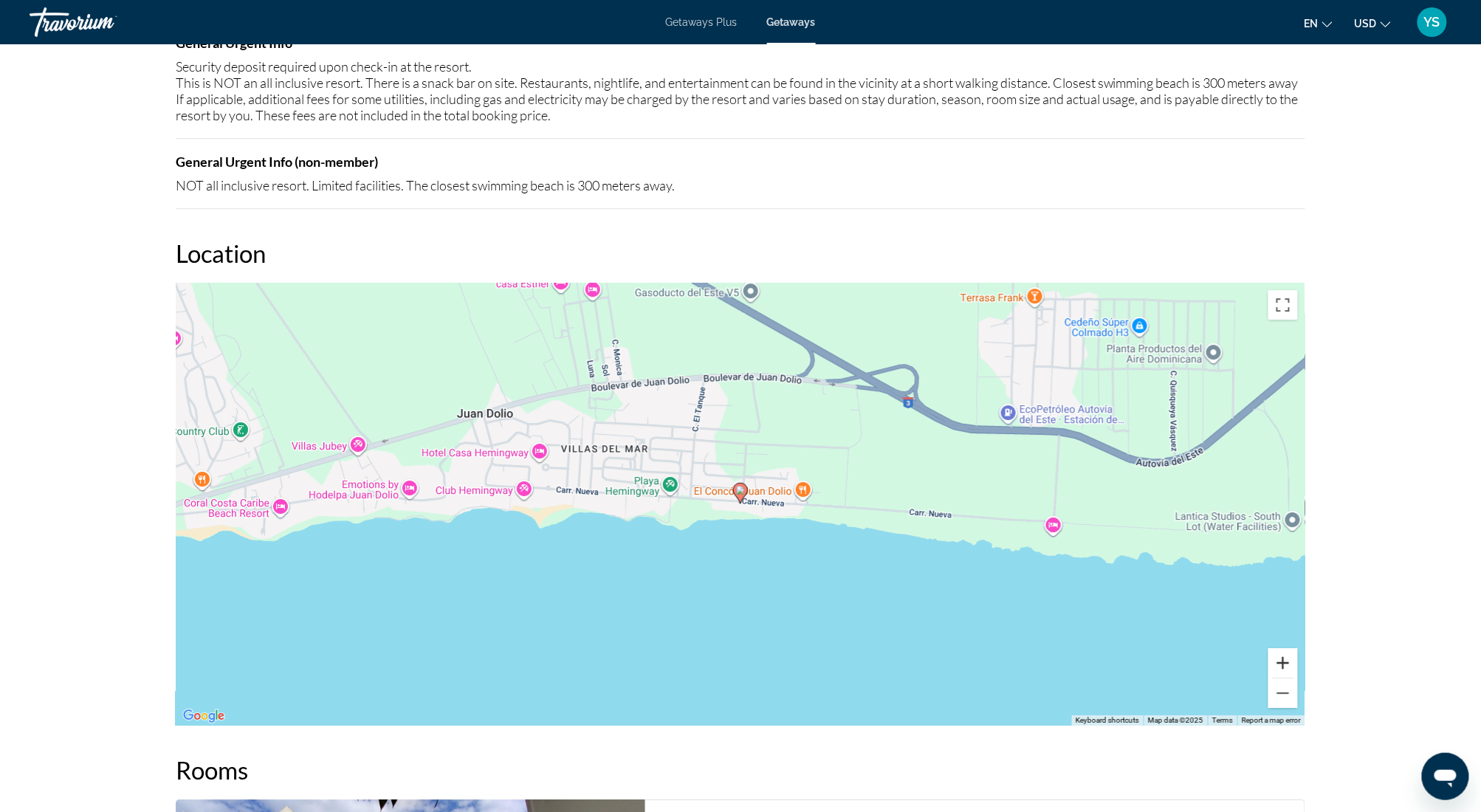
click at [1283, 678] on button "Zoom in" at bounding box center [1284, 663] width 30 height 30
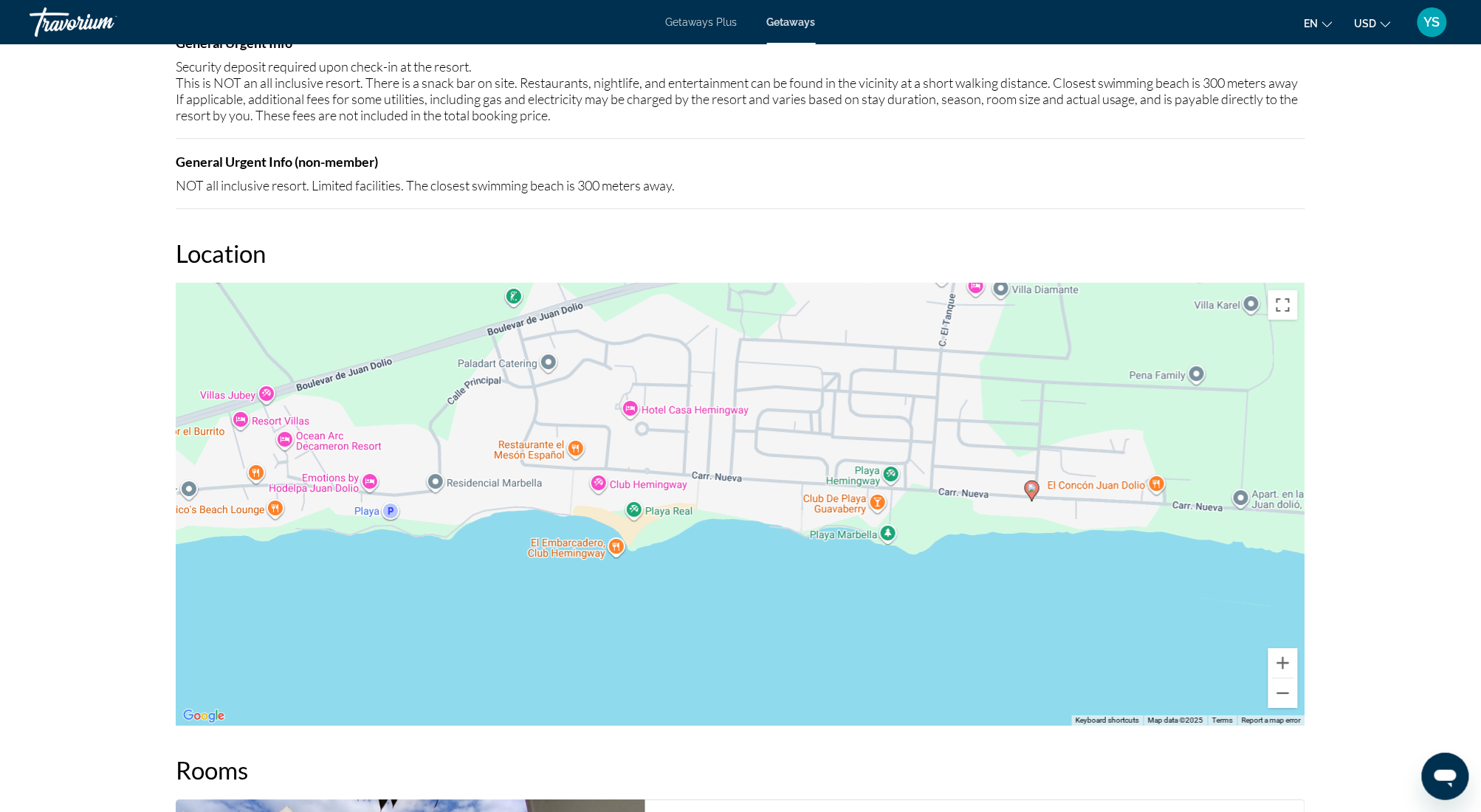
drag, startPoint x: 606, startPoint y: 552, endPoint x: 898, endPoint y: 550, distance: 292.0
click at [898, 550] on div "To activate drag with keyboard, press Alt + Enter. Once in keyboard drag state,…" at bounding box center [740, 504] width 1130 height 443
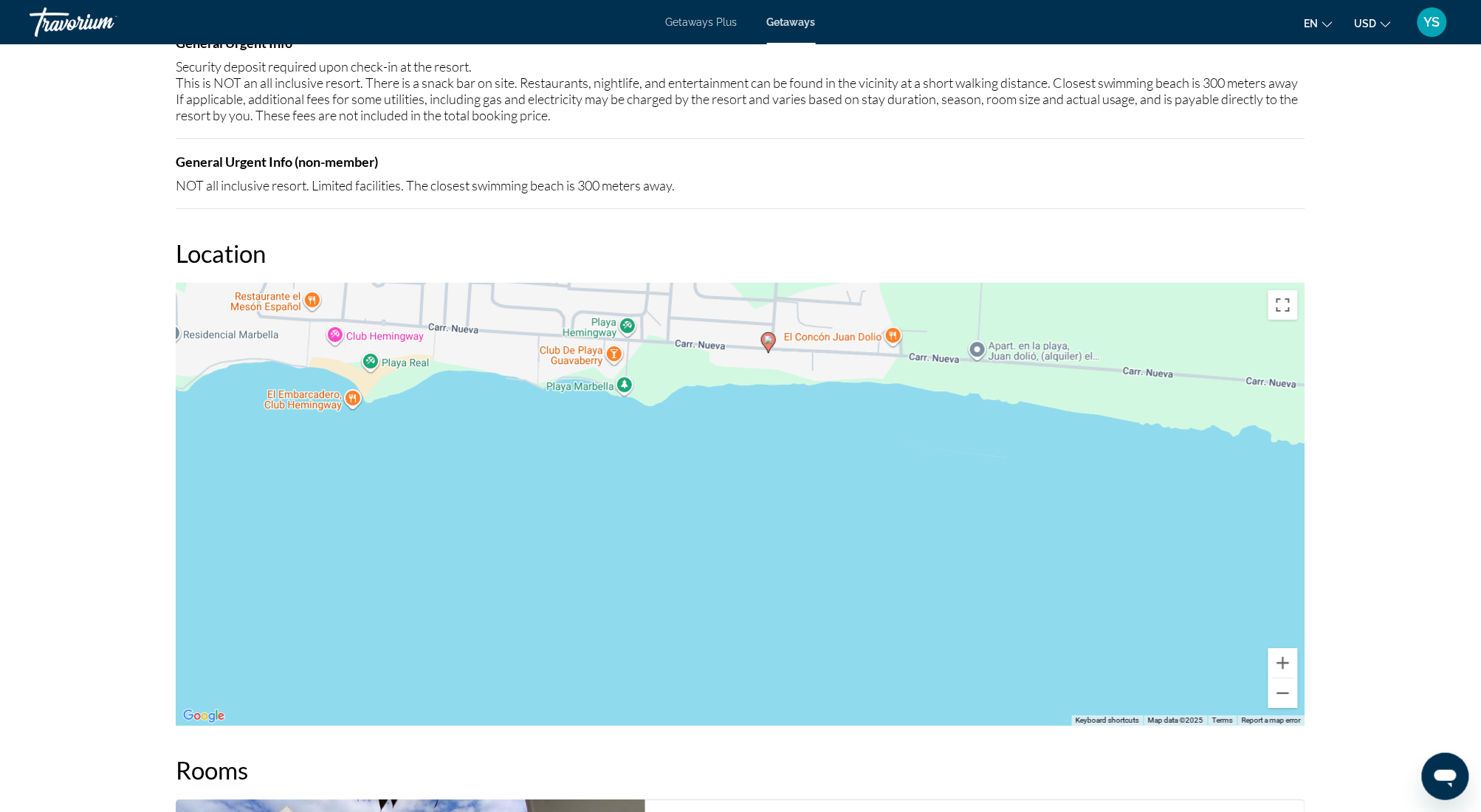
drag, startPoint x: 993, startPoint y: 423, endPoint x: 729, endPoint y: 278, distance: 301.2
click at [729, 278] on div "Location ← Move left → Move right ↑ Move up ↓ Move down + Zoom in - Zoom out Ho…" at bounding box center [740, 482] width 1130 height 487
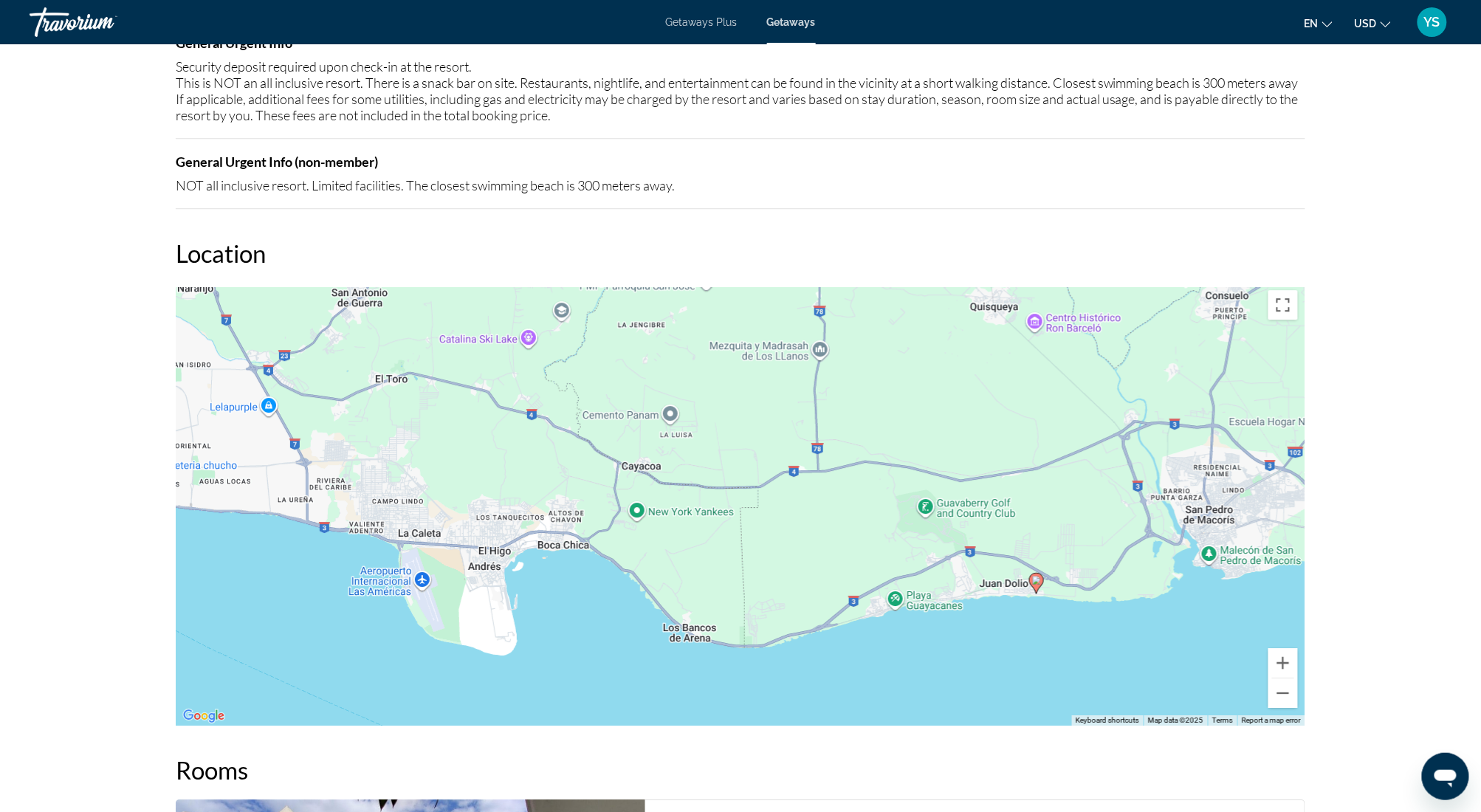
drag, startPoint x: 1016, startPoint y: 403, endPoint x: 995, endPoint y: 577, distance: 175.3
click at [1023, 645] on div "To activate drag with keyboard, press Alt + Enter. Once in keyboard drag state,…" at bounding box center [740, 504] width 1130 height 443
